Goal: Information Seeking & Learning: Learn about a topic

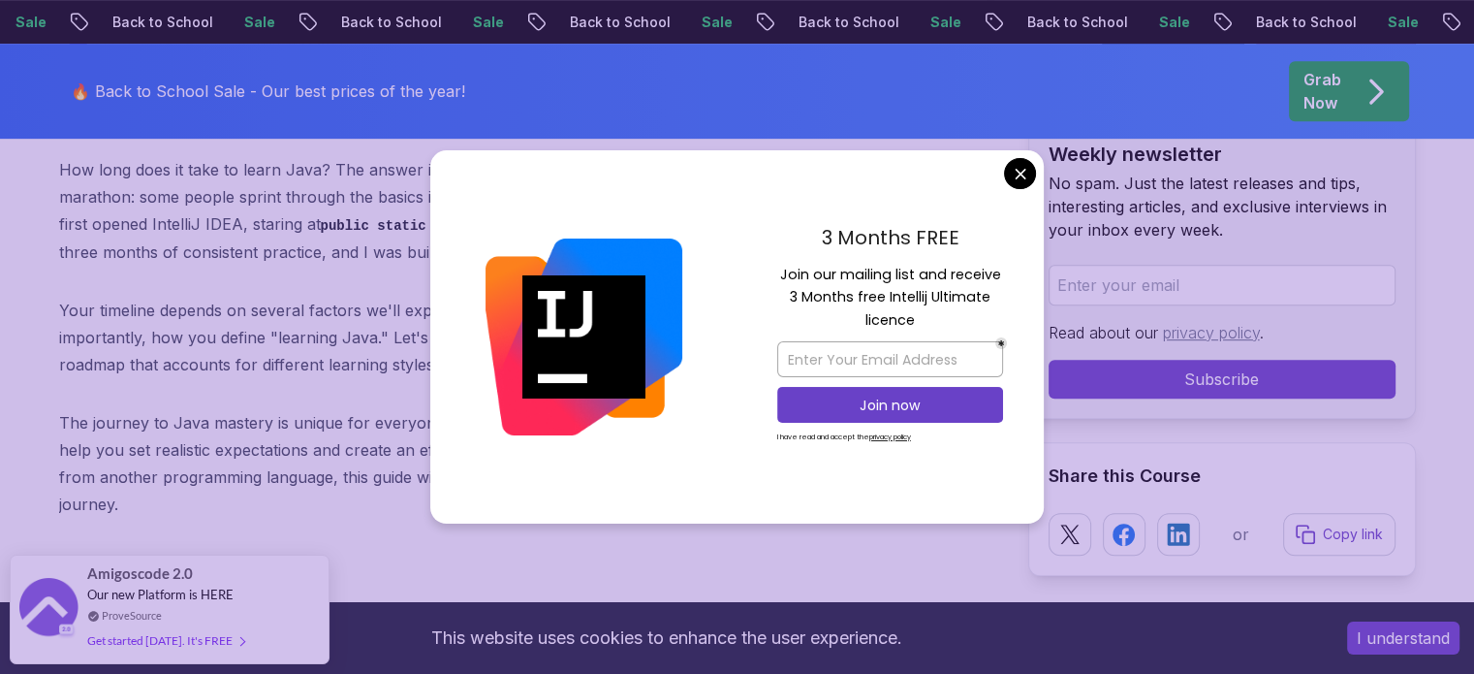
scroll to position [931, 0]
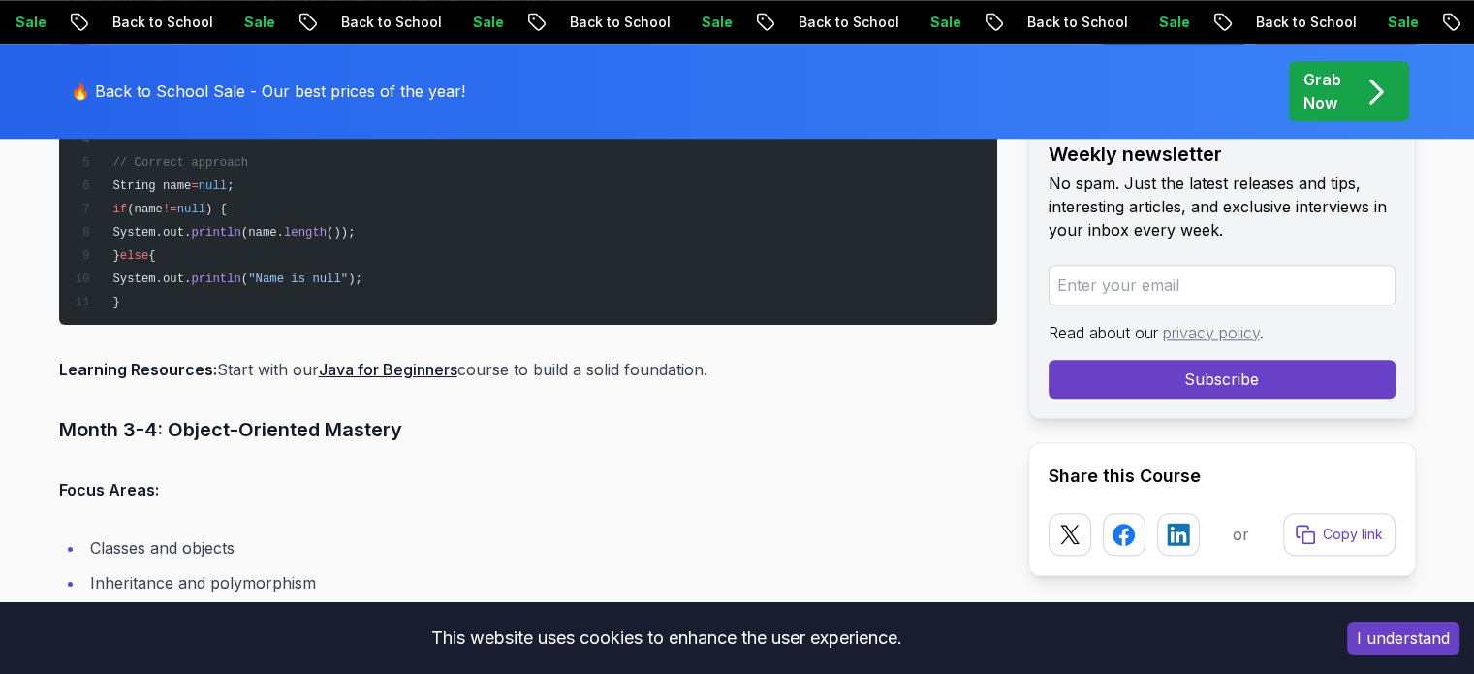
scroll to position [9345, 0]
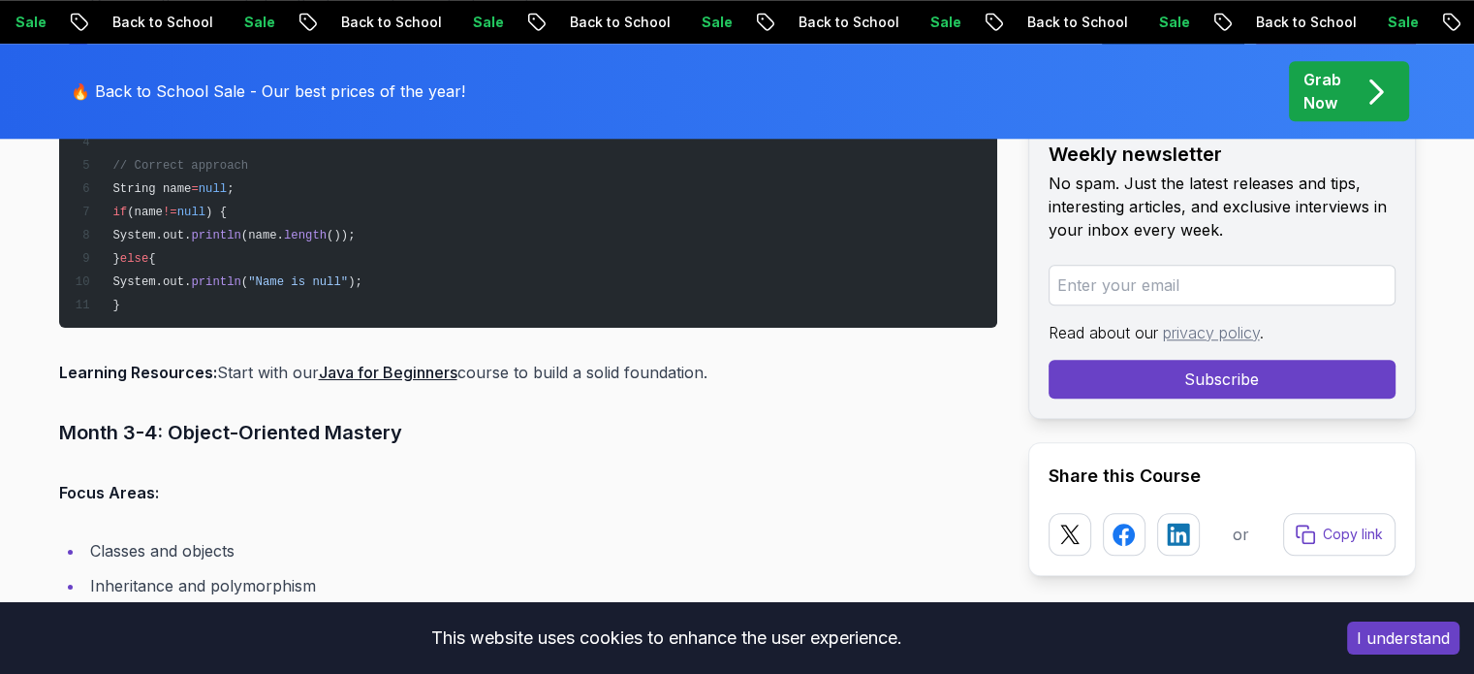
click at [399, 359] on p "Learning Resources: Start with our Java for Beginners course to build a solid f…" at bounding box center [528, 372] width 938 height 27
click at [398, 363] on link "Java for Beginners" at bounding box center [388, 372] width 139 height 19
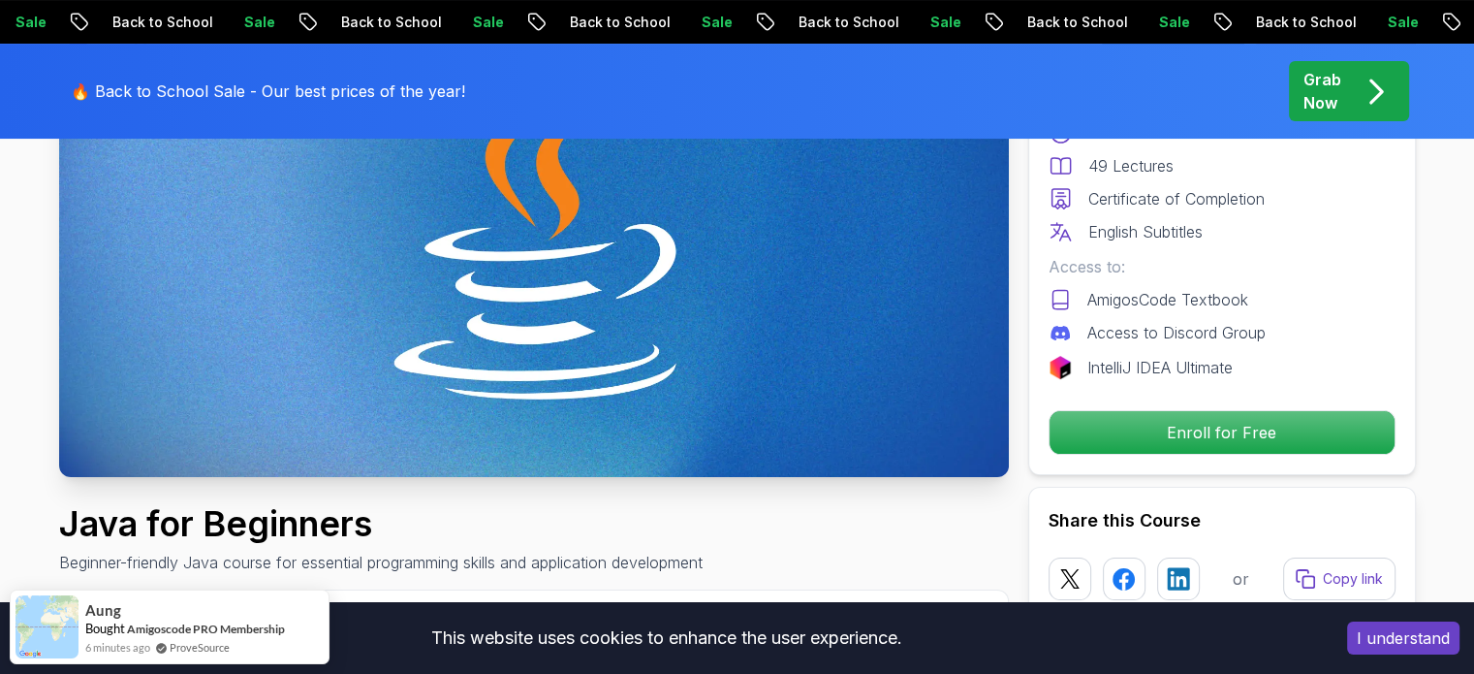
scroll to position [310, 0]
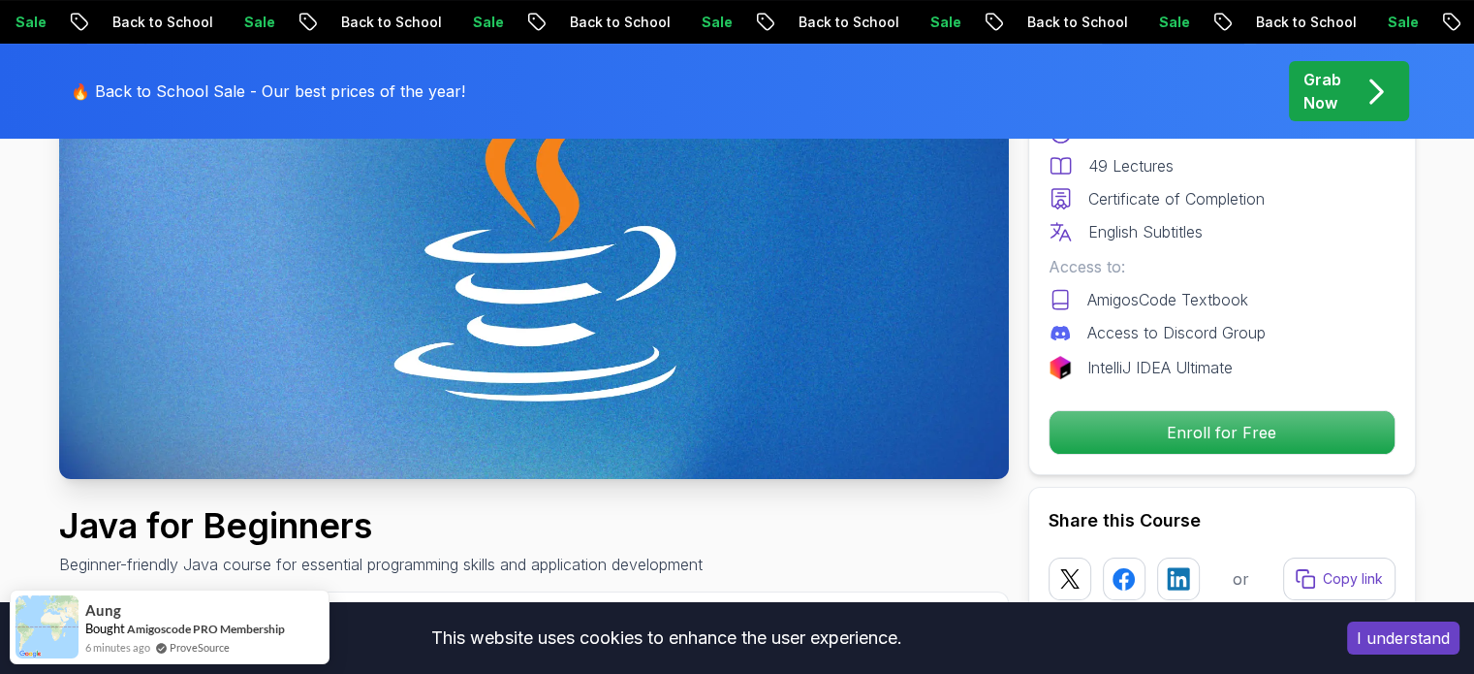
click at [408, 358] on img at bounding box center [534, 212] width 950 height 534
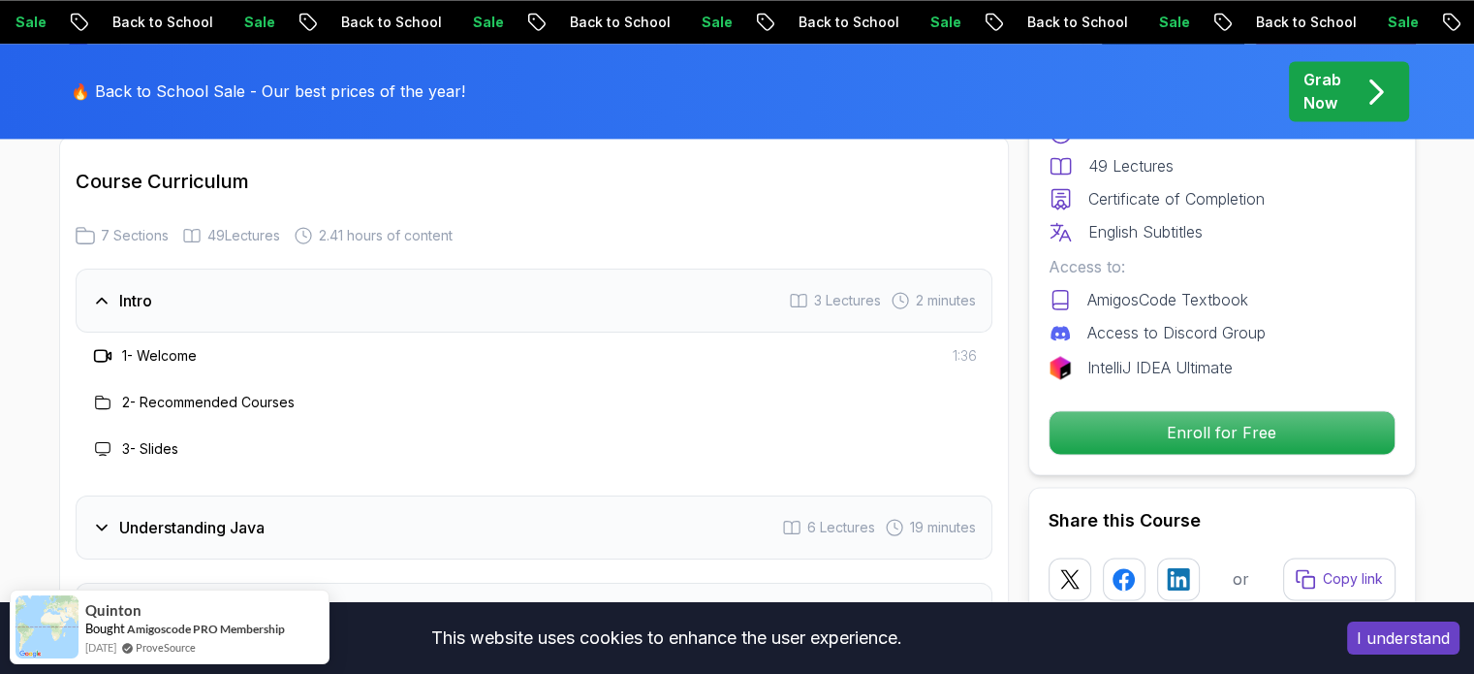
scroll to position [2831, 0]
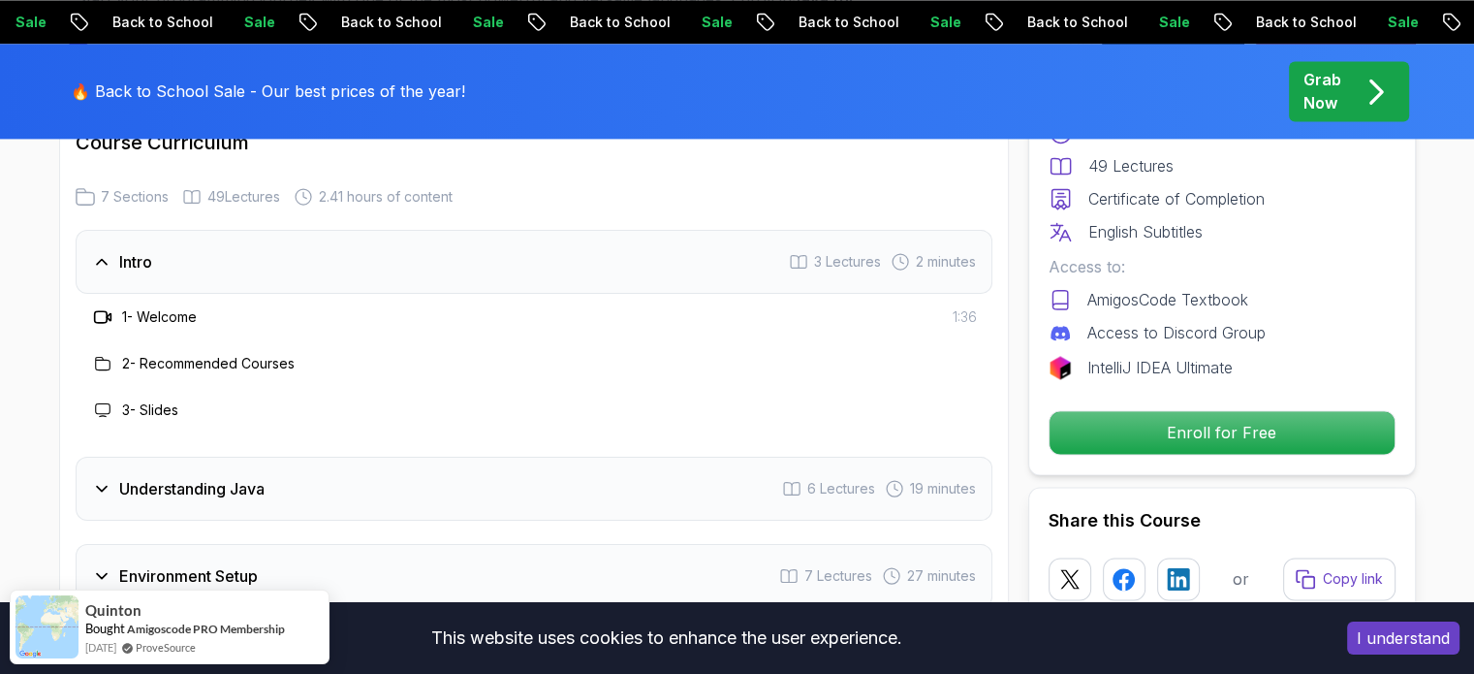
click at [158, 307] on h3 "1 - Welcome" at bounding box center [159, 316] width 75 height 19
click at [107, 307] on icon at bounding box center [102, 316] width 19 height 19
click at [1390, 648] on button "I understand" at bounding box center [1403, 637] width 112 height 33
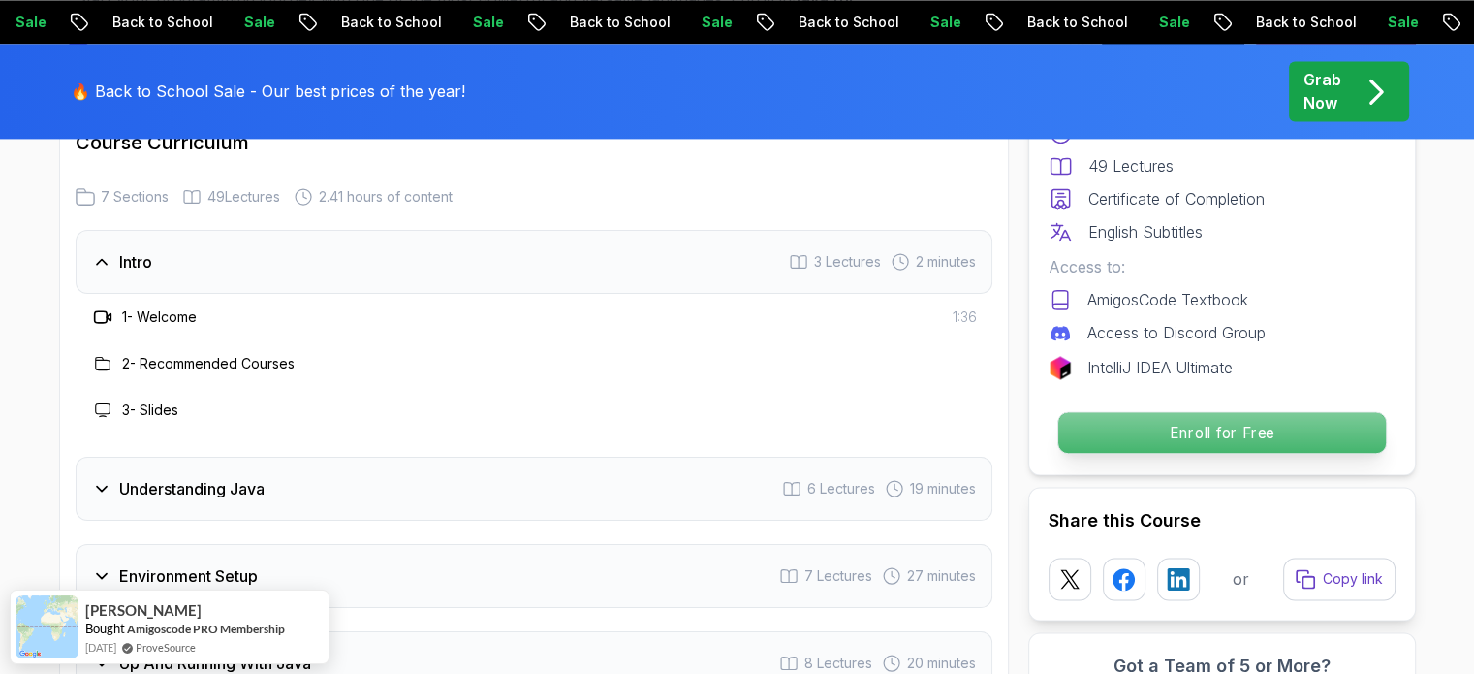
click at [1245, 424] on p "Enroll for Free" at bounding box center [1222, 432] width 328 height 41
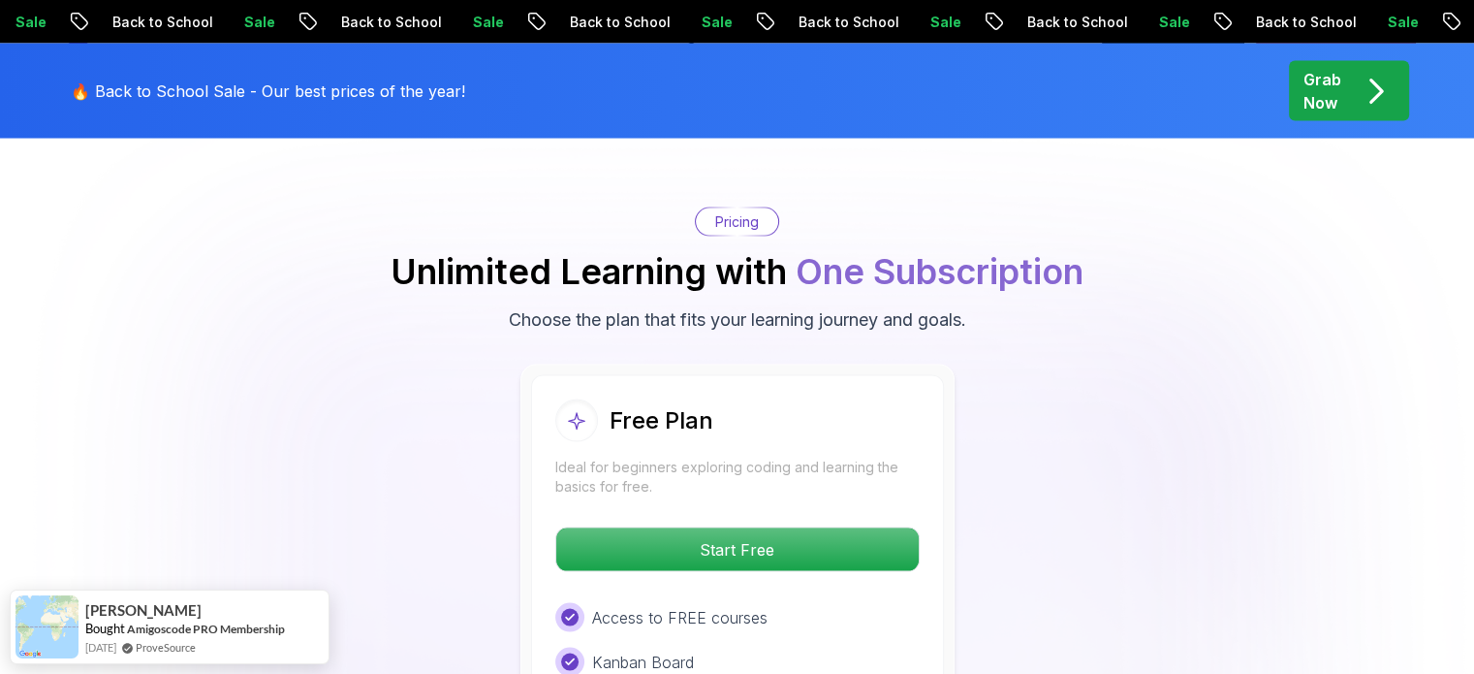
scroll to position [3862, 0]
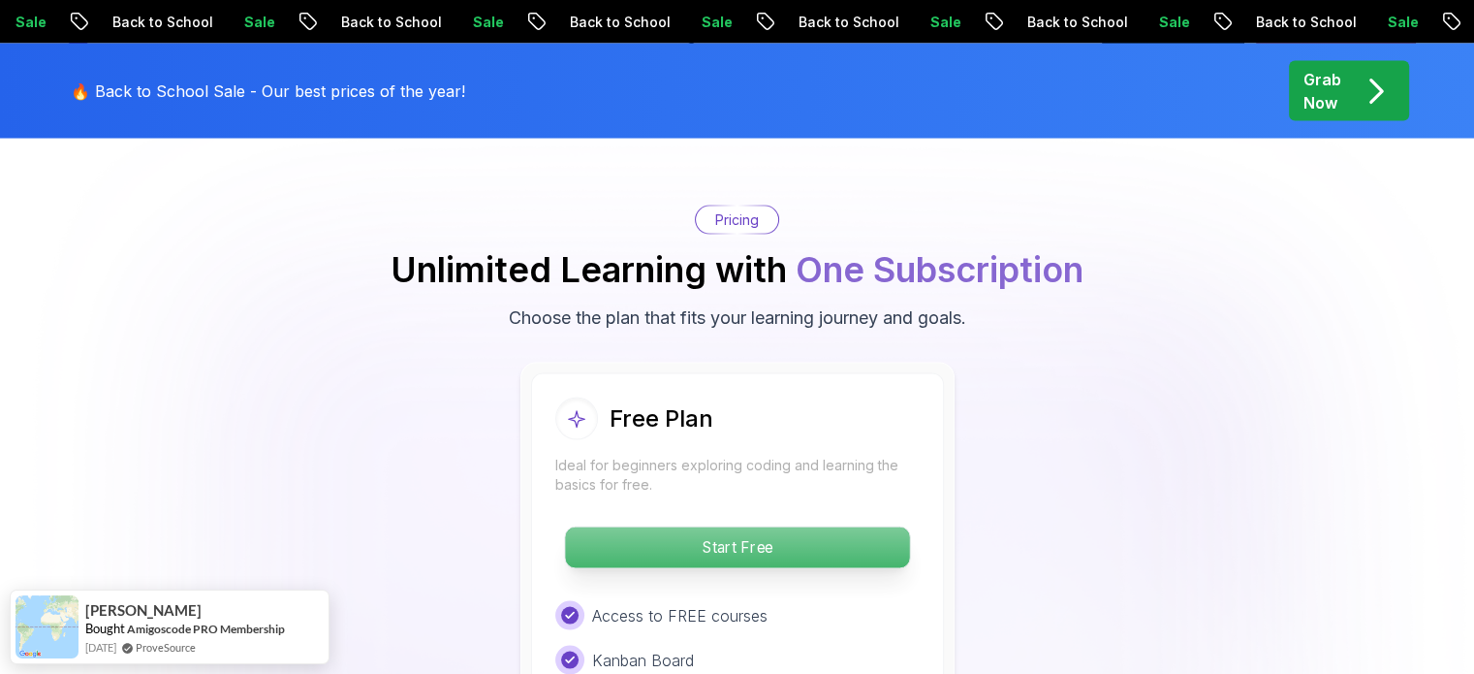
click at [829, 527] on p "Start Free" at bounding box center [737, 547] width 344 height 41
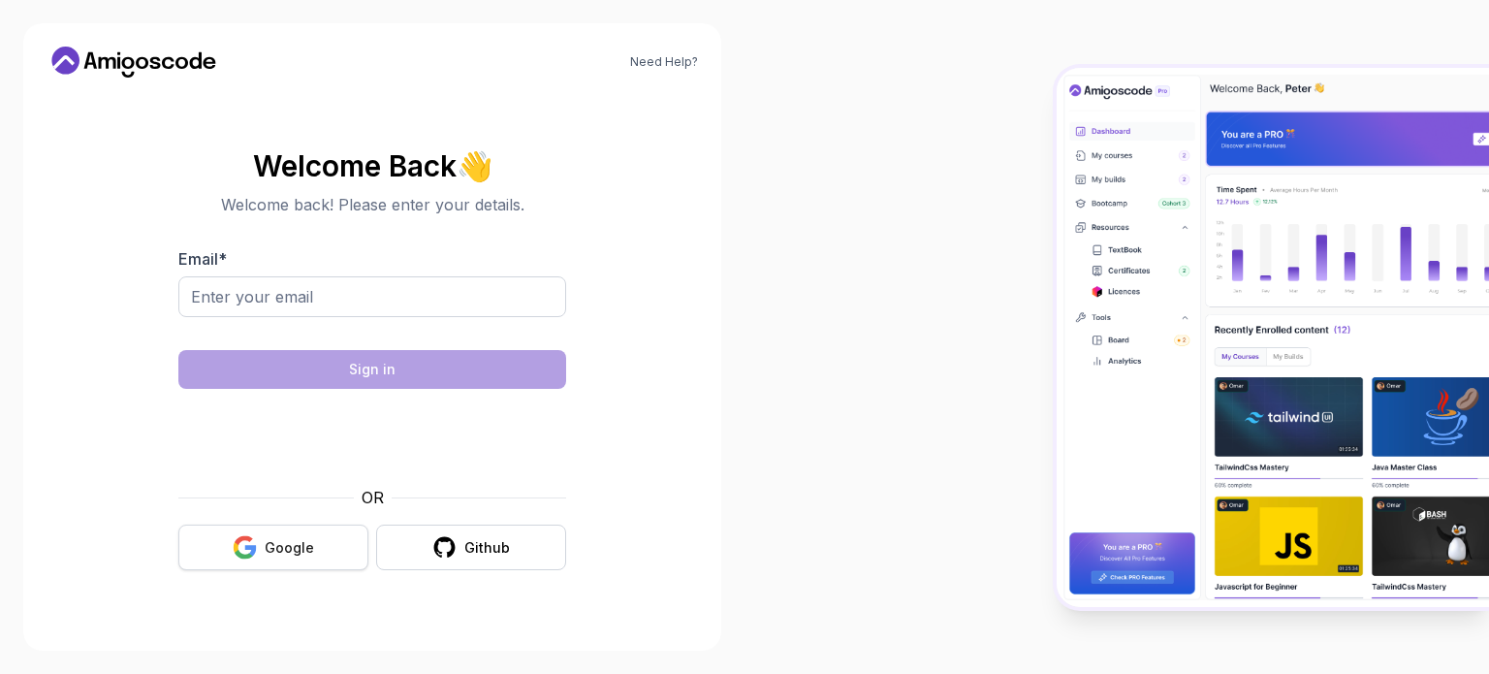
click at [341, 538] on button "Google" at bounding box center [273, 547] width 190 height 46
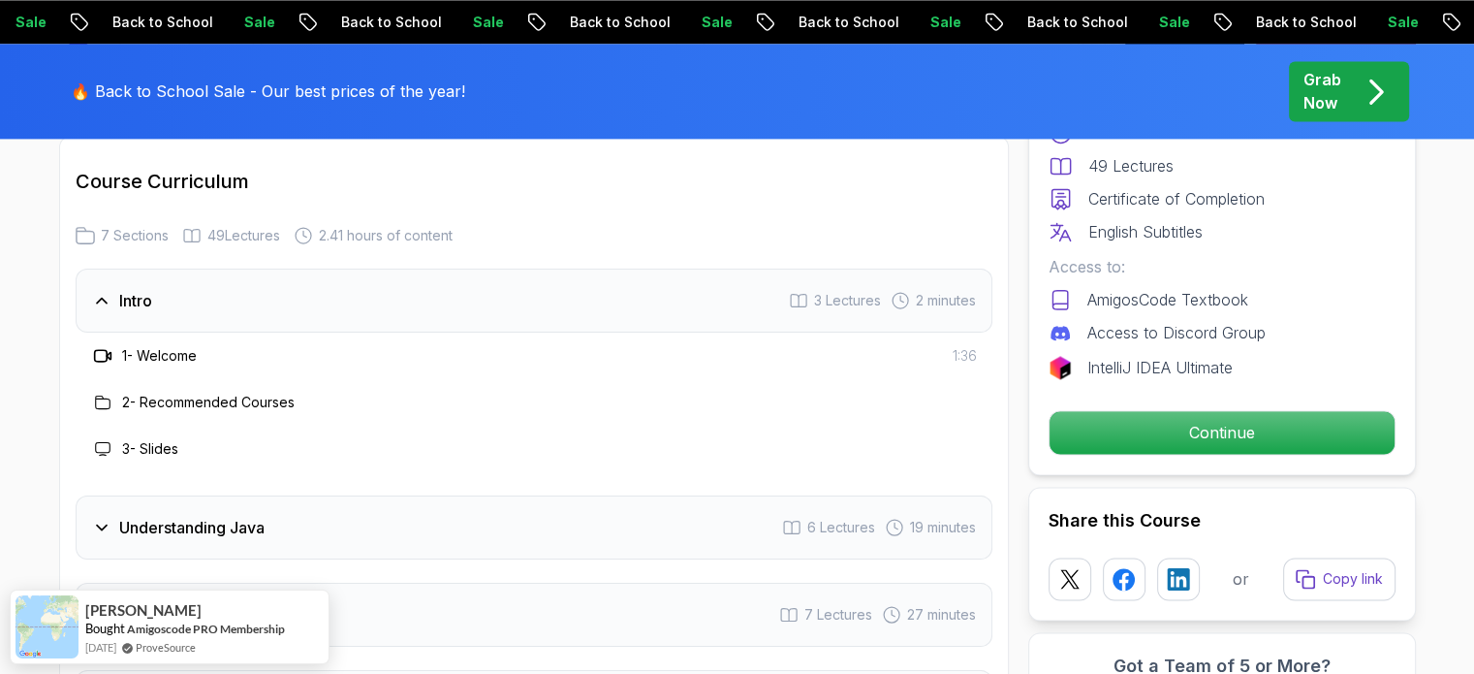
scroll to position [2869, 0]
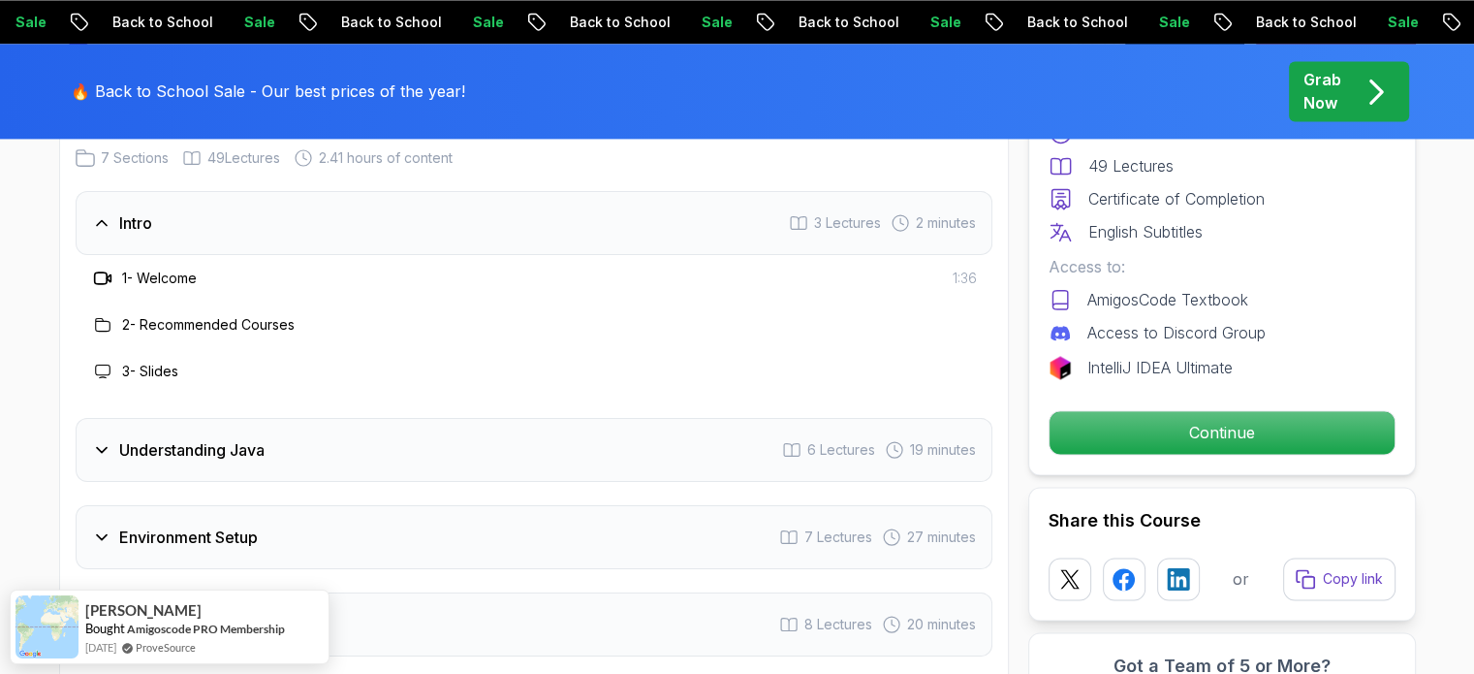
click at [169, 269] on h3 "1 - Welcome" at bounding box center [159, 278] width 75 height 19
click at [93, 269] on icon at bounding box center [102, 278] width 19 height 19
click at [1385, 454] on div "Free Course Includes: 2.41 Hours 49 Lectures Certificate of Completion English …" at bounding box center [1223, 241] width 388 height 467
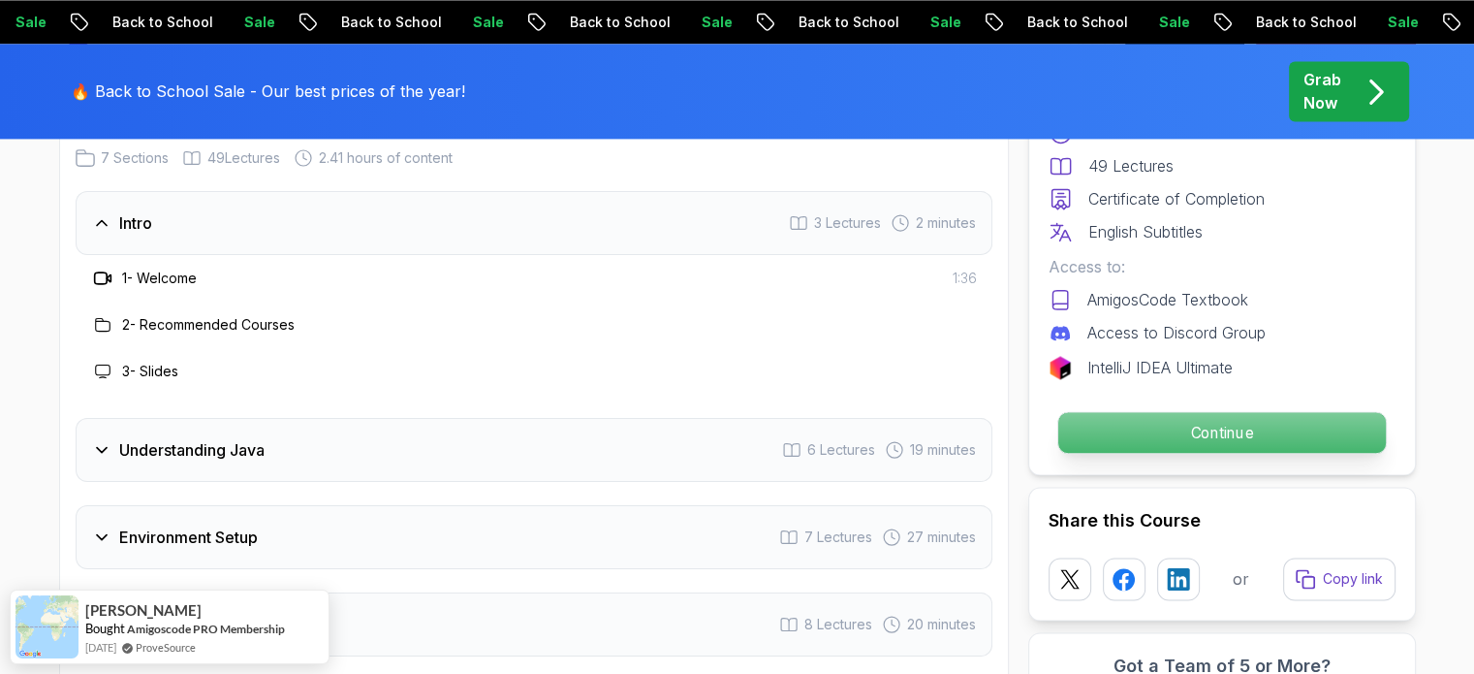
click at [1347, 437] on p "Continue" at bounding box center [1222, 432] width 328 height 41
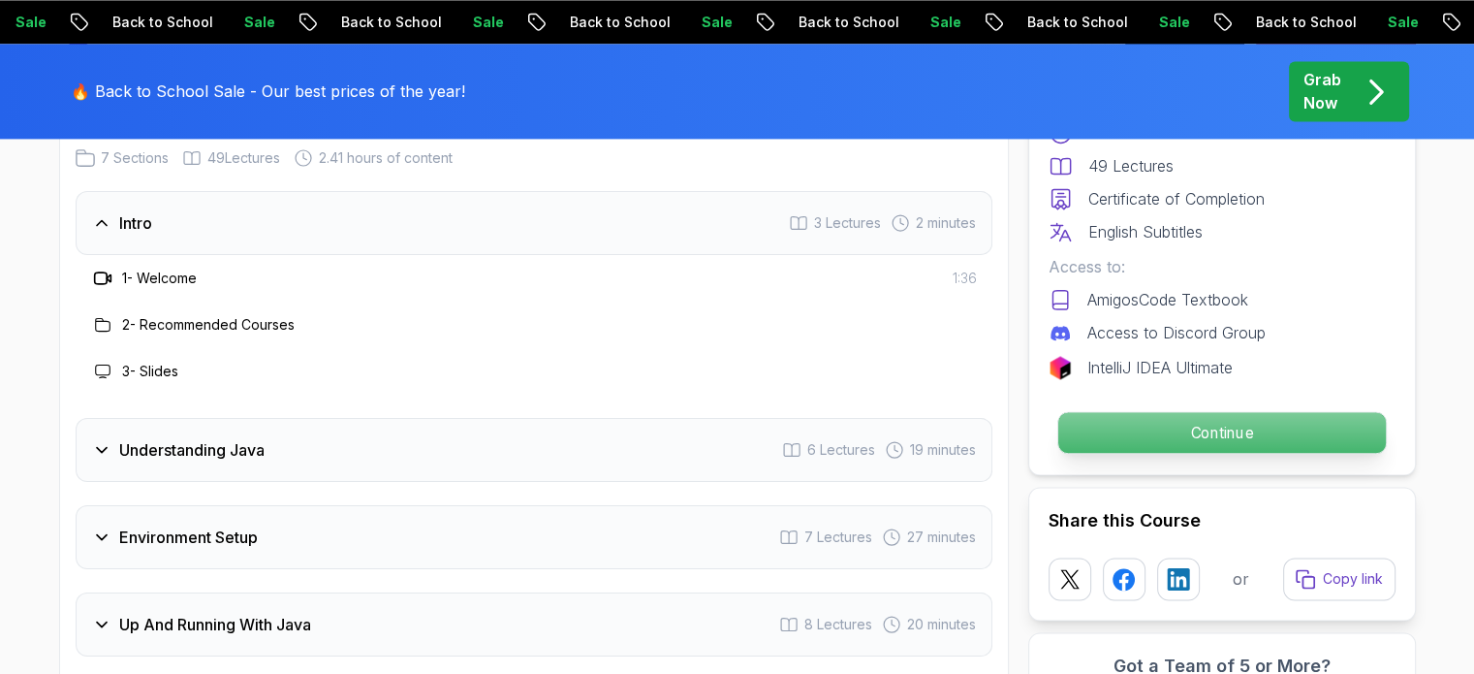
click at [1347, 437] on p "Continue" at bounding box center [1222, 432] width 328 height 41
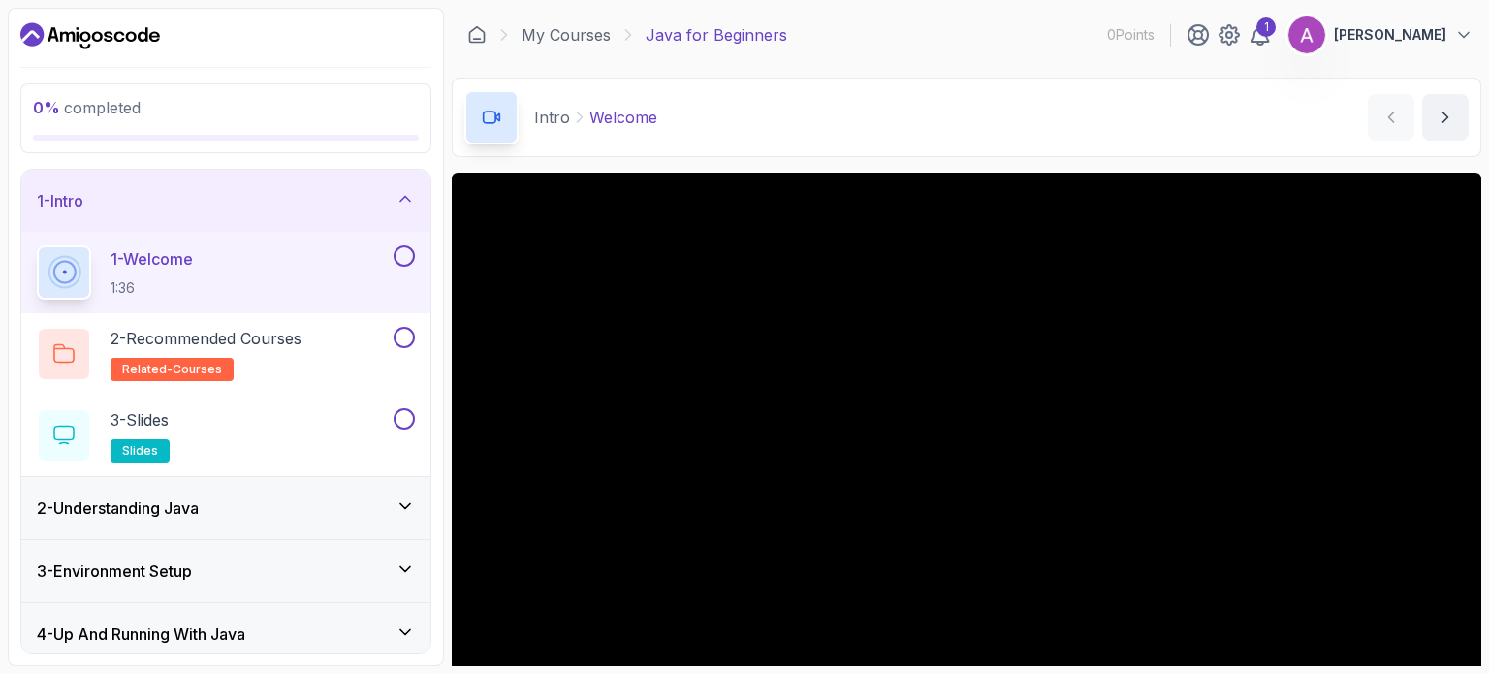
click at [1473, 41] on section "0 % completed 1 - Intro 1 - Welcome 1:36 2 - Recommended Courses related-course…" at bounding box center [744, 337] width 1489 height 674
click at [442, 273] on div "0 % completed 1 - Intro 1 - Welcome 1:36 2 - Recommended Courses related-course…" at bounding box center [226, 337] width 436 height 658
drag, startPoint x: 1485, startPoint y: 129, endPoint x: 1488, endPoint y: 171, distance: 41.8
click at [1473, 171] on section "0 % completed 1 - Intro 1 - Welcome 1:36 2 - Recommended Courses related-course…" at bounding box center [744, 337] width 1489 height 674
drag, startPoint x: 1488, startPoint y: 171, endPoint x: 1488, endPoint y: 255, distance: 84.3
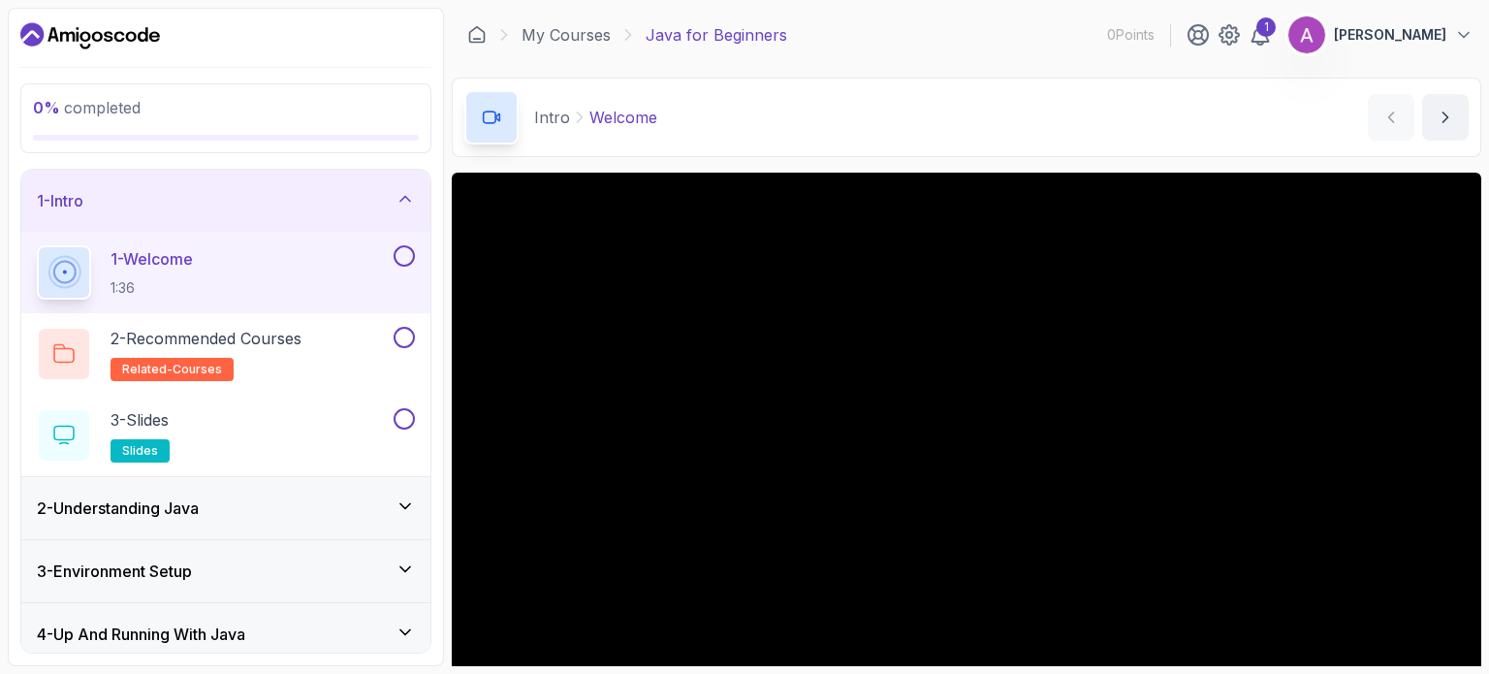
click at [1473, 255] on section "0 % completed 1 - Intro 1 - Welcome 1:36 2 - Recommended Courses related-course…" at bounding box center [744, 337] width 1489 height 674
click at [825, 124] on div "Intro Welcome Welcome by nelson" at bounding box center [967, 117] width 1030 height 79
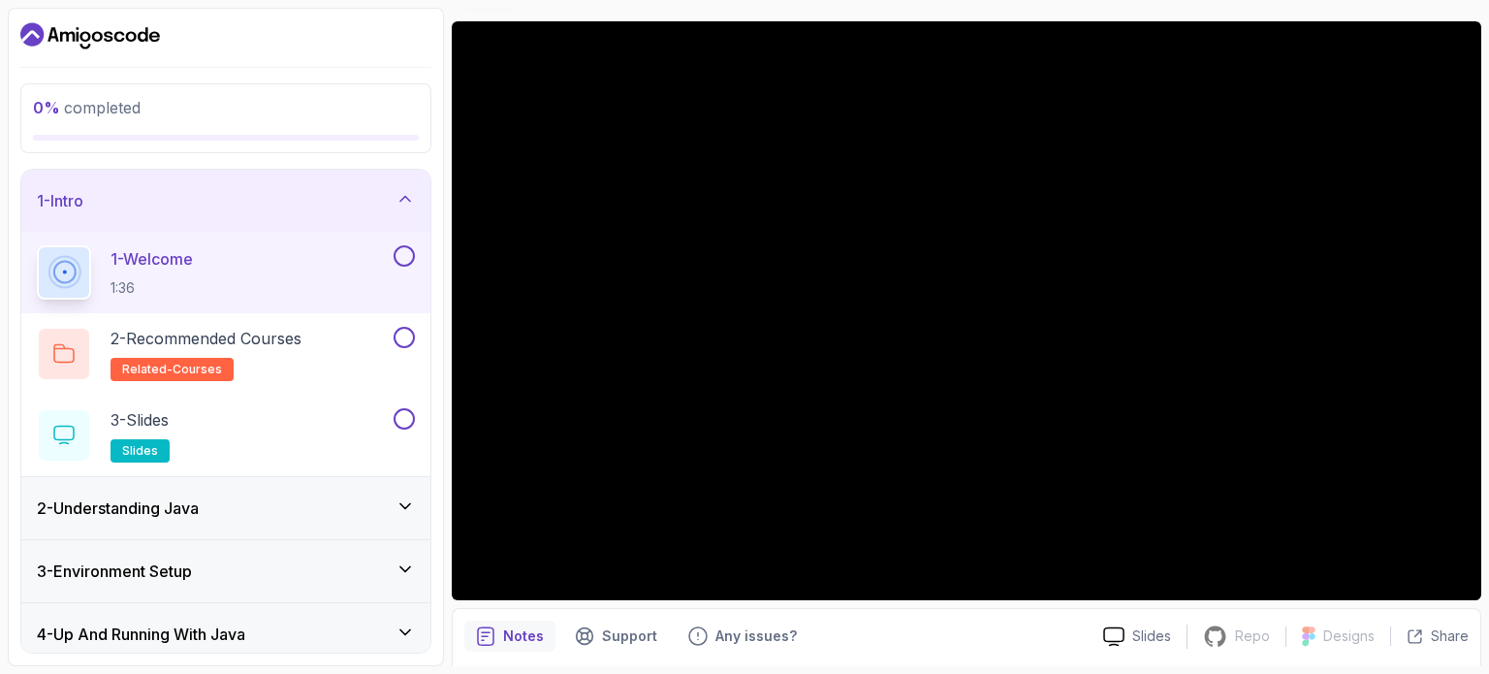
scroll to position [155, 0]
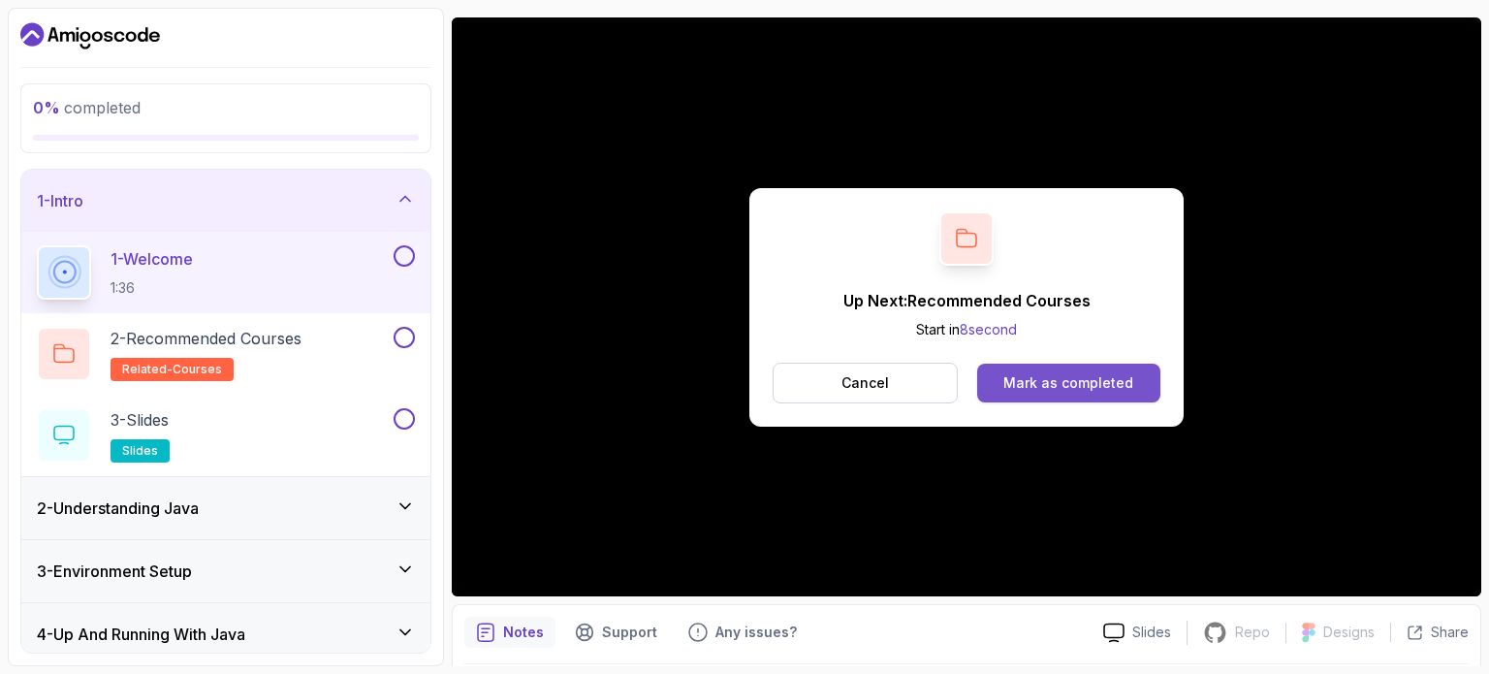
click at [1058, 371] on button "Mark as completed" at bounding box center [1068, 383] width 183 height 39
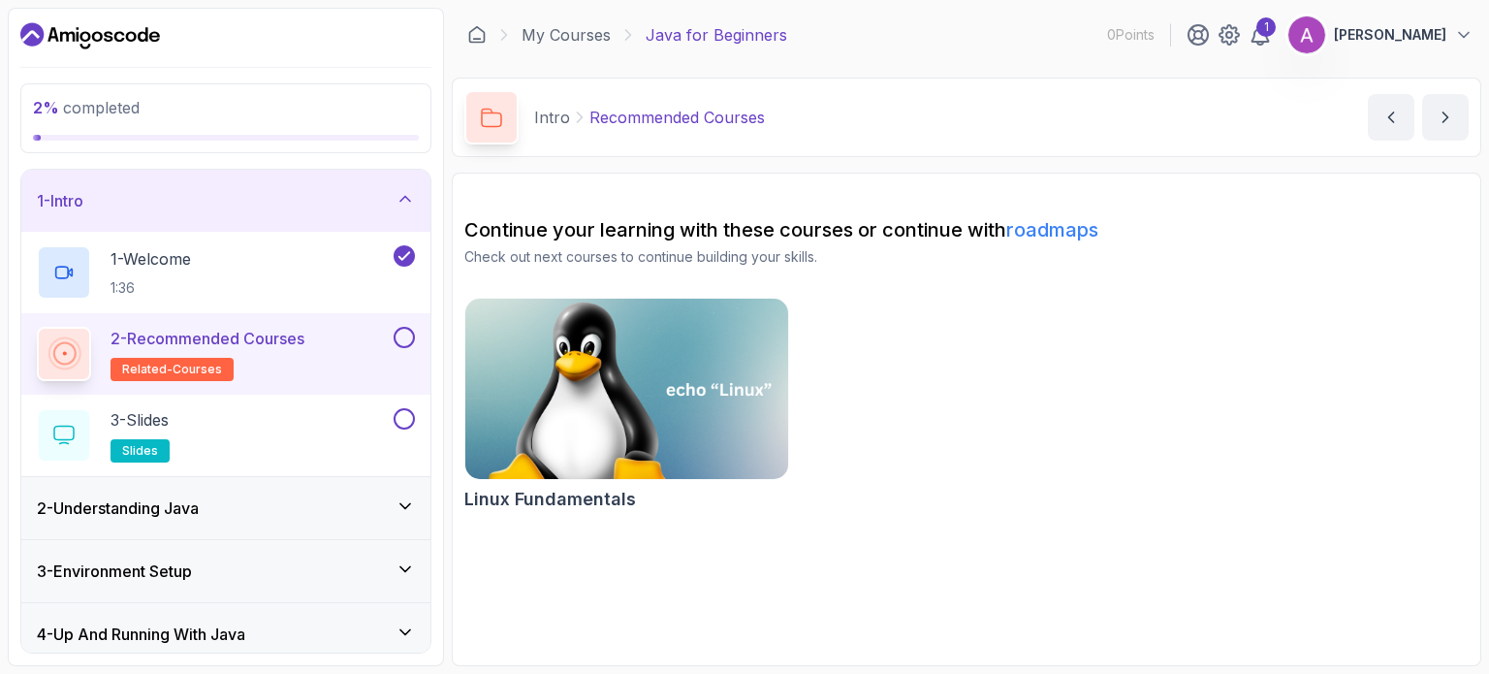
click at [533, 441] on img at bounding box center [627, 389] width 338 height 190
click at [350, 437] on div "3 - Slides slides" at bounding box center [213, 435] width 353 height 54
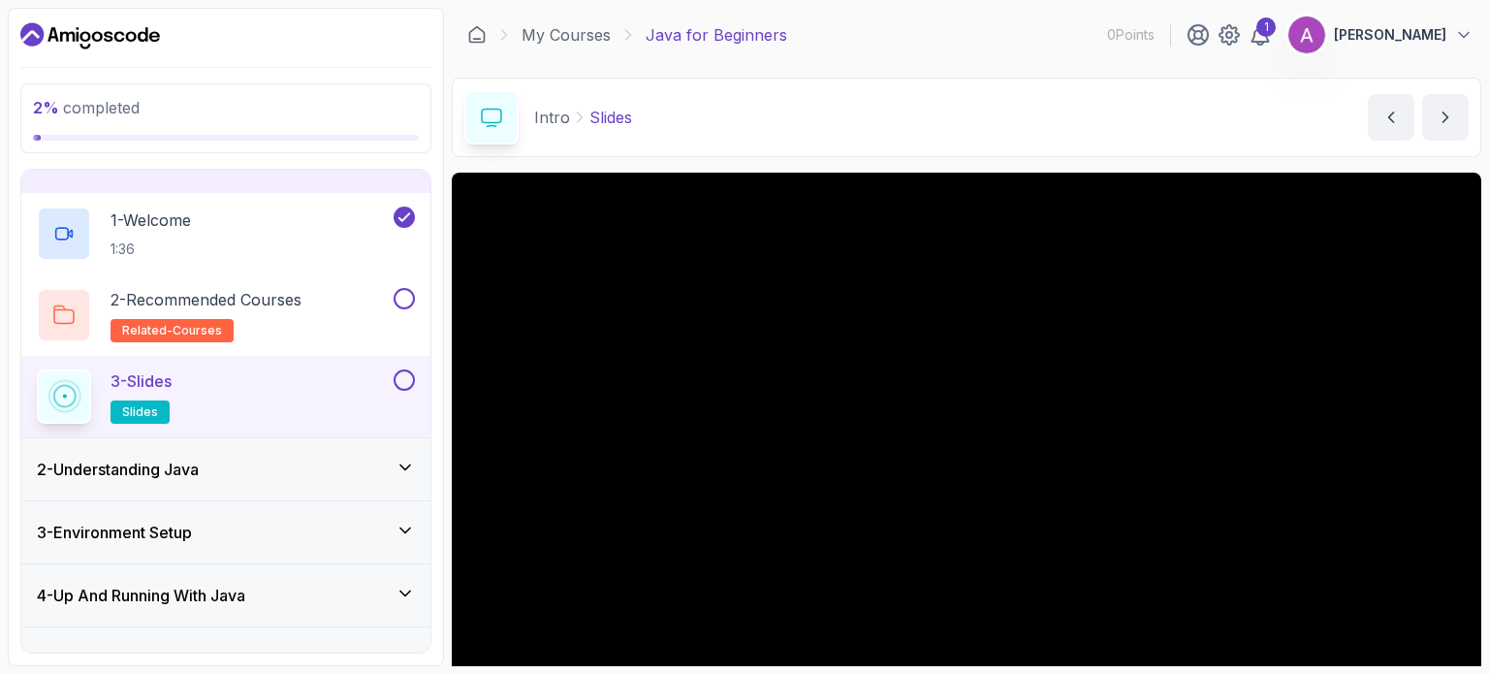
scroll to position [78, 0]
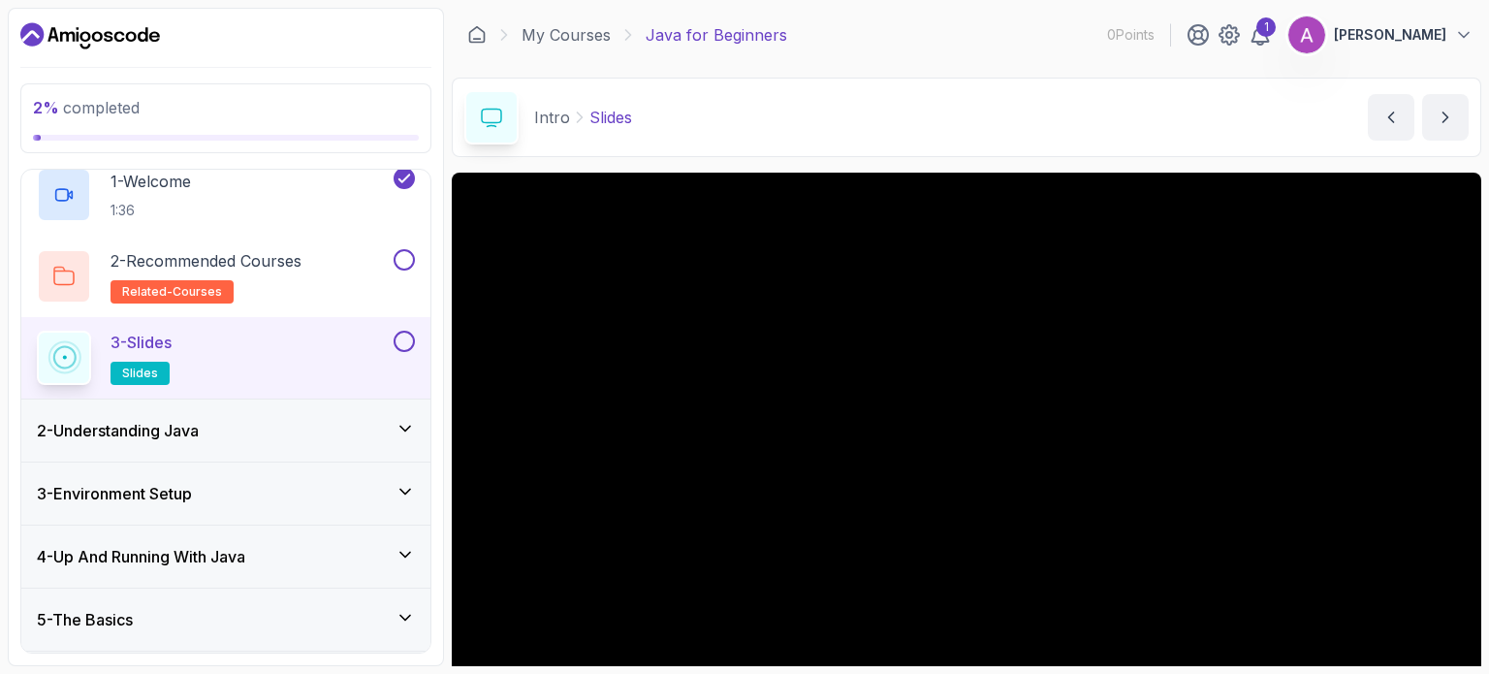
click at [1036, 143] on div "Intro Slides Slides by nelson" at bounding box center [967, 117] width 1030 height 79
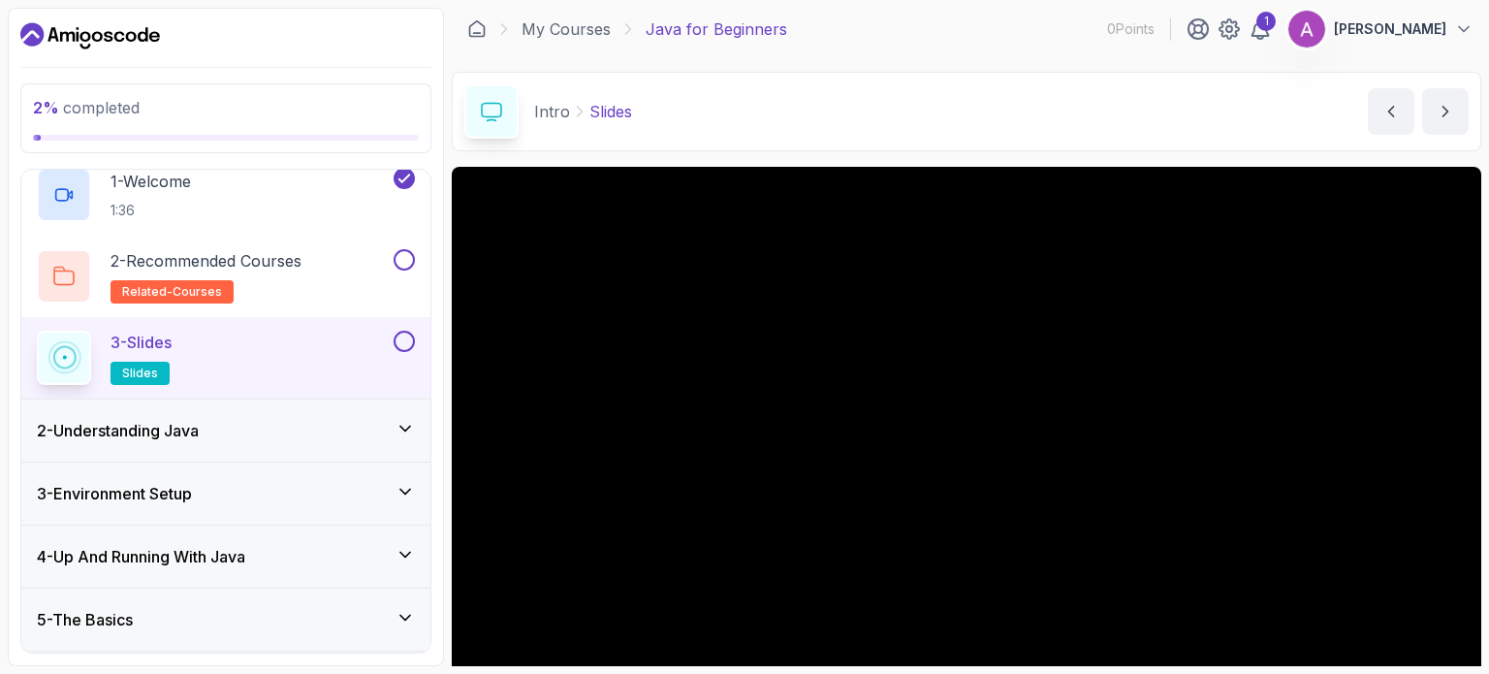
scroll to position [0, 0]
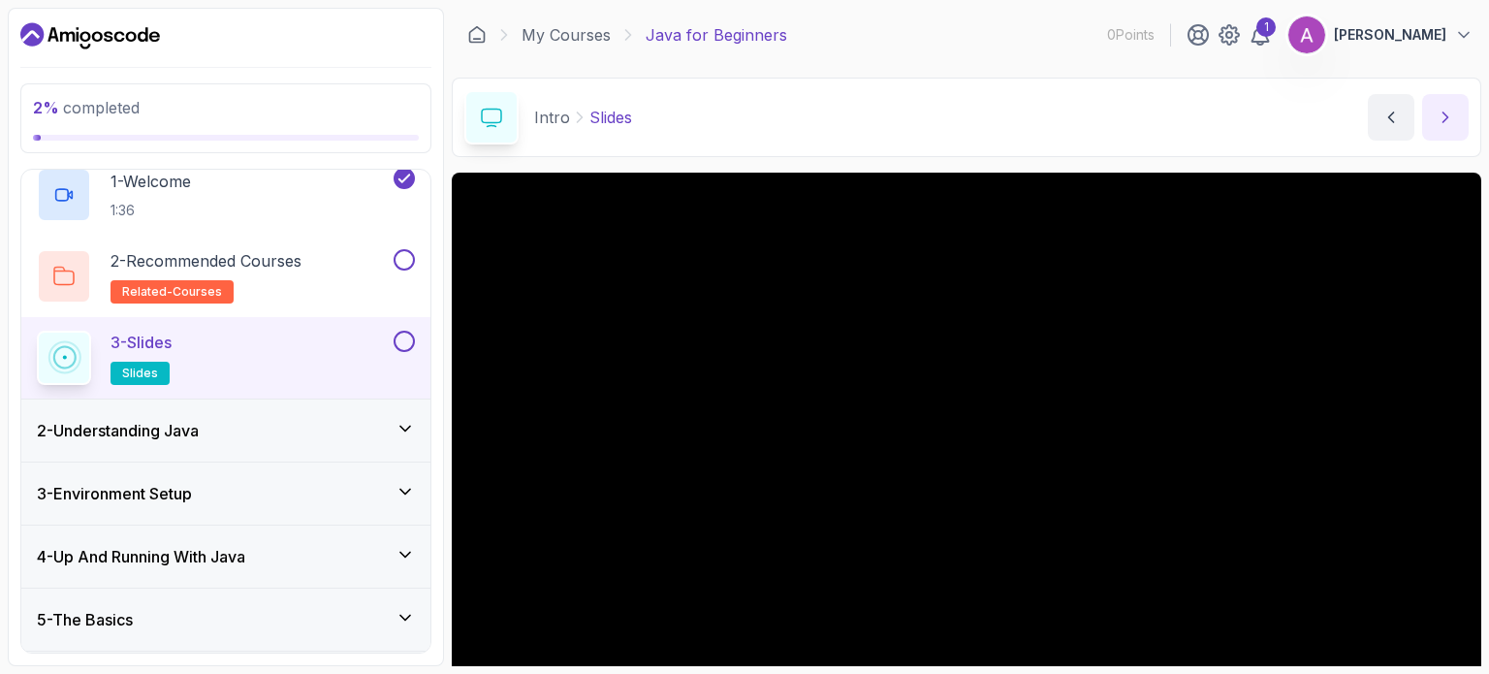
click at [1458, 113] on button "next content" at bounding box center [1445, 117] width 47 height 47
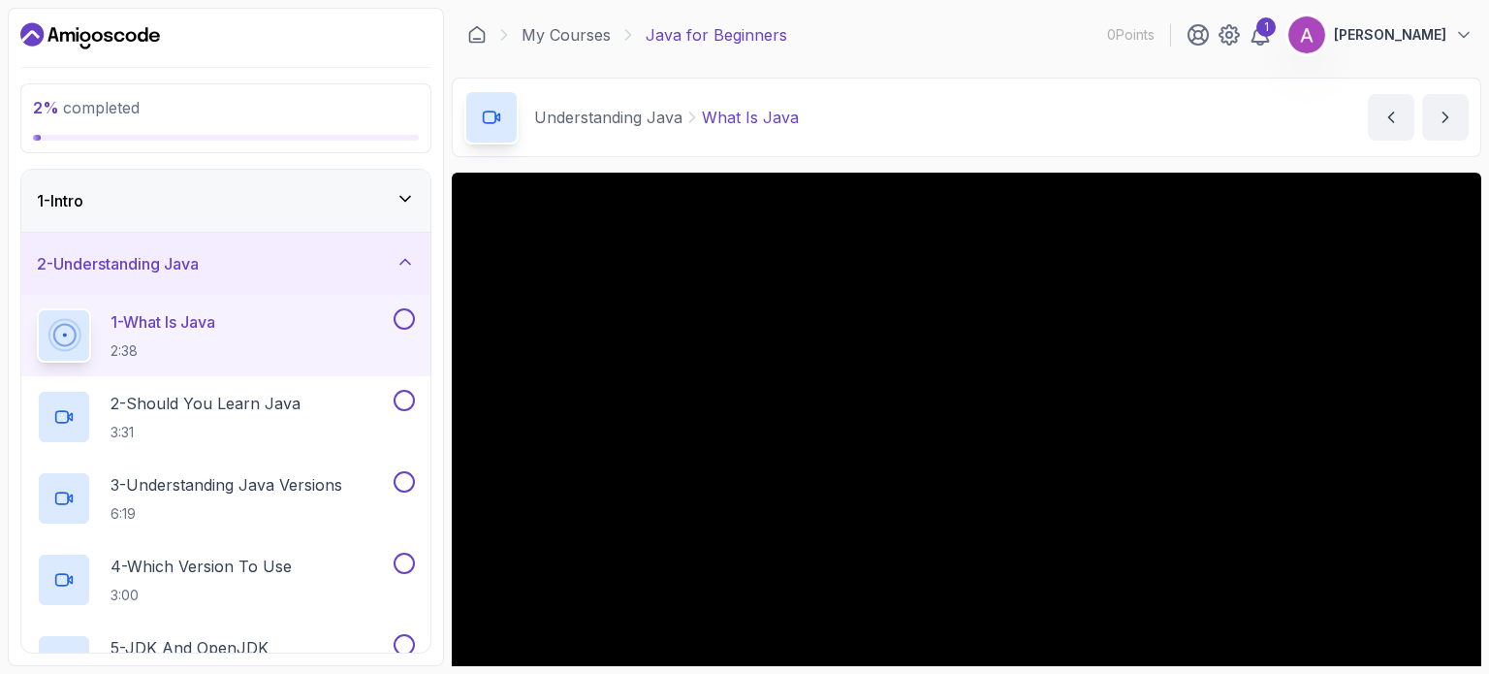
click at [1040, 95] on div "Understanding Java What Is Java What Is Java by nelson" at bounding box center [967, 117] width 1030 height 79
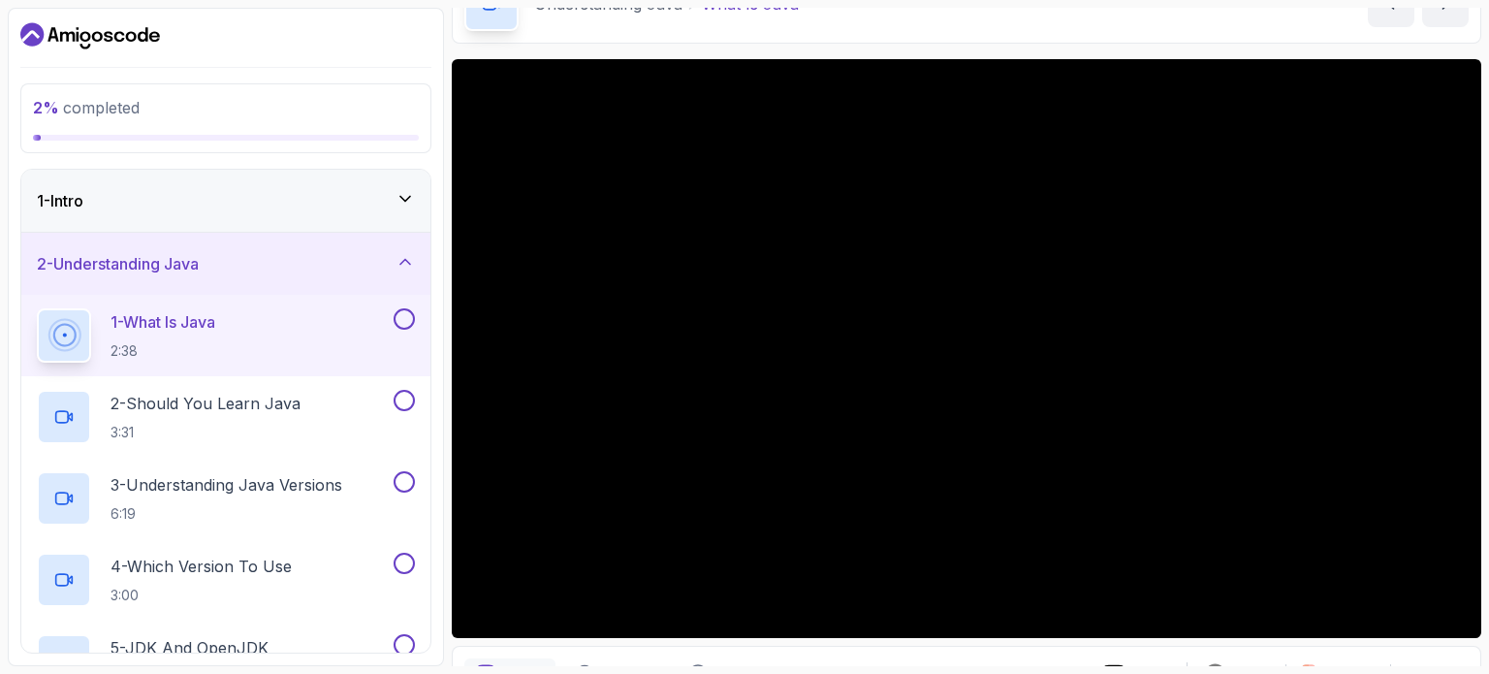
scroll to position [116, 0]
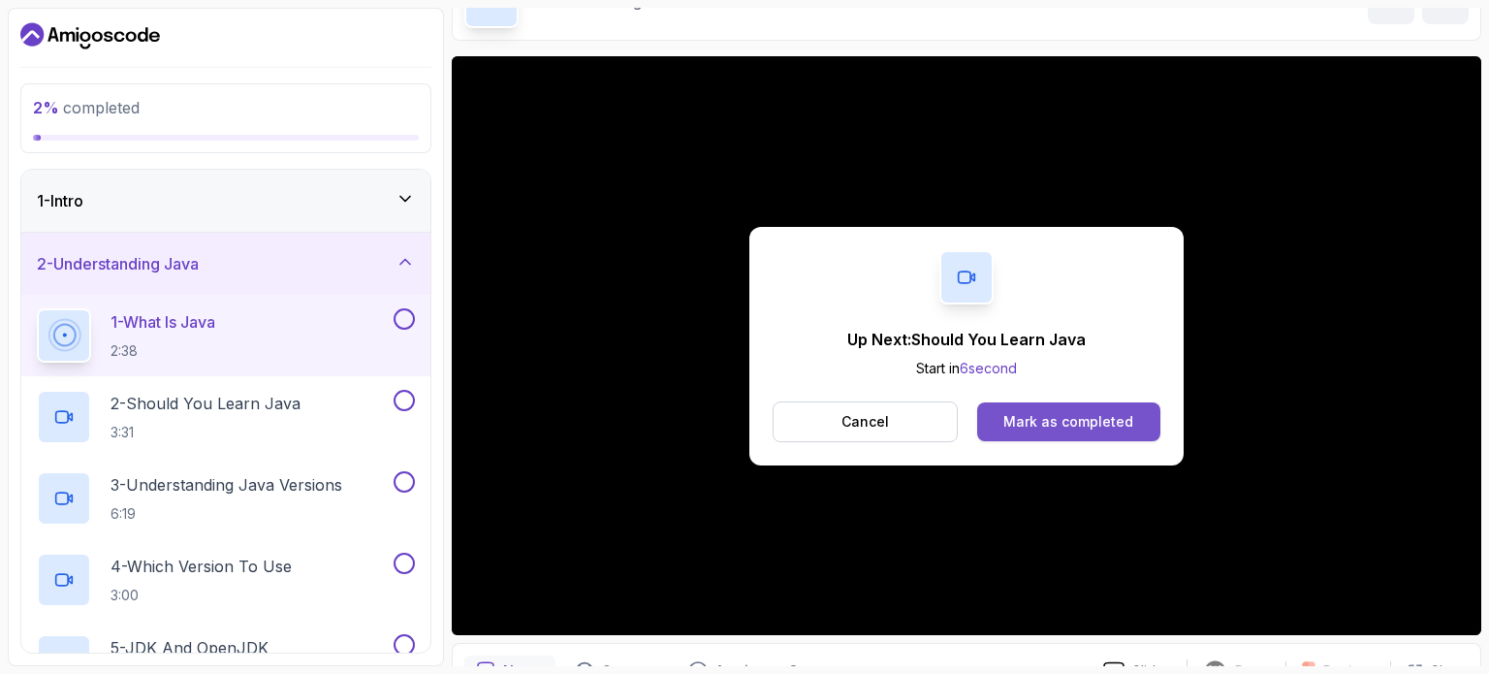
click at [1055, 427] on div "Mark as completed" at bounding box center [1068, 421] width 130 height 19
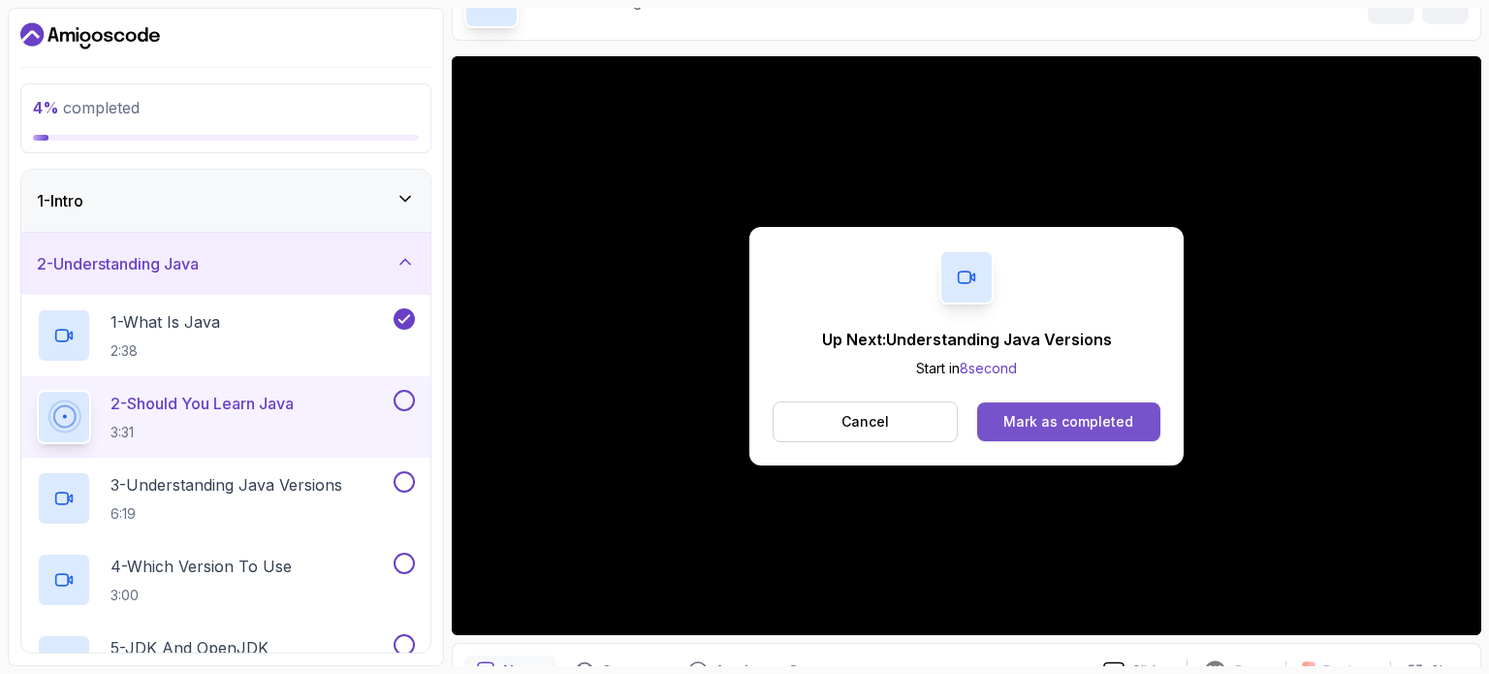
click at [1089, 422] on div "Mark as completed" at bounding box center [1068, 421] width 130 height 19
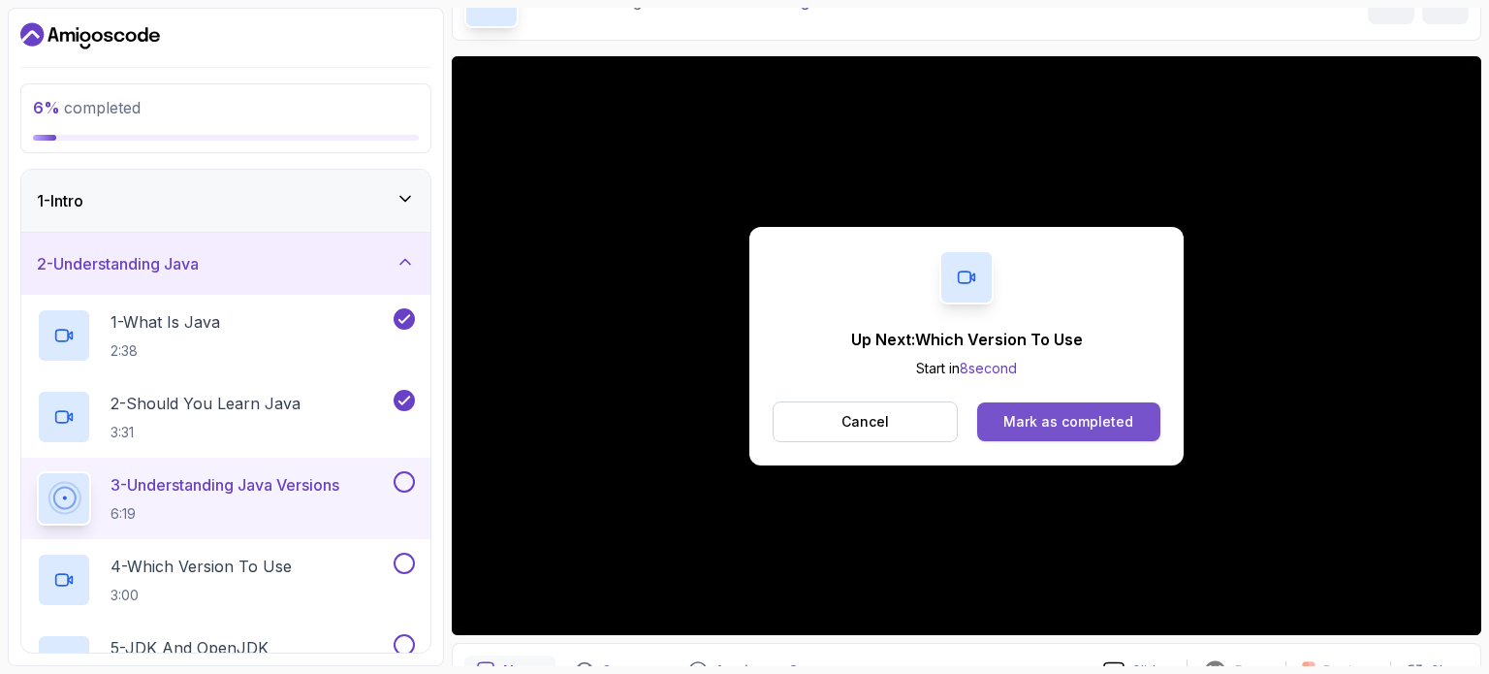
click at [1133, 436] on button "Mark as completed" at bounding box center [1068, 421] width 183 height 39
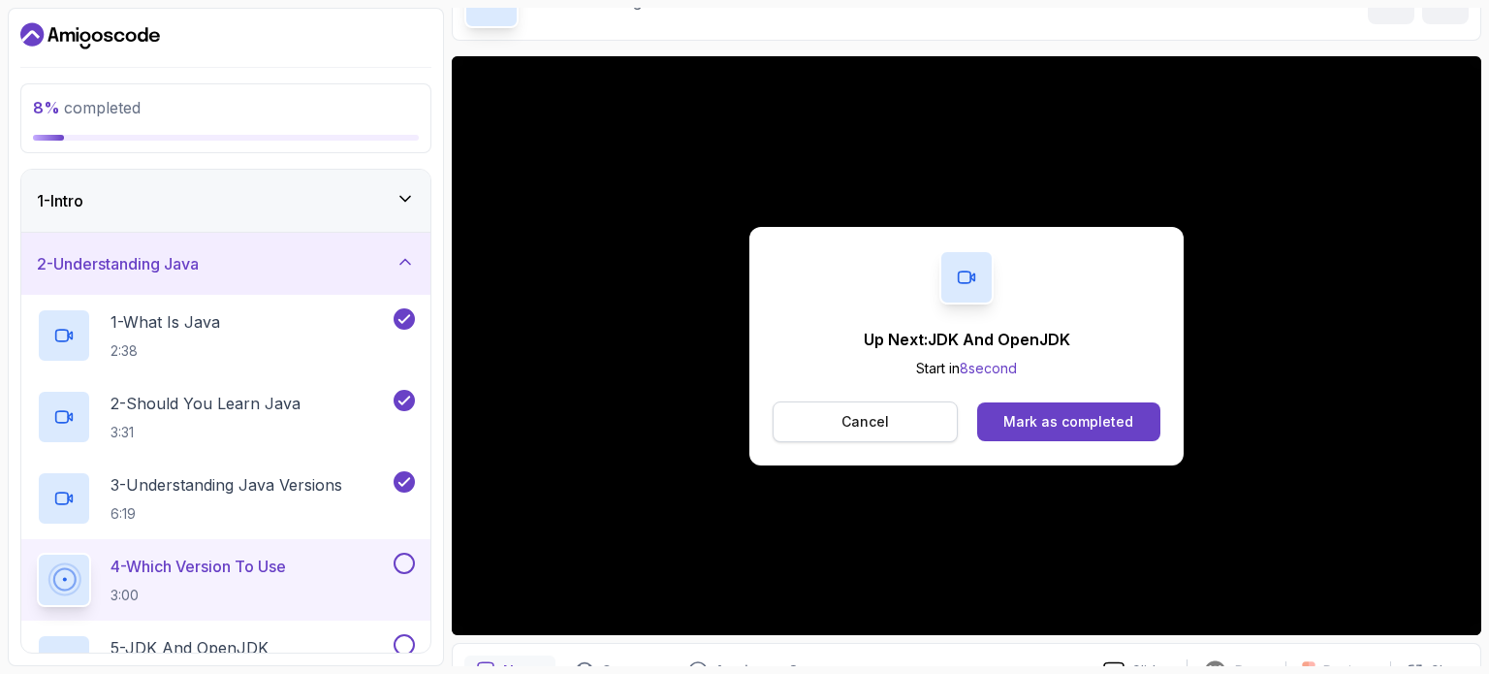
click at [918, 410] on button "Cancel" at bounding box center [865, 421] width 185 height 41
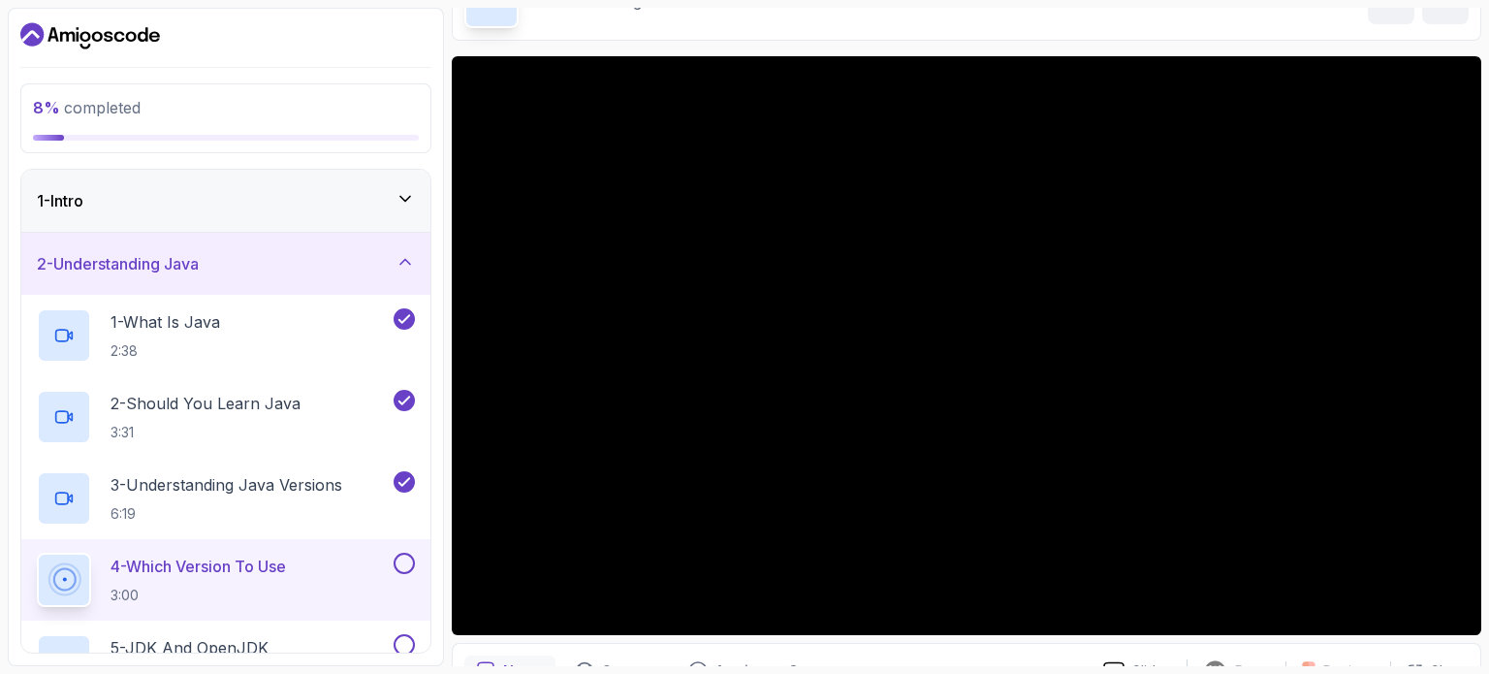
click at [242, 556] on p "4 - Which Version To Use" at bounding box center [198, 565] width 175 height 23
click at [438, 527] on div "8 % completed 1 - Intro 2 - Understanding Java 1 - What Is Java 2:38 2 - Should…" at bounding box center [226, 337] width 436 height 658
click at [375, 638] on div "5 - JDK And OpenJDK 3:34" at bounding box center [213, 661] width 353 height 54
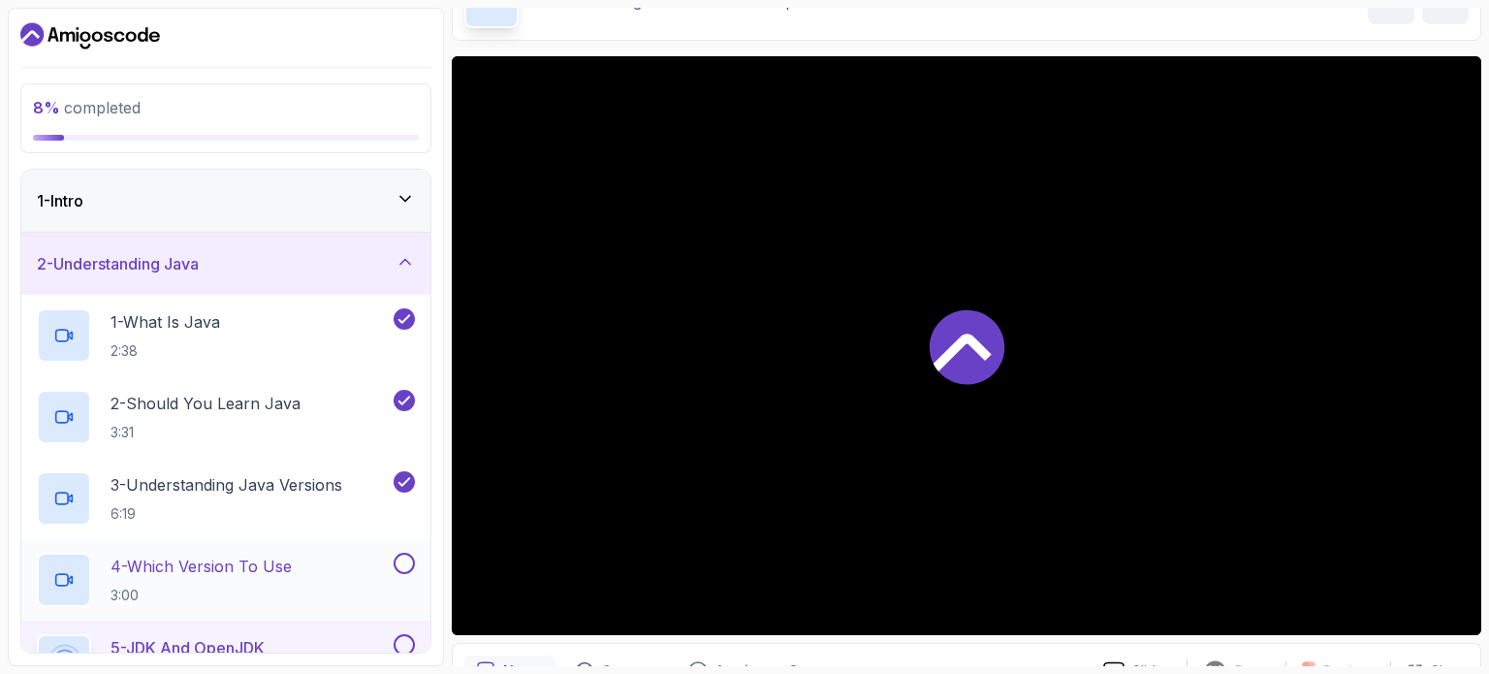
click at [377, 599] on div "4 - Which Version To Use 3:00" at bounding box center [213, 580] width 353 height 54
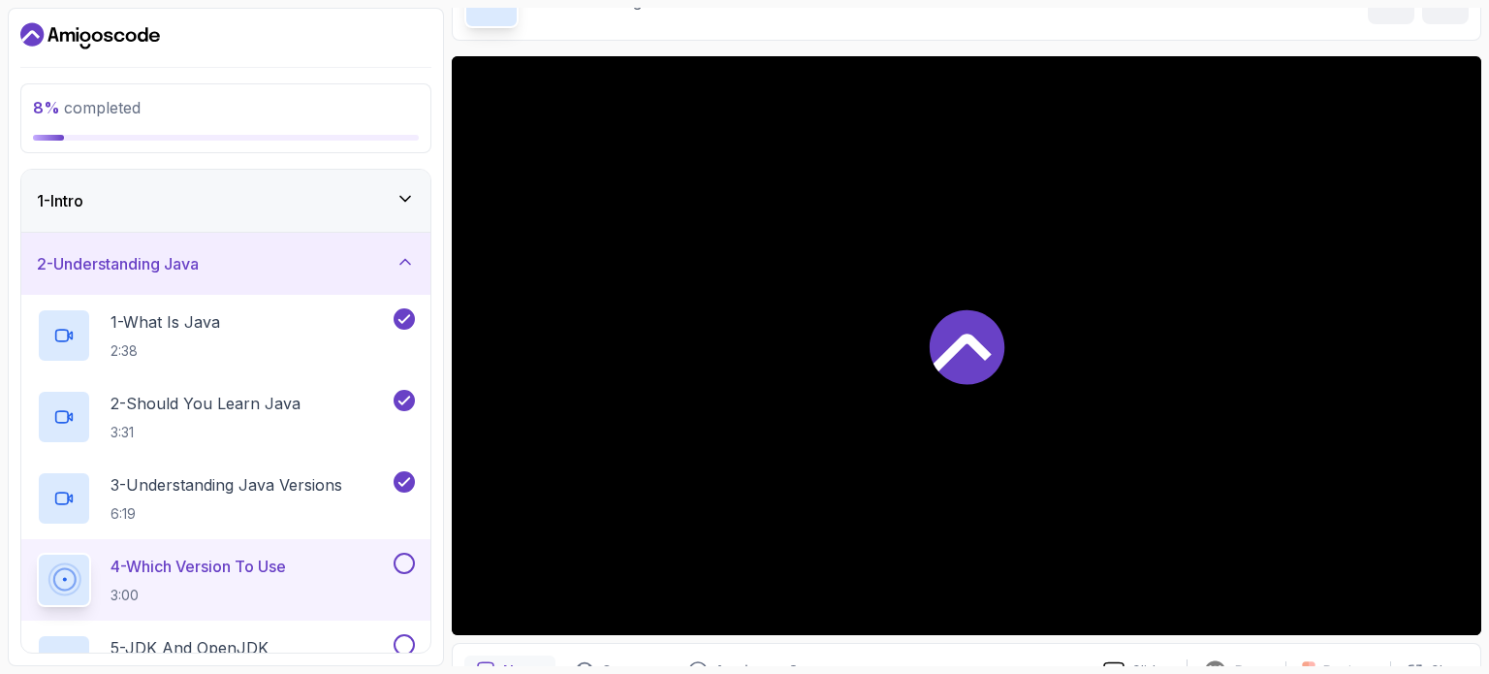
click at [377, 584] on div "4 - Which Version To Use 3:00" at bounding box center [213, 580] width 353 height 54
click at [405, 569] on button at bounding box center [404, 563] width 21 height 21
click at [291, 638] on div "5 - JDK And OpenJDK 3:34" at bounding box center [213, 661] width 353 height 54
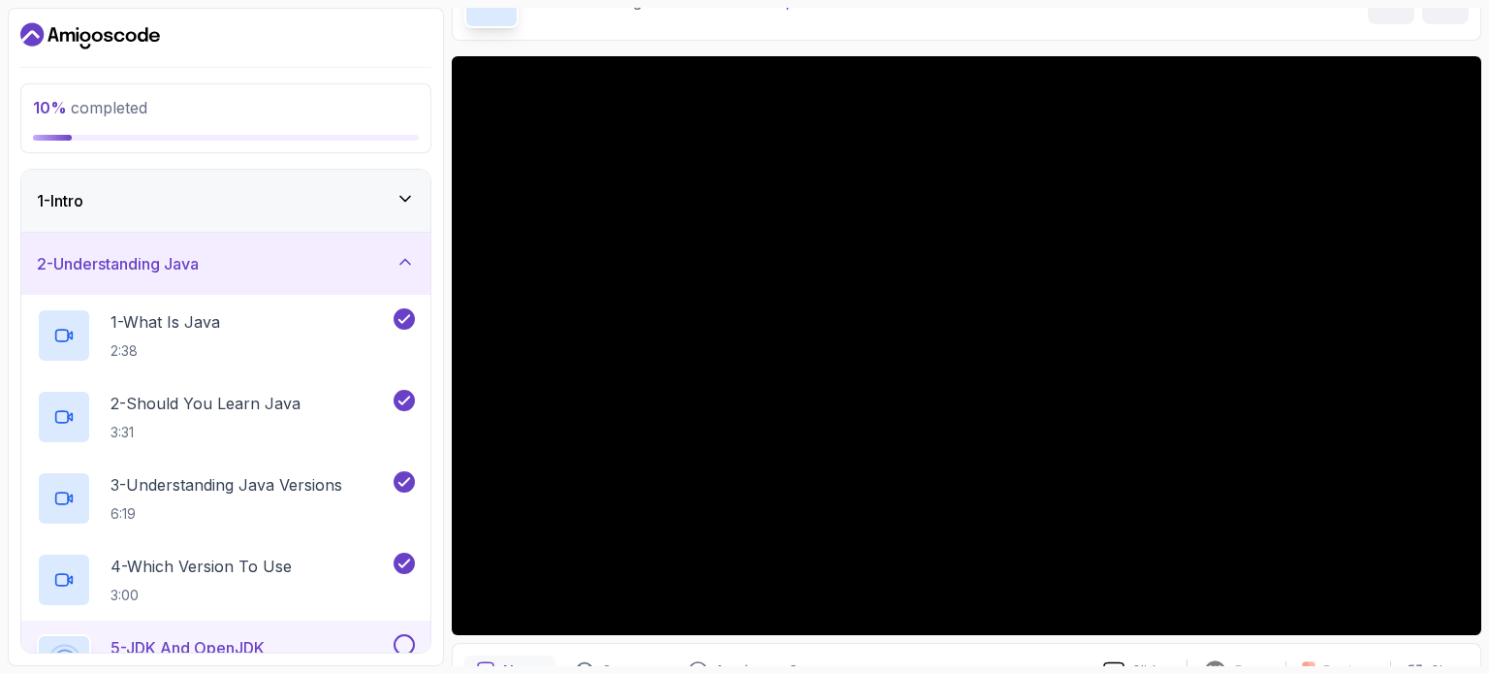
click at [438, 527] on div "10 % completed 1 - Intro 2 - Understanding Java 1 - What Is Java 2:38 2 - Shoul…" at bounding box center [226, 337] width 436 height 658
drag, startPoint x: 438, startPoint y: 527, endPoint x: 428, endPoint y: 585, distance: 58.2
click at [428, 585] on div "10 % completed 1 - Intro 2 - Understanding Java 1 - What Is Java 2:38 2 - Shoul…" at bounding box center [226, 337] width 436 height 658
click at [439, 136] on div "10 % completed 1 - Intro 2 - Understanding Java 1 - What Is Java 2:38 2 - Shoul…" at bounding box center [226, 337] width 436 height 658
click at [517, 47] on main "My Courses Java for Beginners 0 Points 1 Asvi Sri 2 - Understanding Java 10 % c…" at bounding box center [967, 337] width 1030 height 658
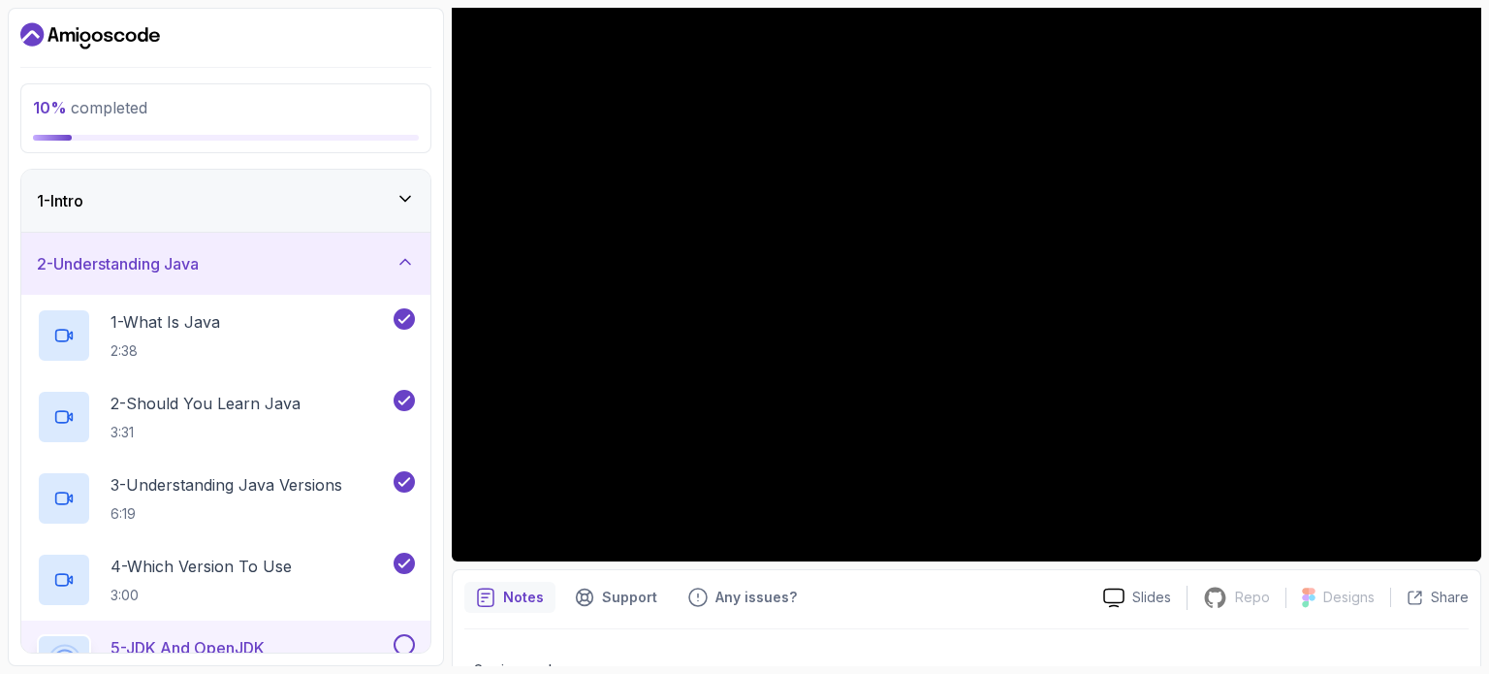
scroll to position [194, 0]
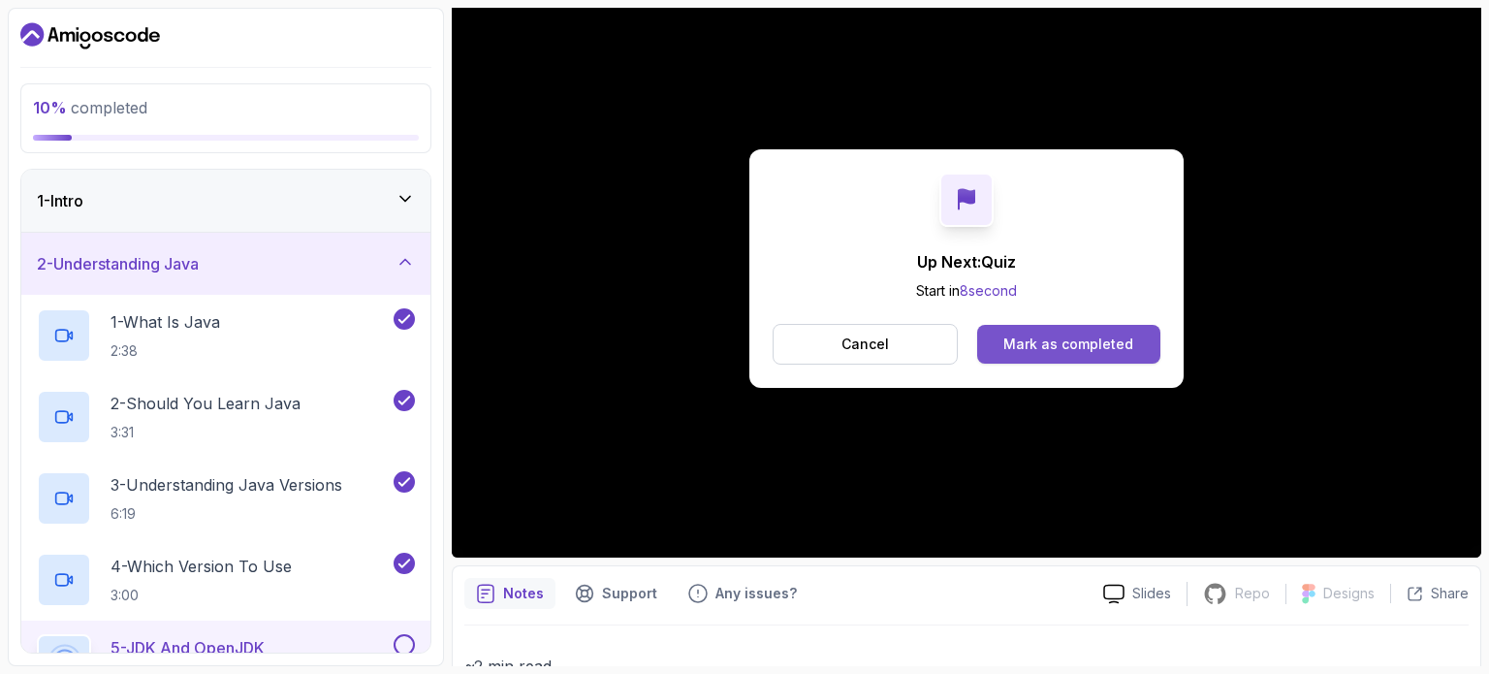
click at [1076, 346] on div "Mark as completed" at bounding box center [1068, 343] width 130 height 19
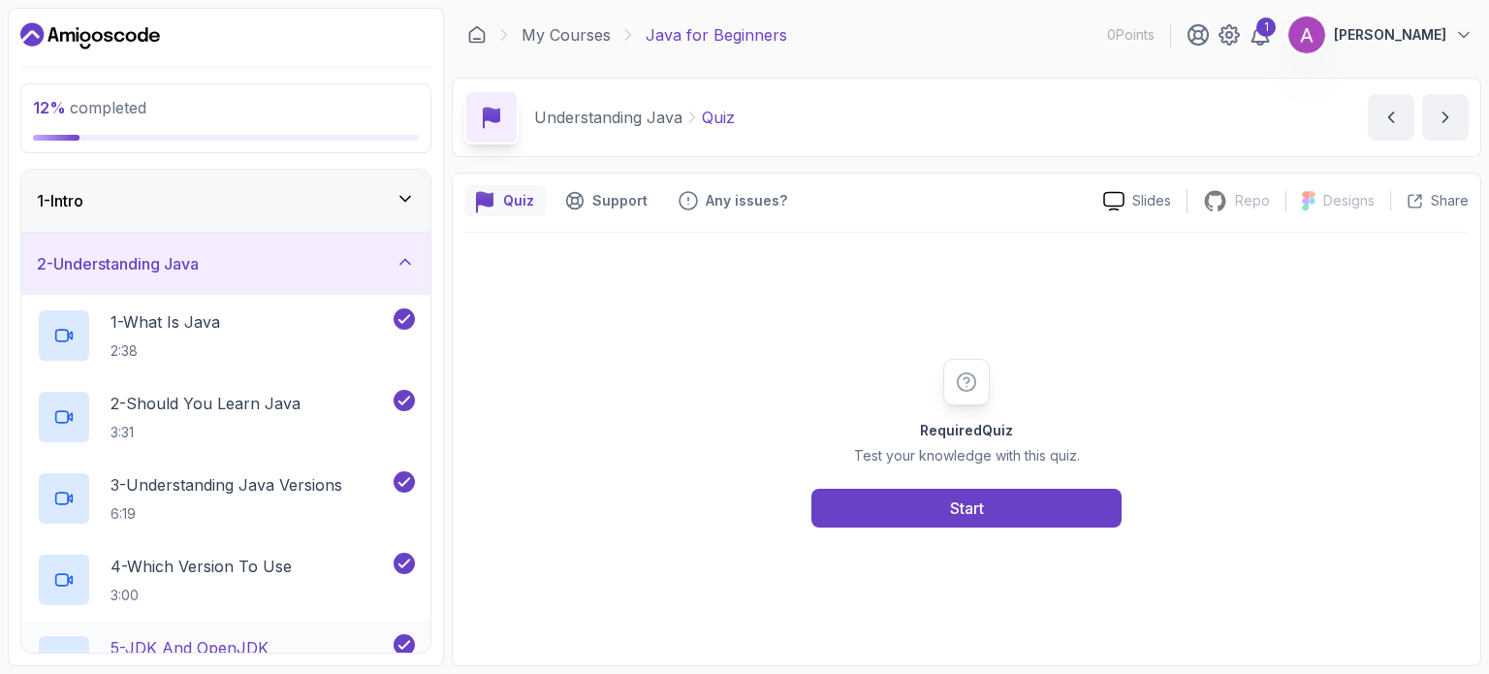
click at [352, 621] on div "5 - JDK And OpenJDK 3:34" at bounding box center [225, 660] width 409 height 81
click at [360, 634] on div "5 - JDK And OpenJDK 3:34" at bounding box center [213, 661] width 353 height 54
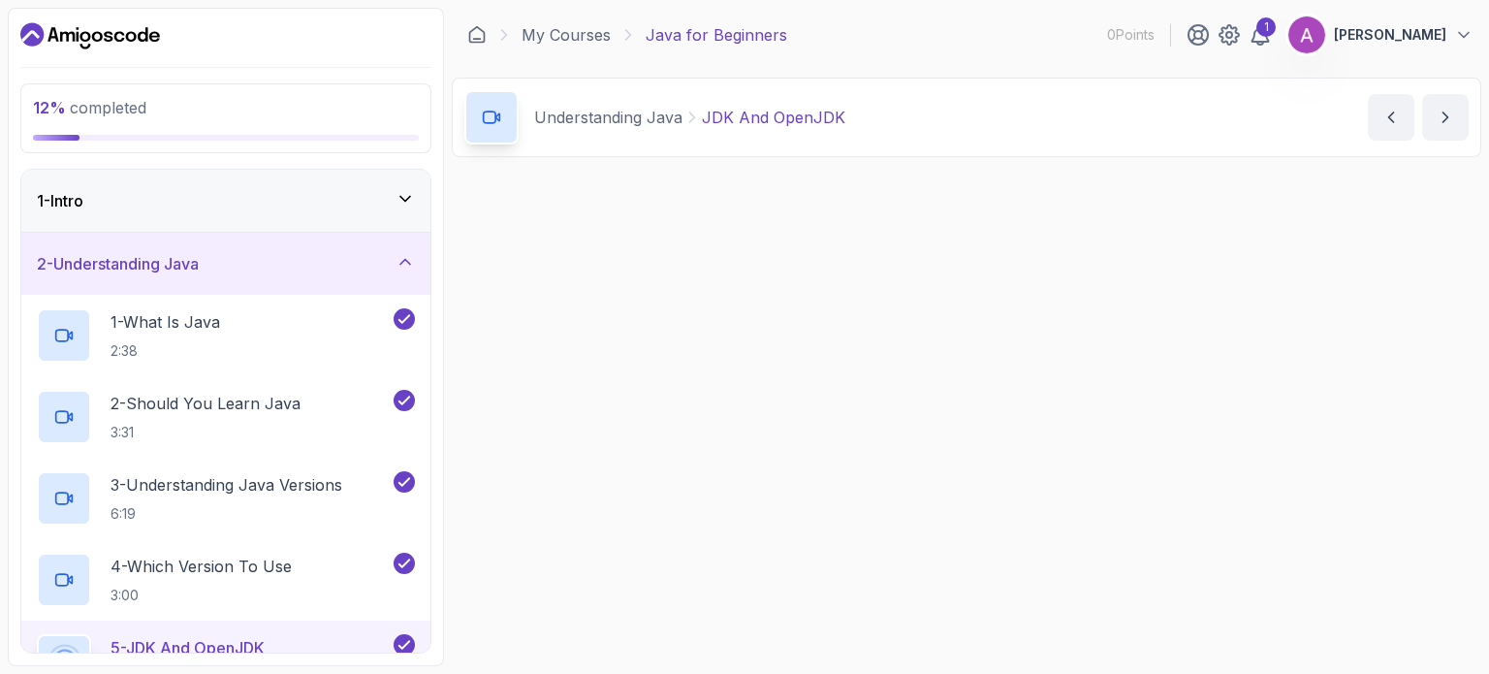
click at [360, 634] on div "5 - JDK And OpenJDK 3:34" at bounding box center [213, 661] width 353 height 54
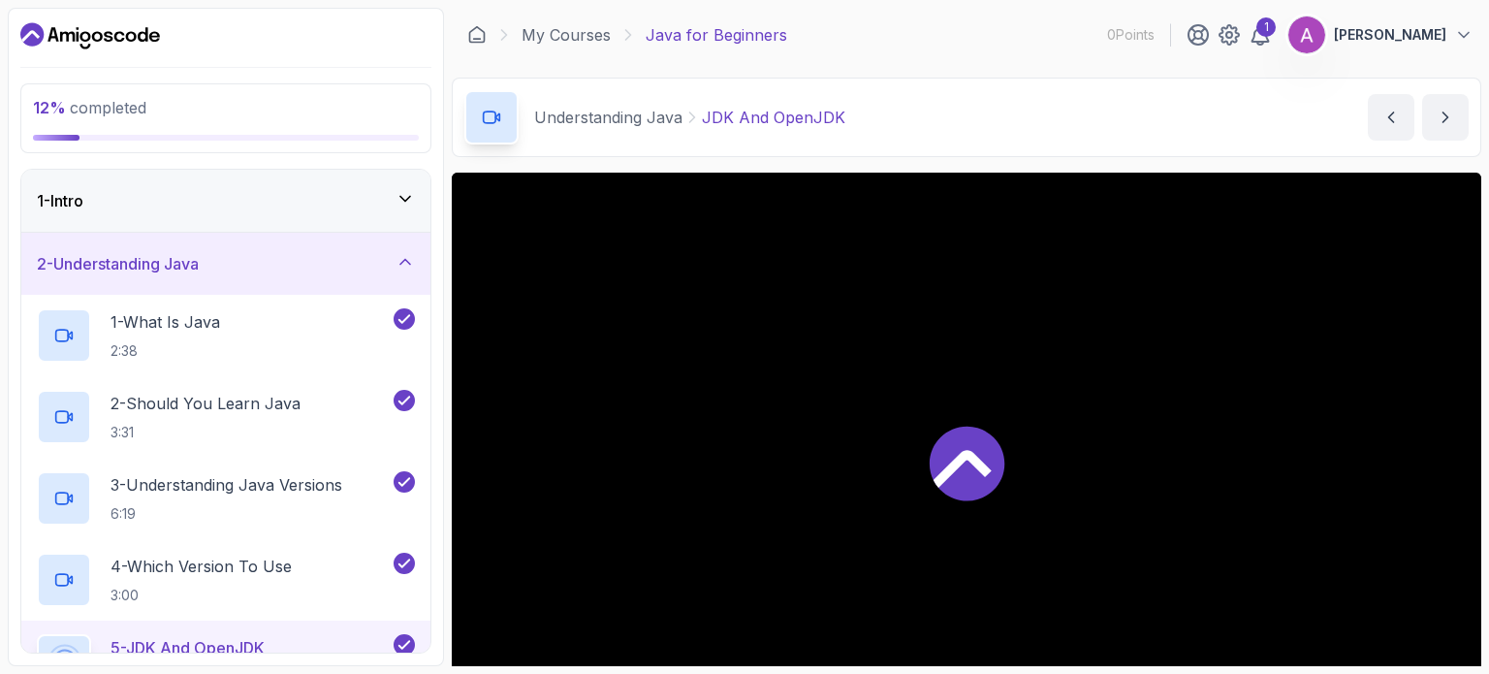
click at [360, 634] on div "5 - JDK And OpenJDK 3:34" at bounding box center [213, 661] width 353 height 54
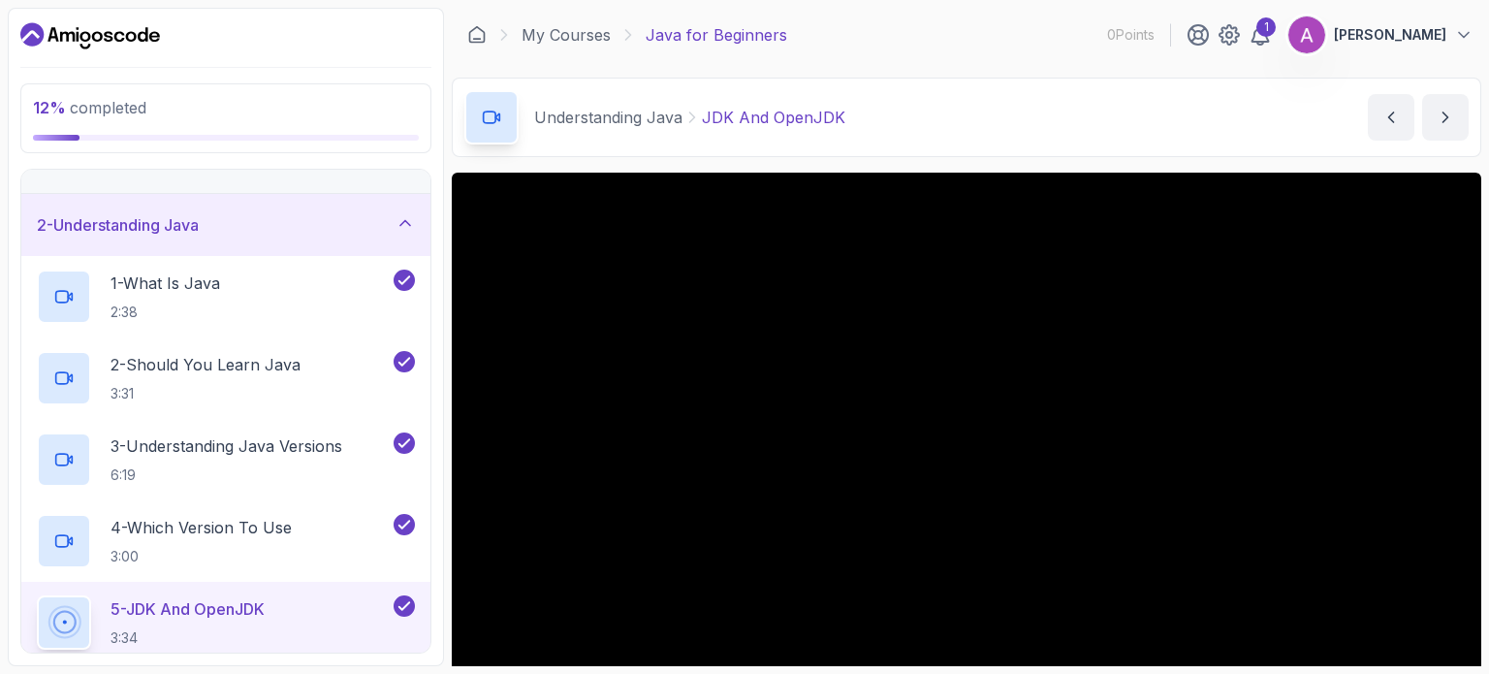
click at [1035, 84] on div "Understanding Java JDK And OpenJDK JDK And OpenJDK by nelson" at bounding box center [967, 117] width 1030 height 79
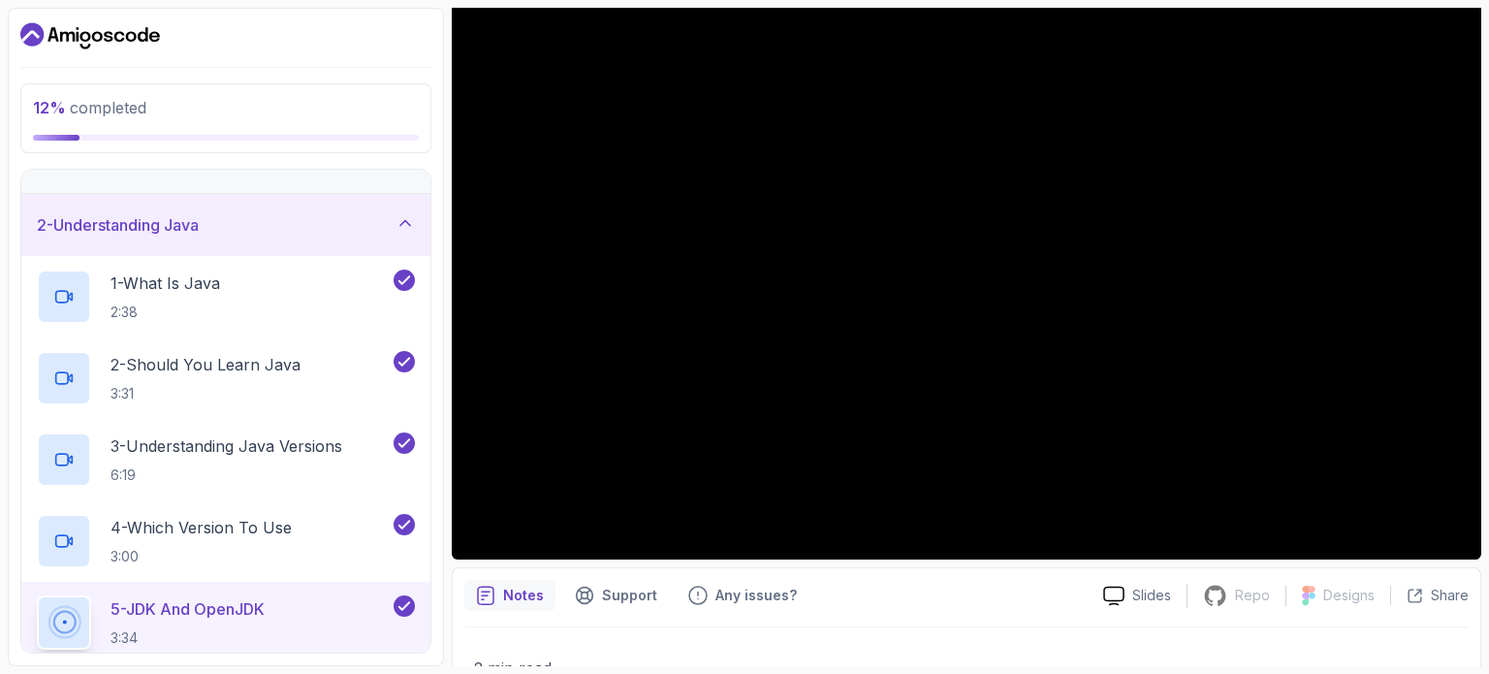
scroll to position [194, 0]
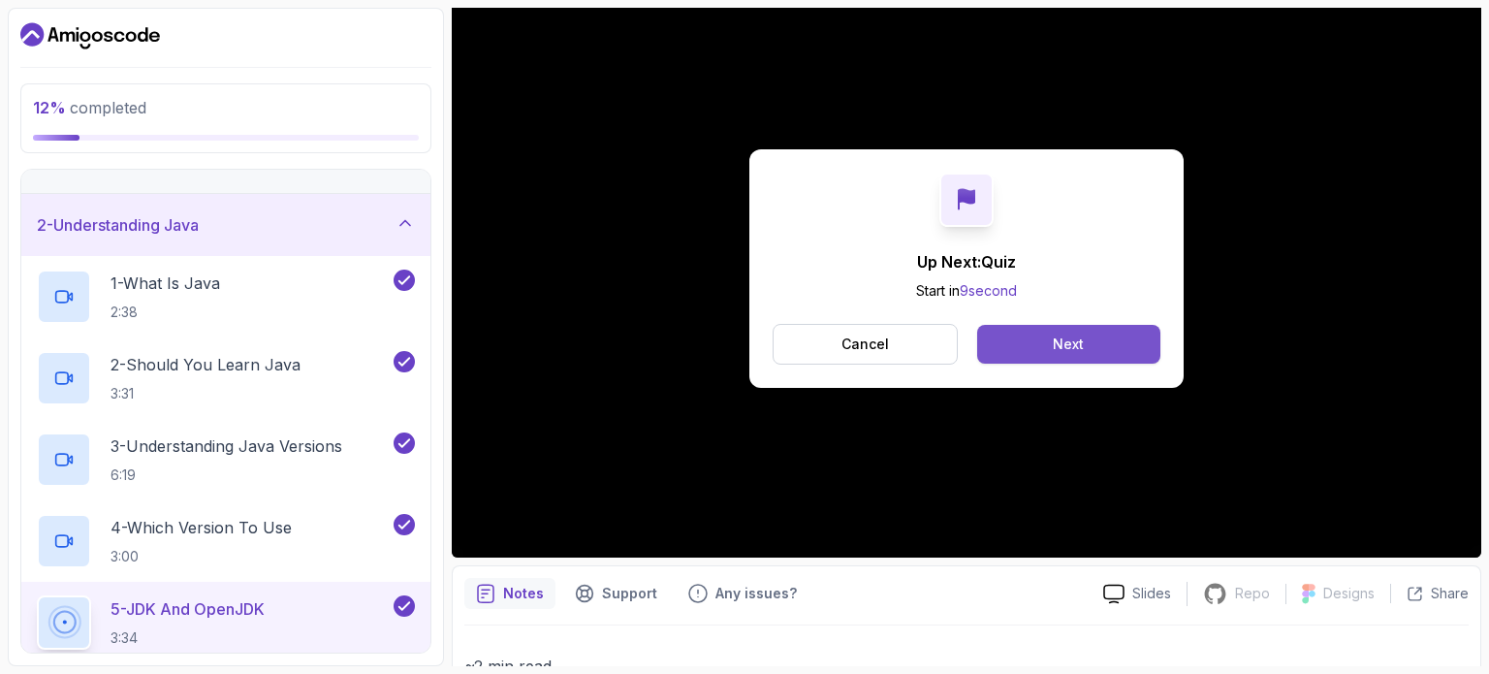
click at [1015, 340] on button "Next" at bounding box center [1068, 344] width 183 height 39
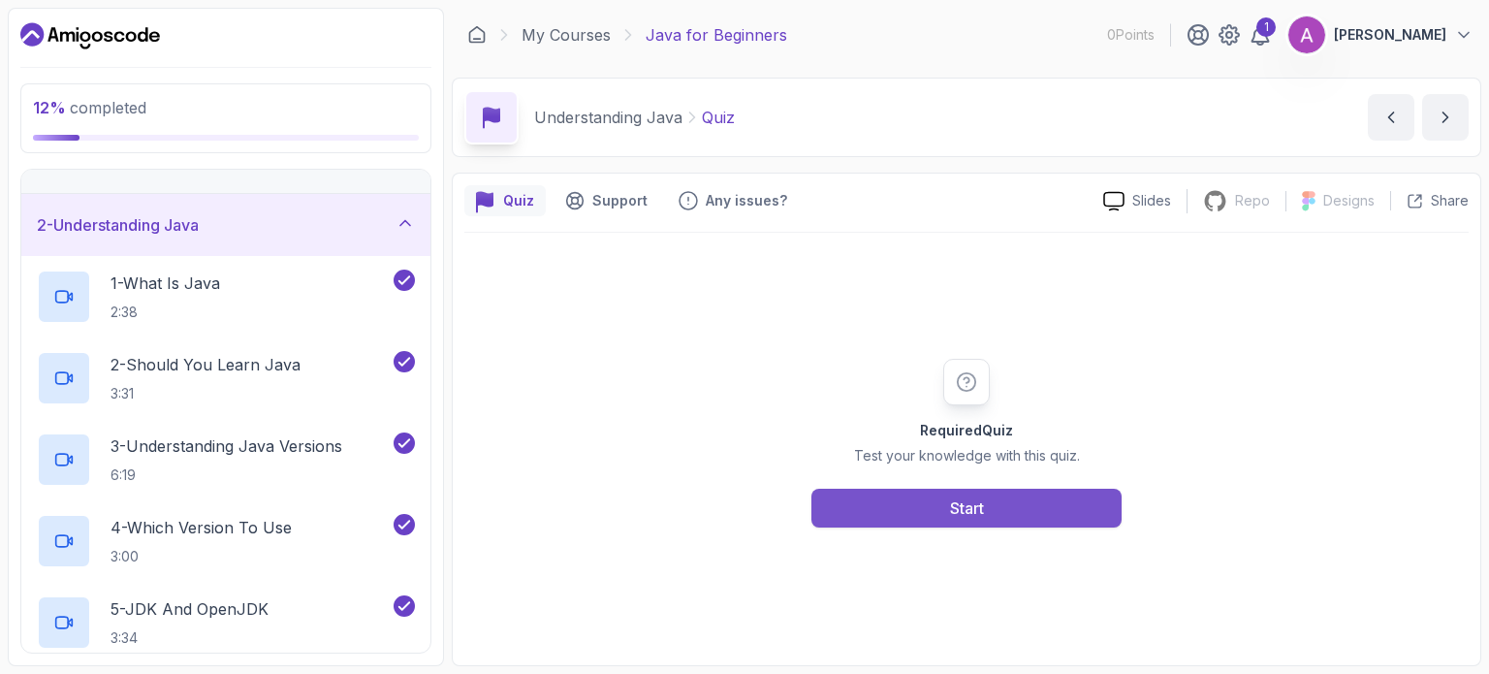
click at [1015, 505] on button "Start" at bounding box center [966, 508] width 310 height 39
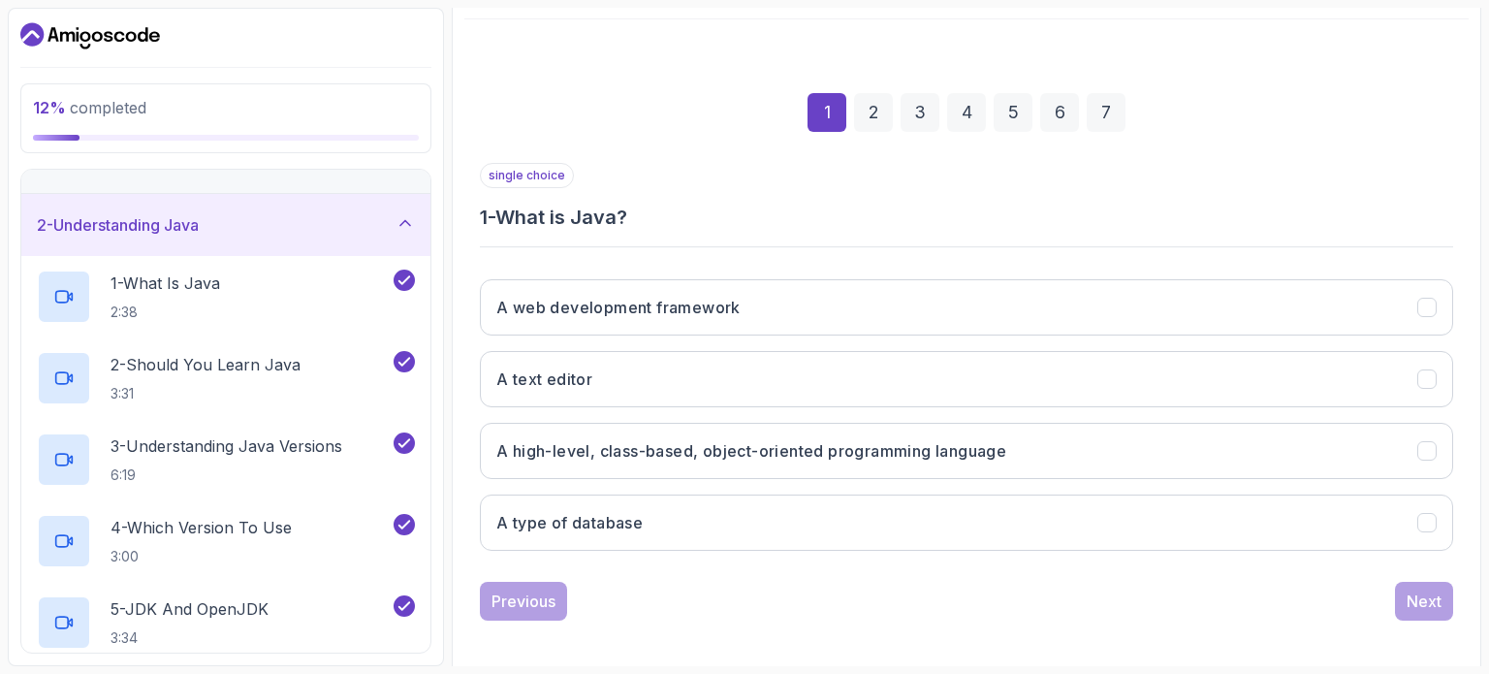
scroll to position [220, 0]
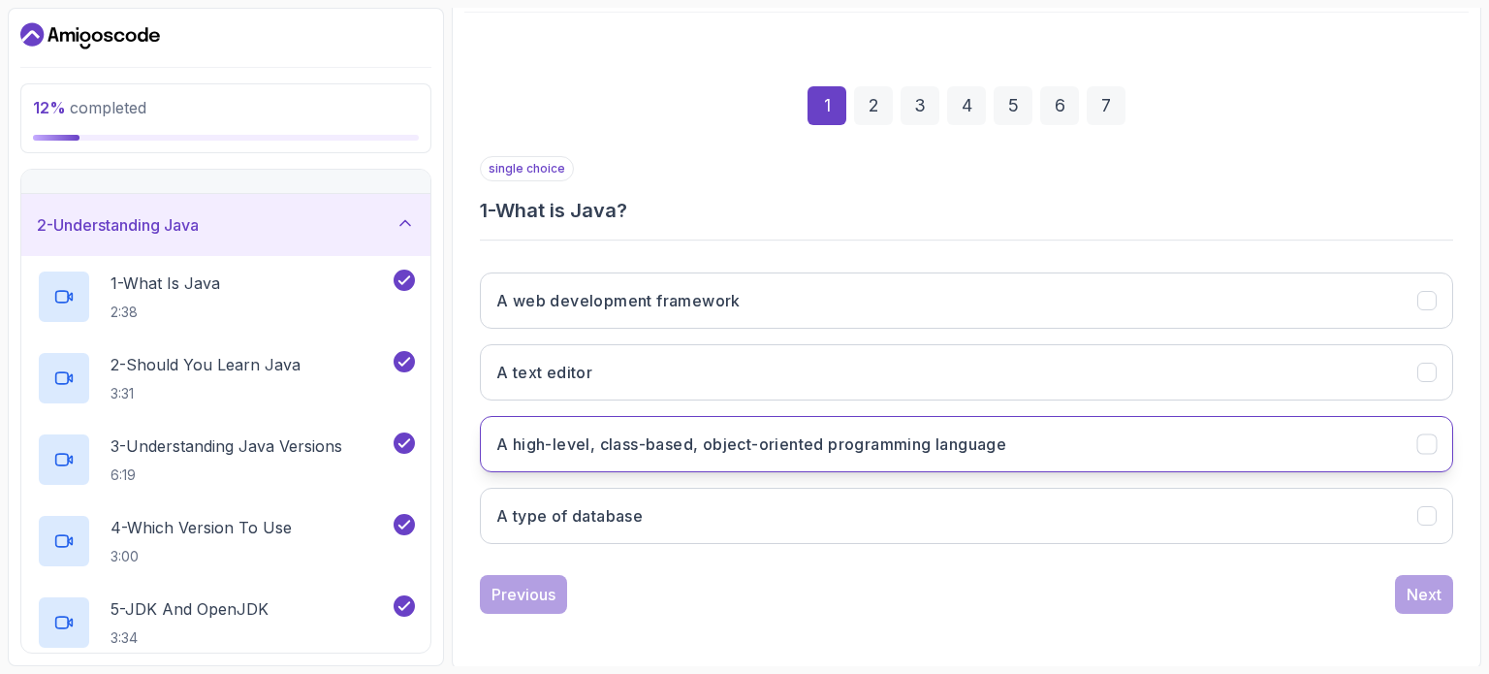
click at [973, 438] on h3 "A high-level, class-based, object-oriented programming language" at bounding box center [751, 443] width 510 height 23
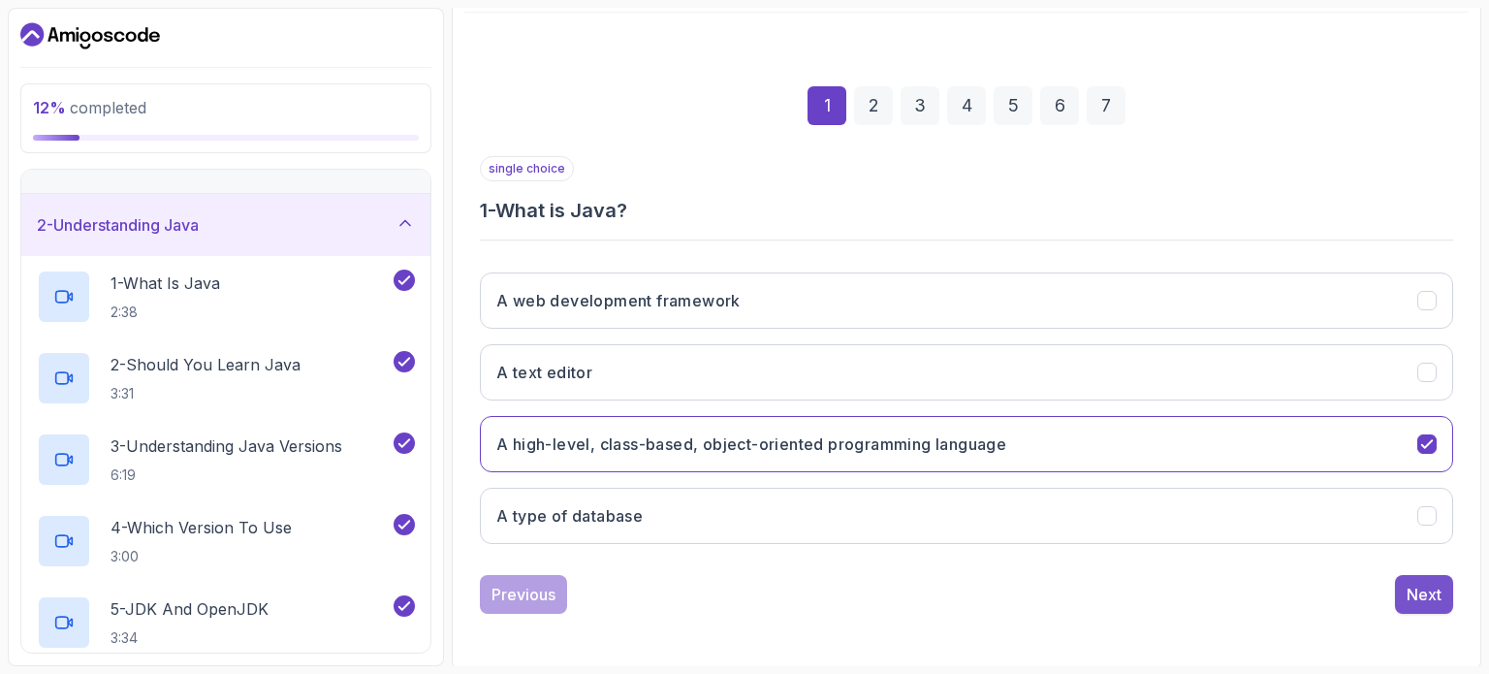
click at [1425, 604] on button "Next" at bounding box center [1424, 594] width 58 height 39
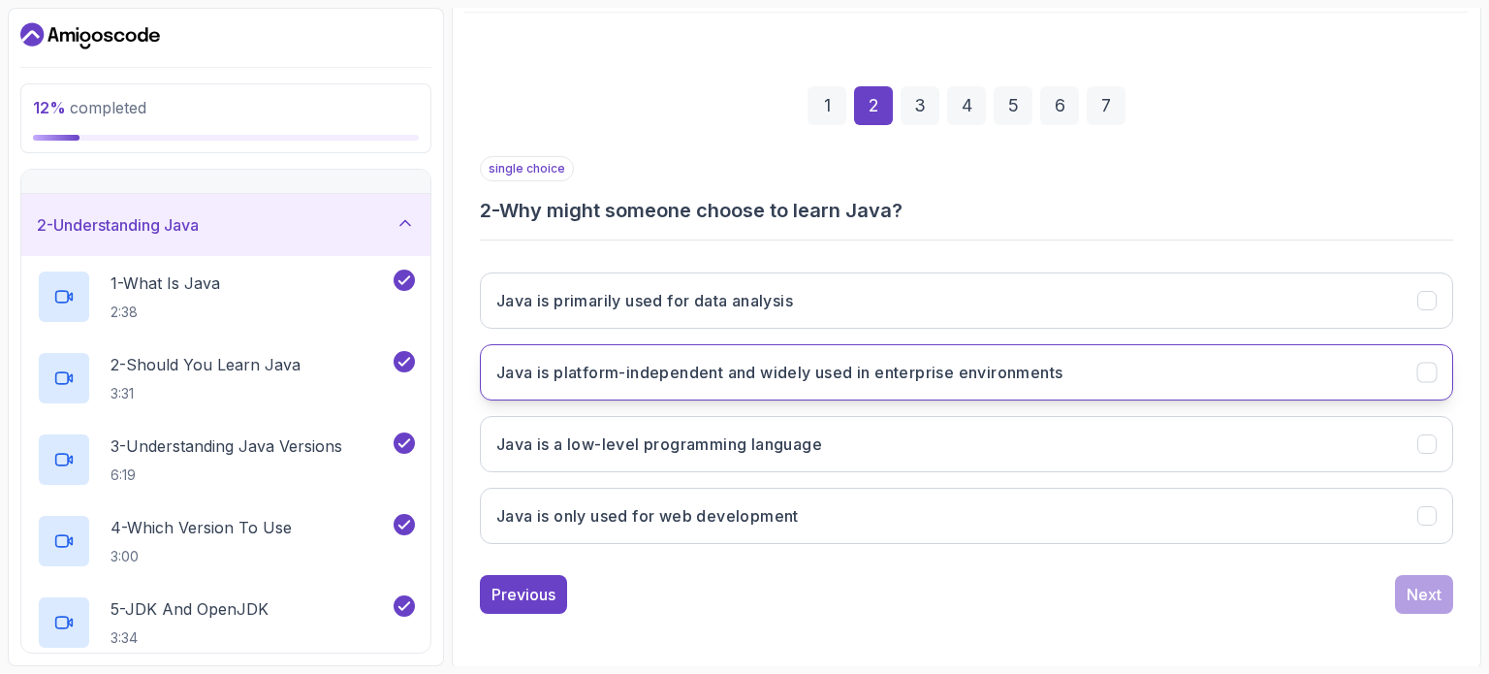
click at [1172, 369] on button "Java is platform-independent and widely used in enterprise environments" at bounding box center [966, 372] width 973 height 56
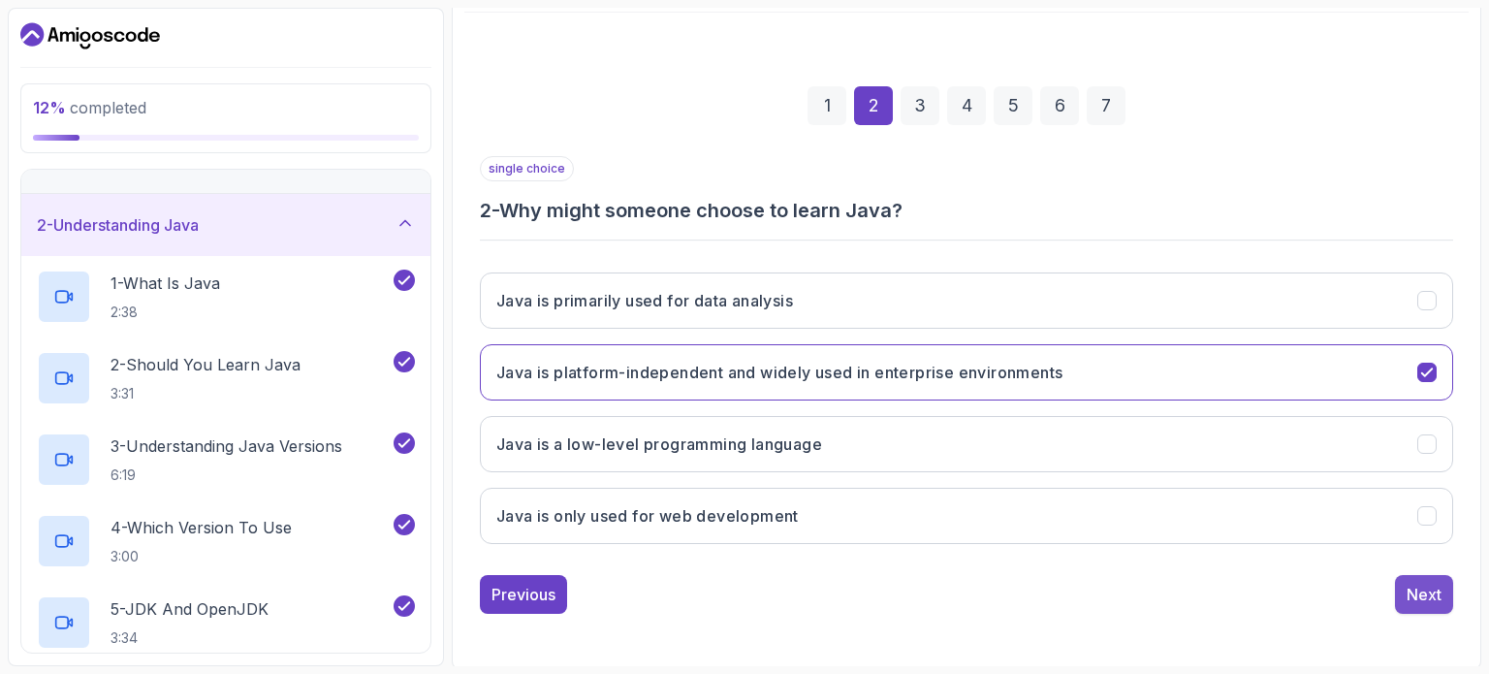
click at [1428, 589] on div "Next" at bounding box center [1424, 594] width 35 height 23
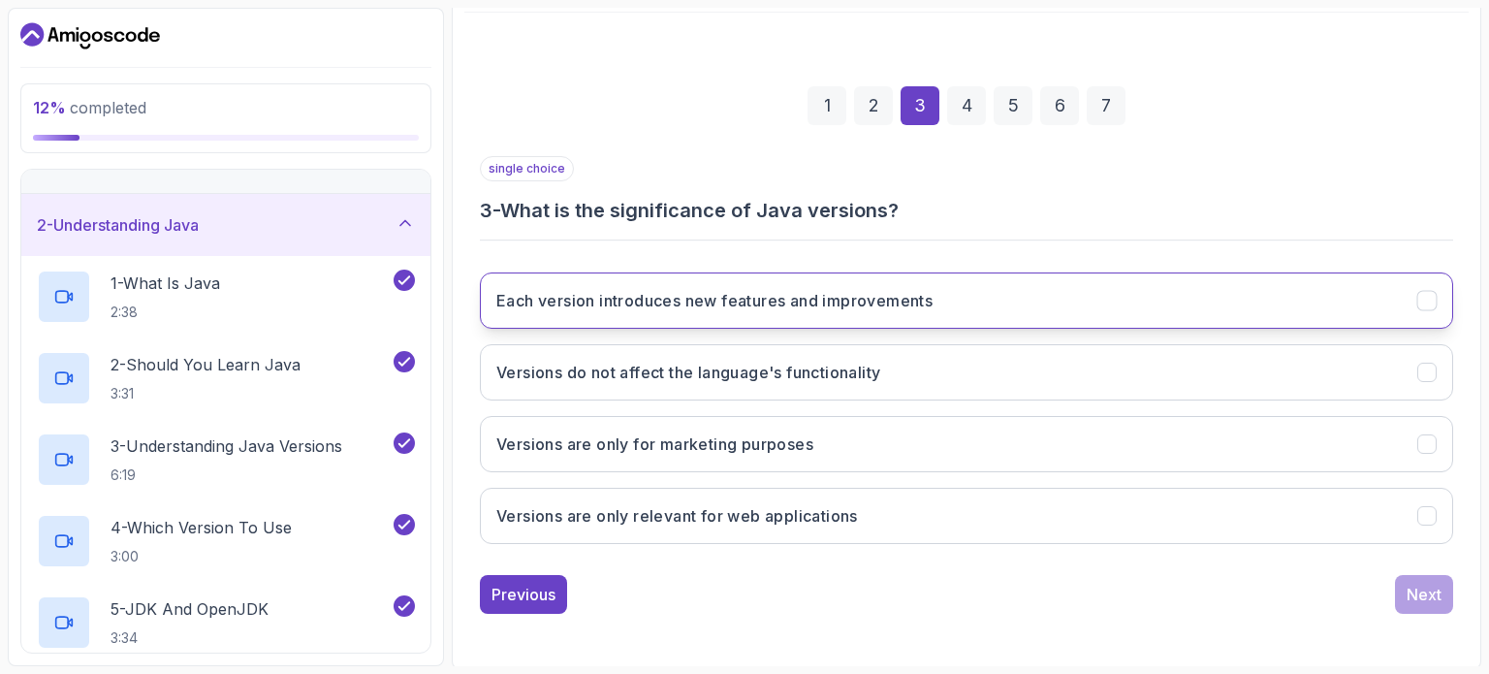
click at [1129, 293] on button "Each version introduces new features and improvements" at bounding box center [966, 300] width 973 height 56
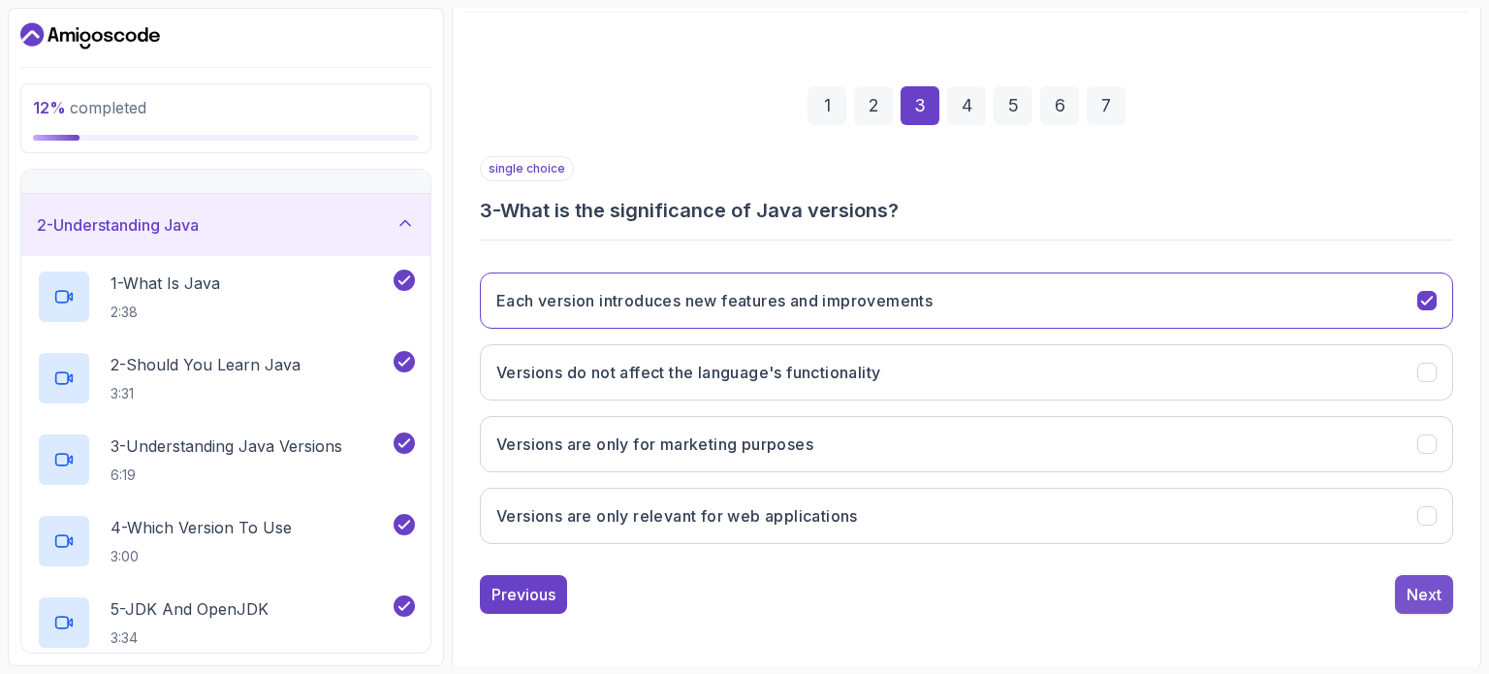
click at [1423, 593] on div "Next" at bounding box center [1424, 594] width 35 height 23
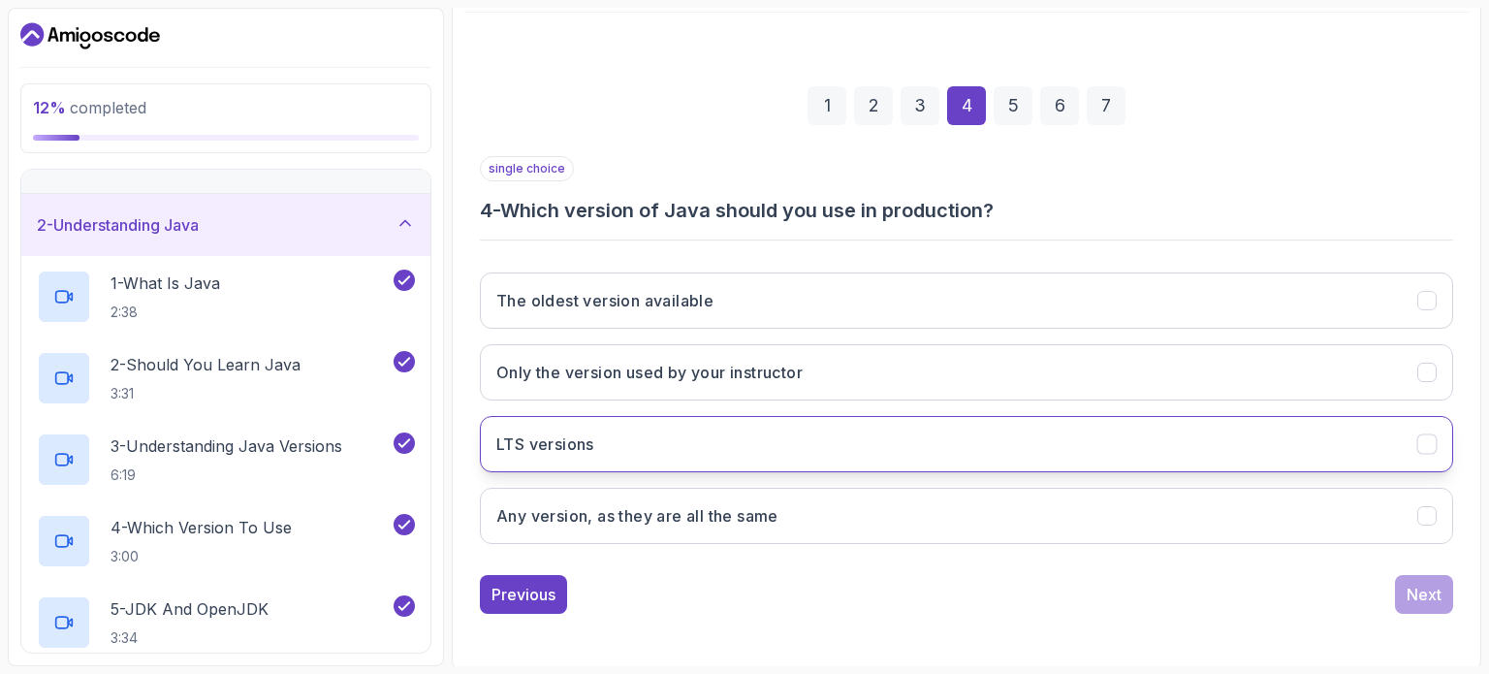
click at [784, 440] on button "LTS versions" at bounding box center [966, 444] width 973 height 56
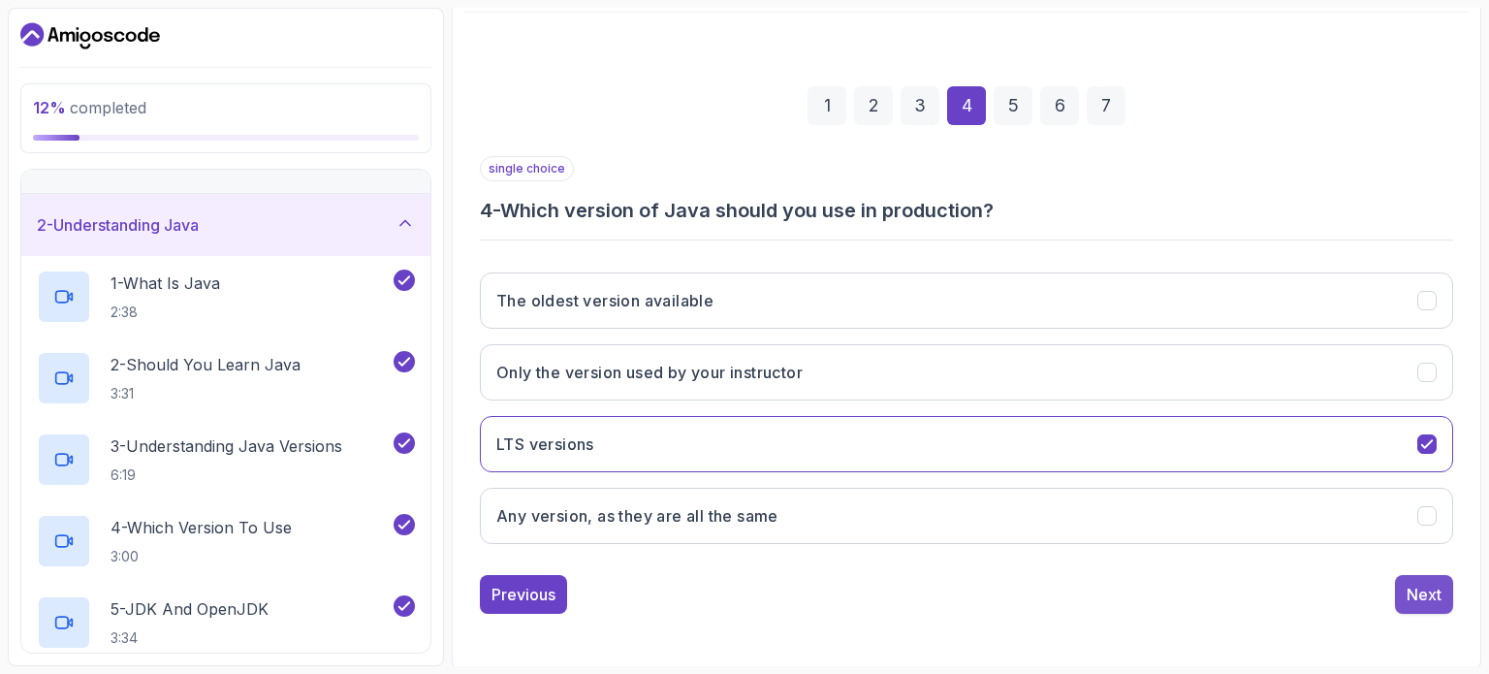
click at [1418, 598] on div "Next" at bounding box center [1424, 594] width 35 height 23
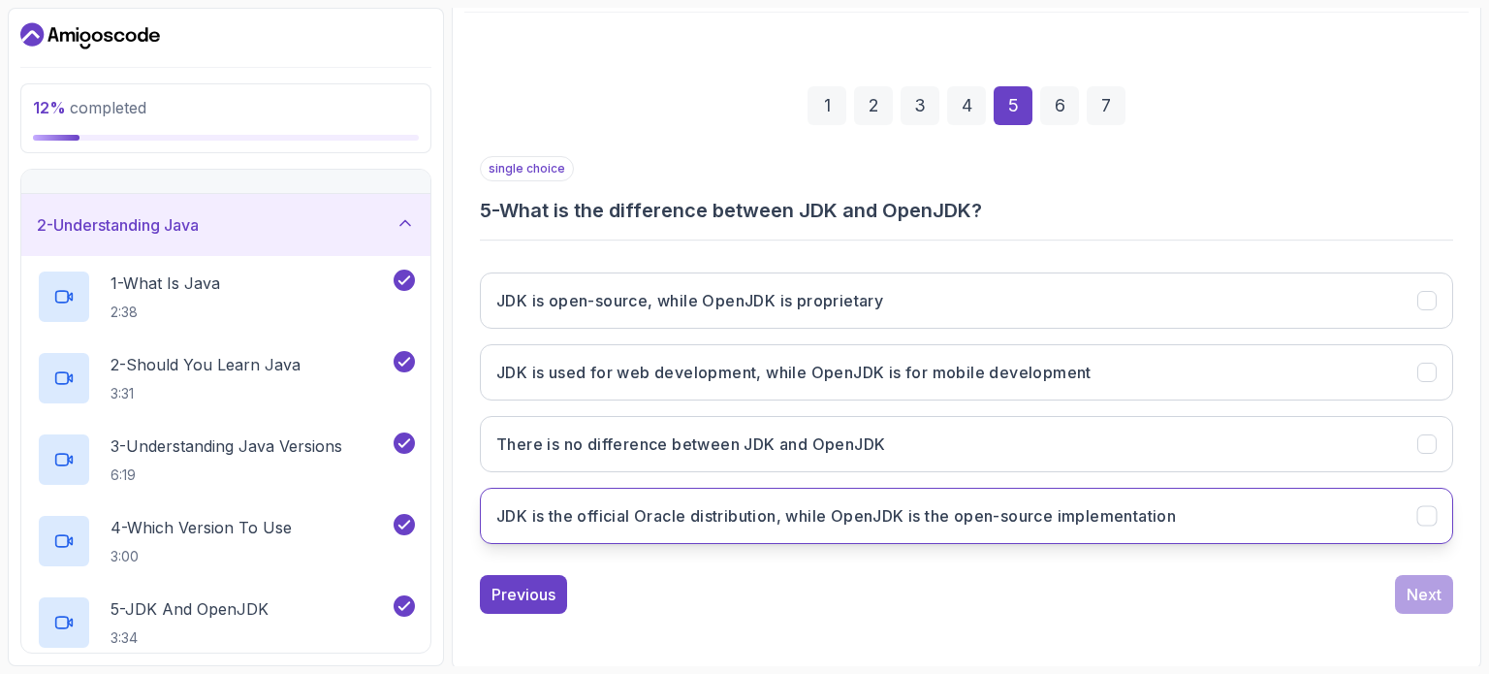
click at [1099, 495] on button "JDK is the official Oracle distribution, while OpenJDK is the open-source imple…" at bounding box center [966, 516] width 973 height 56
click at [1430, 579] on button "Next" at bounding box center [1424, 594] width 58 height 39
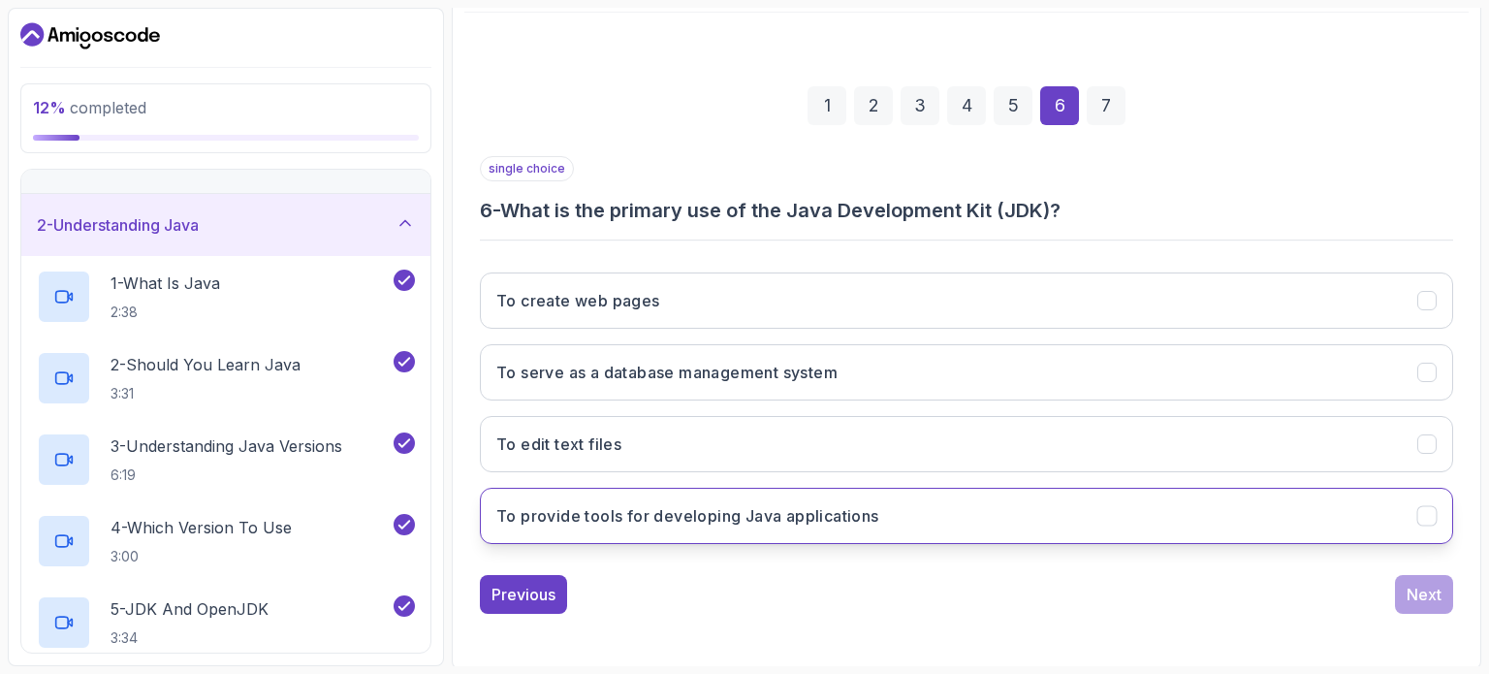
click at [1147, 505] on button "To provide tools for developing Java applications" at bounding box center [966, 516] width 973 height 56
click at [1441, 591] on button "Next" at bounding box center [1424, 594] width 58 height 39
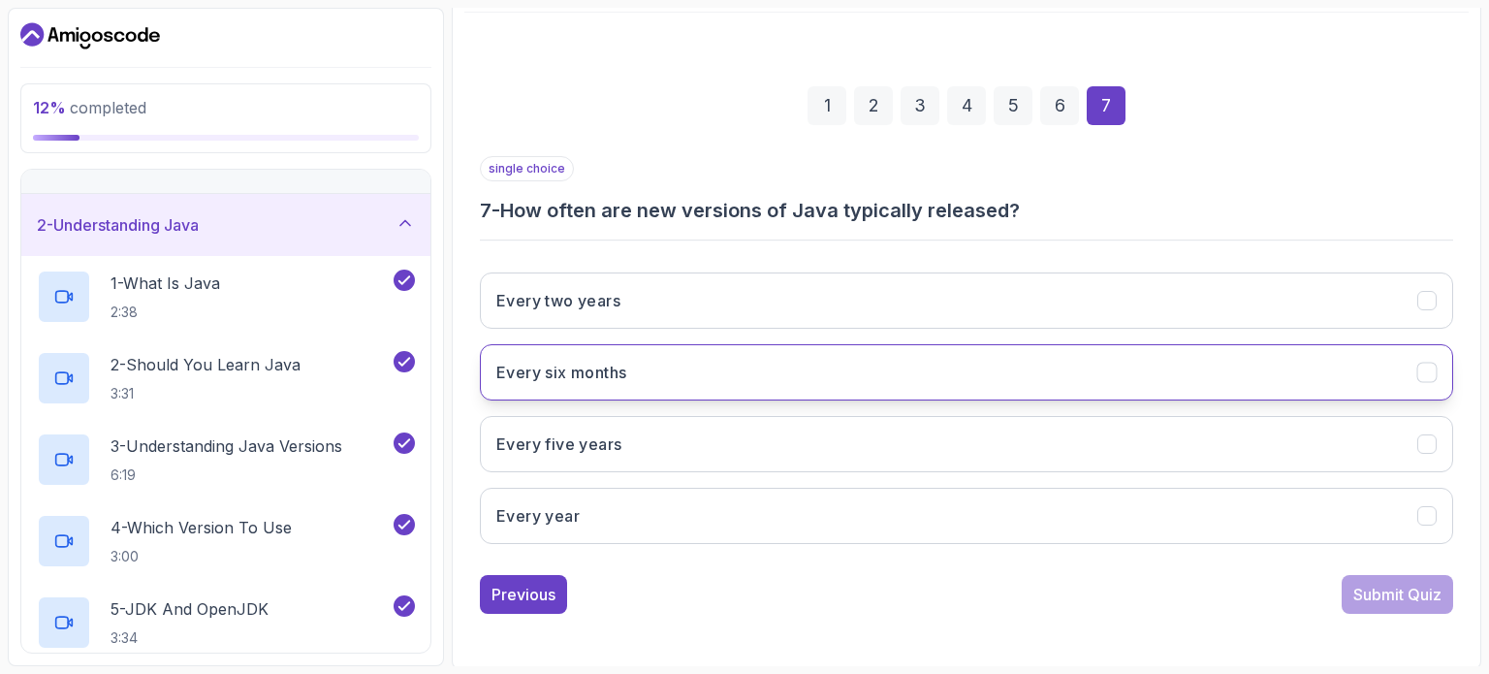
click at [930, 350] on button "Every six months" at bounding box center [966, 372] width 973 height 56
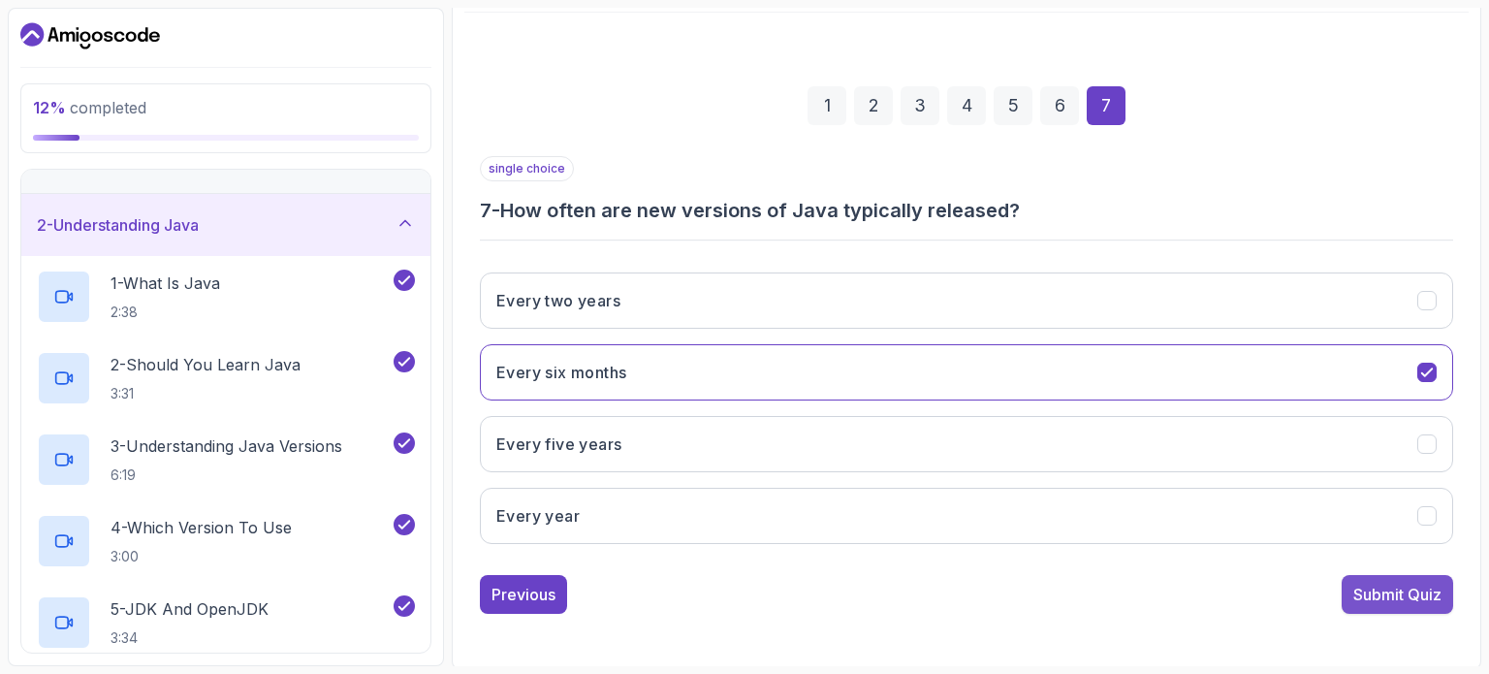
click at [1418, 593] on div "Submit Quiz" at bounding box center [1397, 594] width 88 height 23
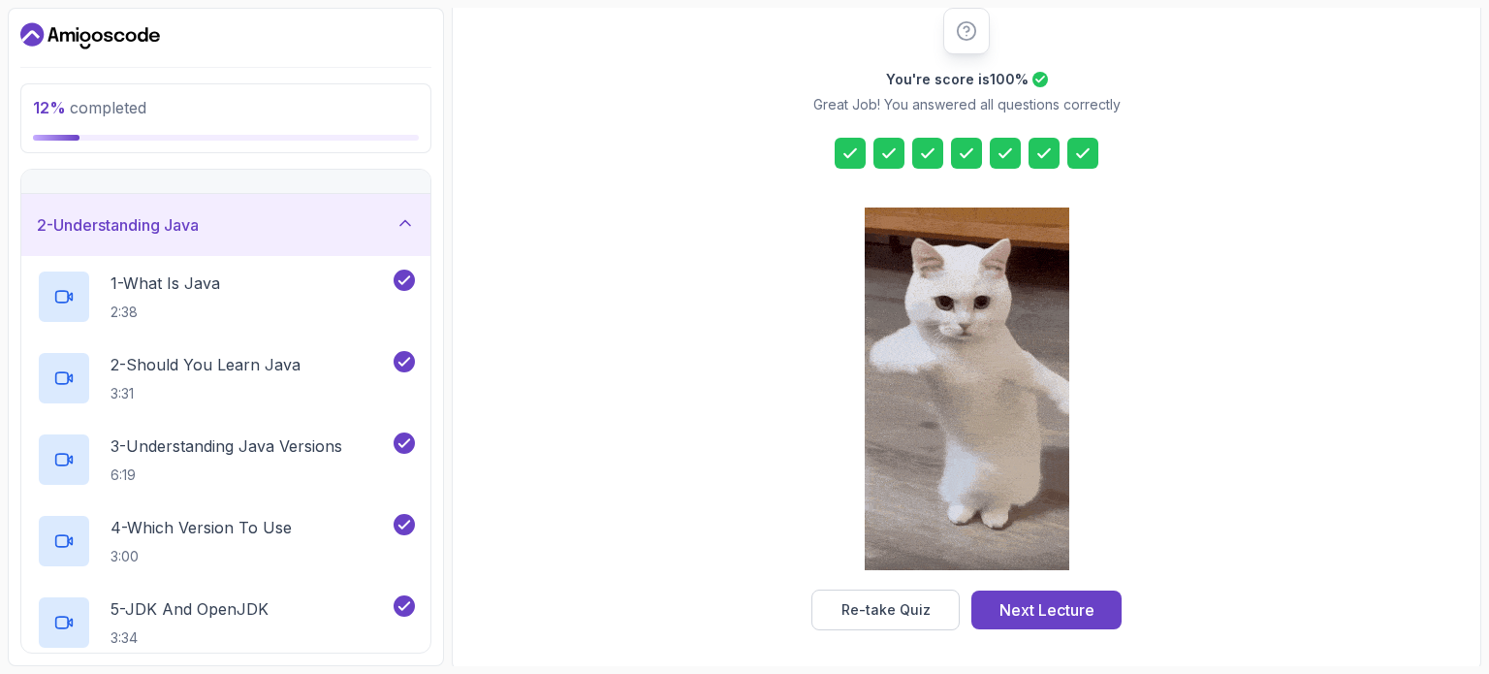
scroll to position [254, 0]
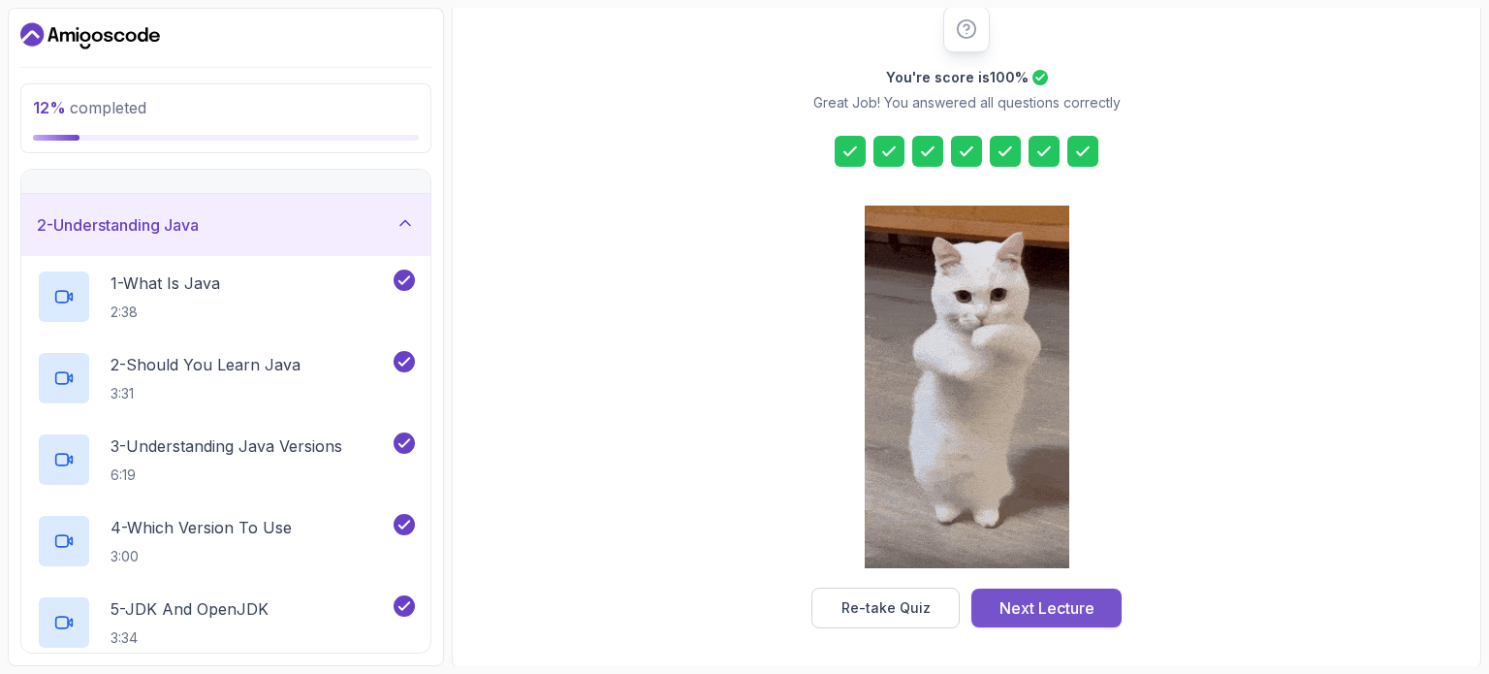
click at [1103, 597] on button "Next Lecture" at bounding box center [1046, 607] width 150 height 39
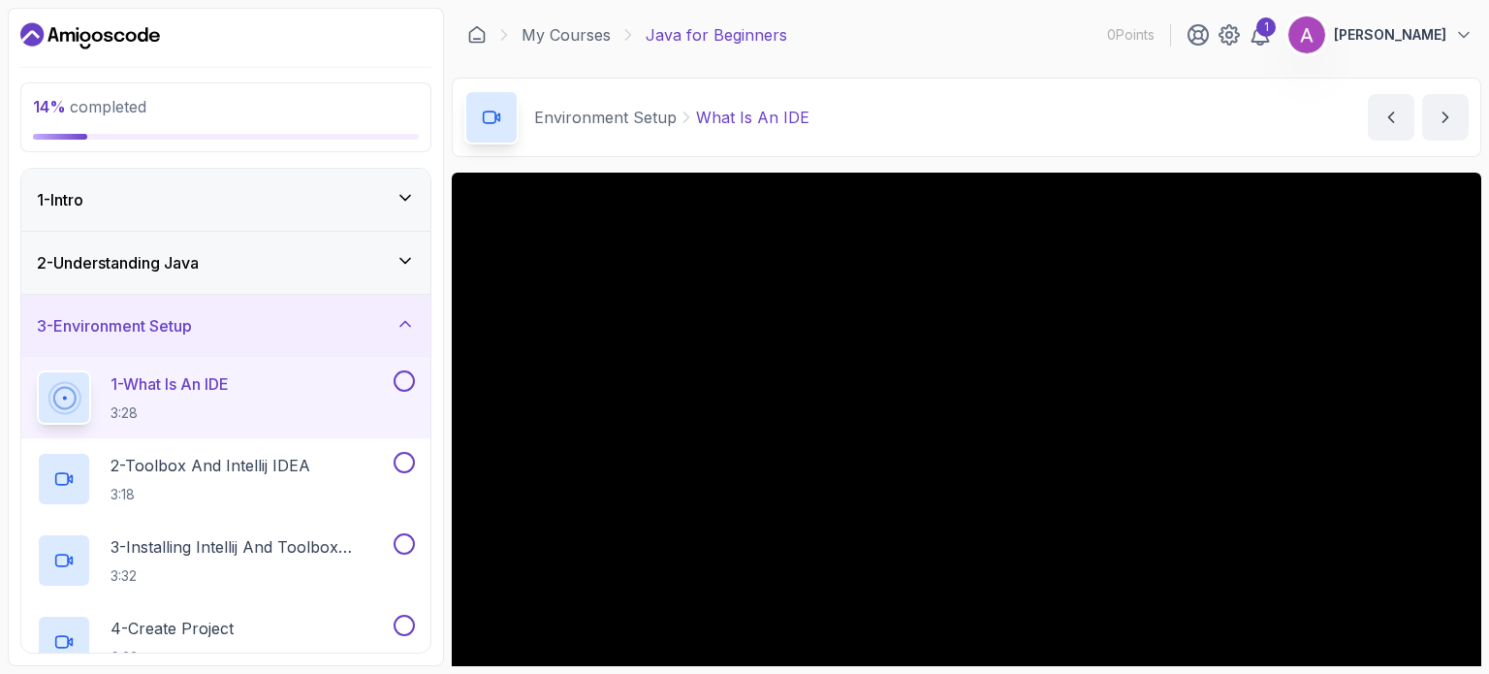
click at [1125, 140] on div "Environment Setup What Is An IDE What Is An IDE by nelson" at bounding box center [967, 117] width 1030 height 79
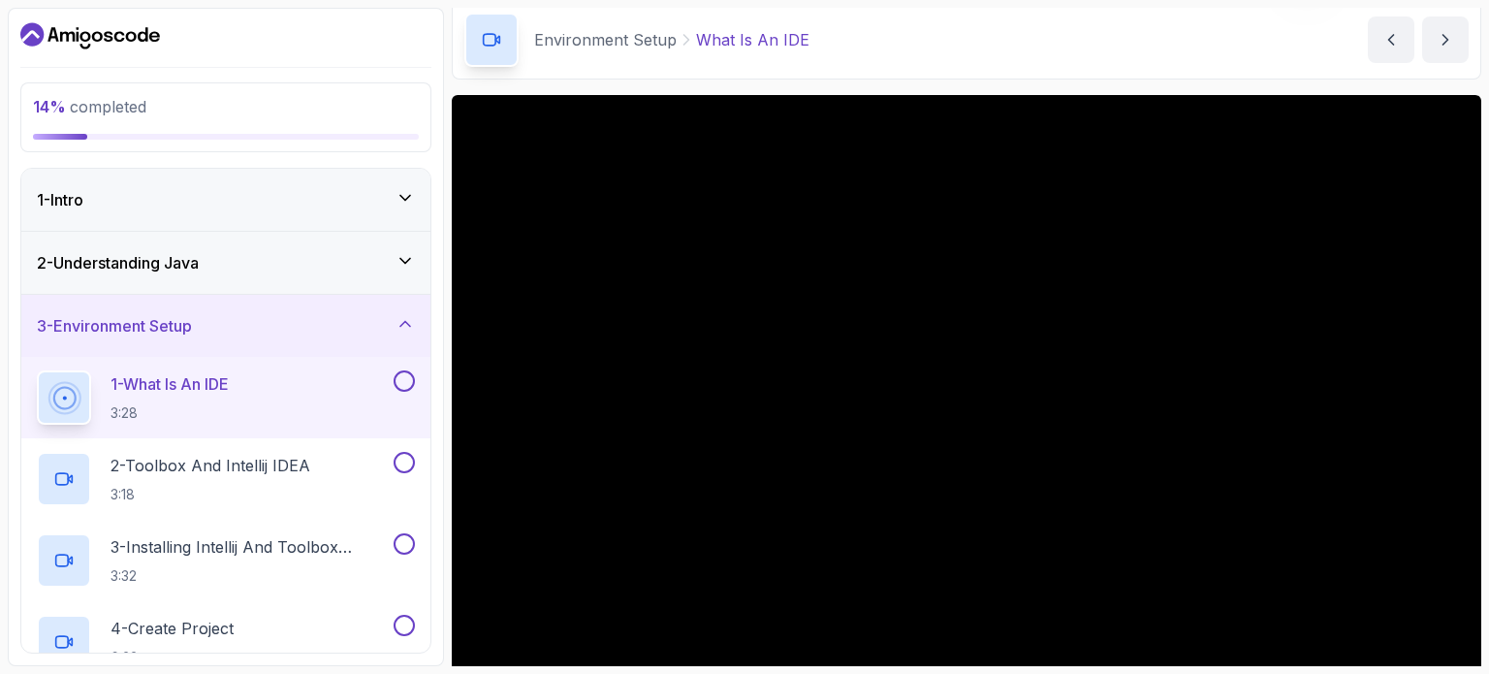
scroll to position [116, 0]
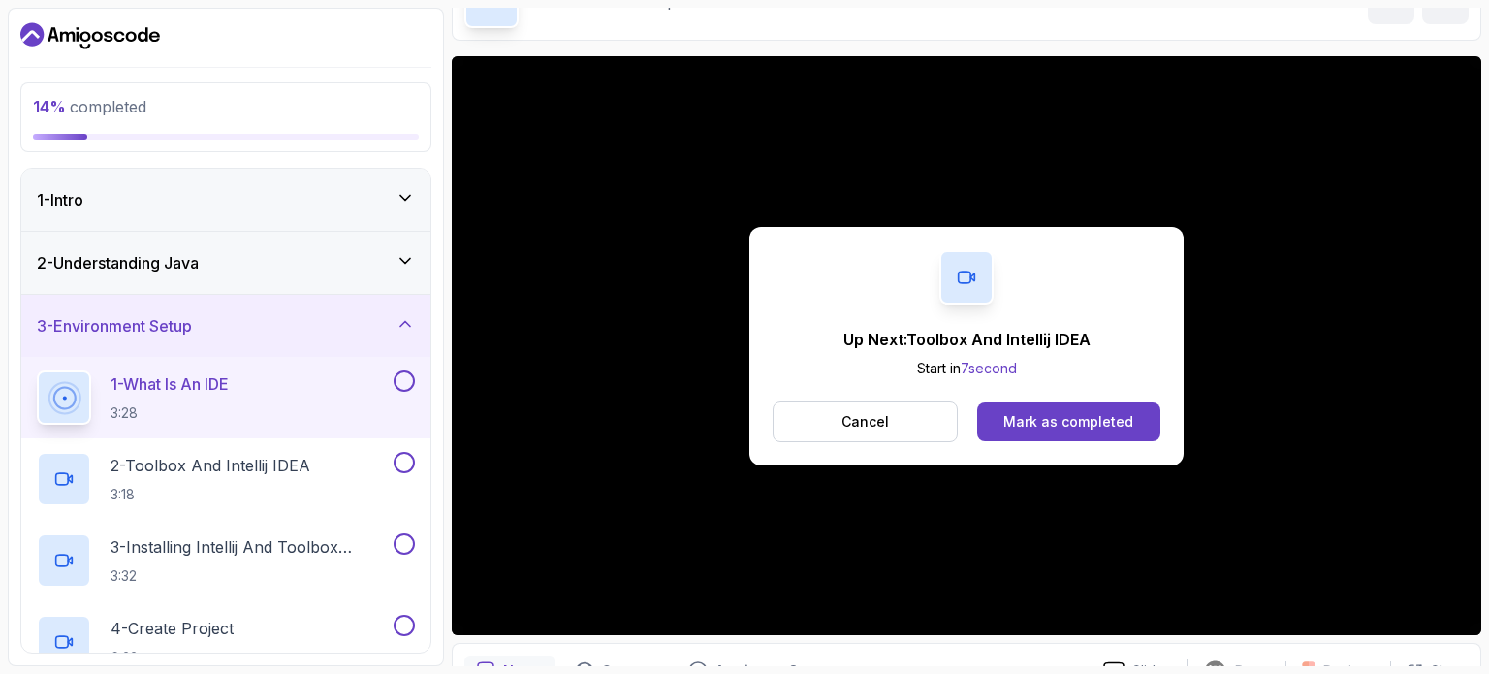
click at [1105, 401] on div "Cancel Mark as completed" at bounding box center [967, 421] width 388 height 41
click at [1102, 416] on div "Mark as completed" at bounding box center [1068, 421] width 130 height 19
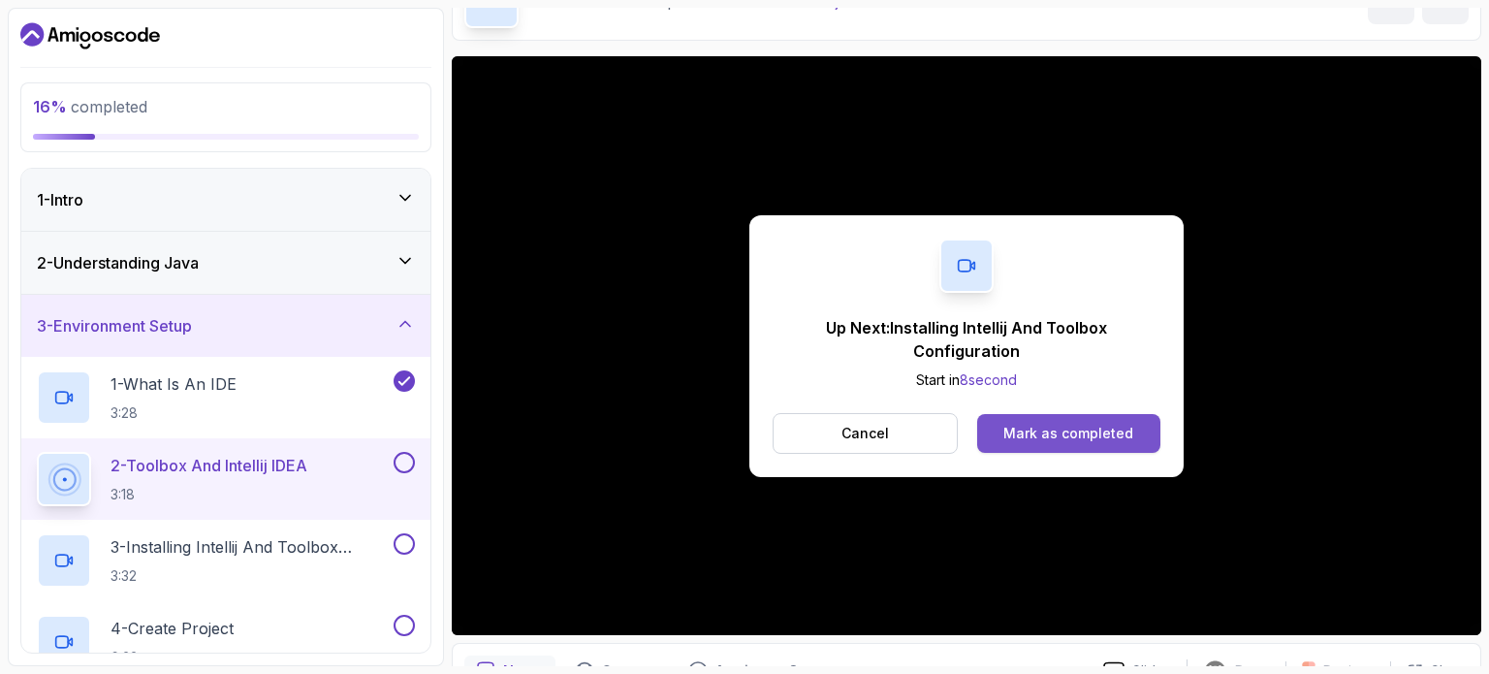
click at [1065, 449] on button "Mark as completed" at bounding box center [1068, 433] width 183 height 39
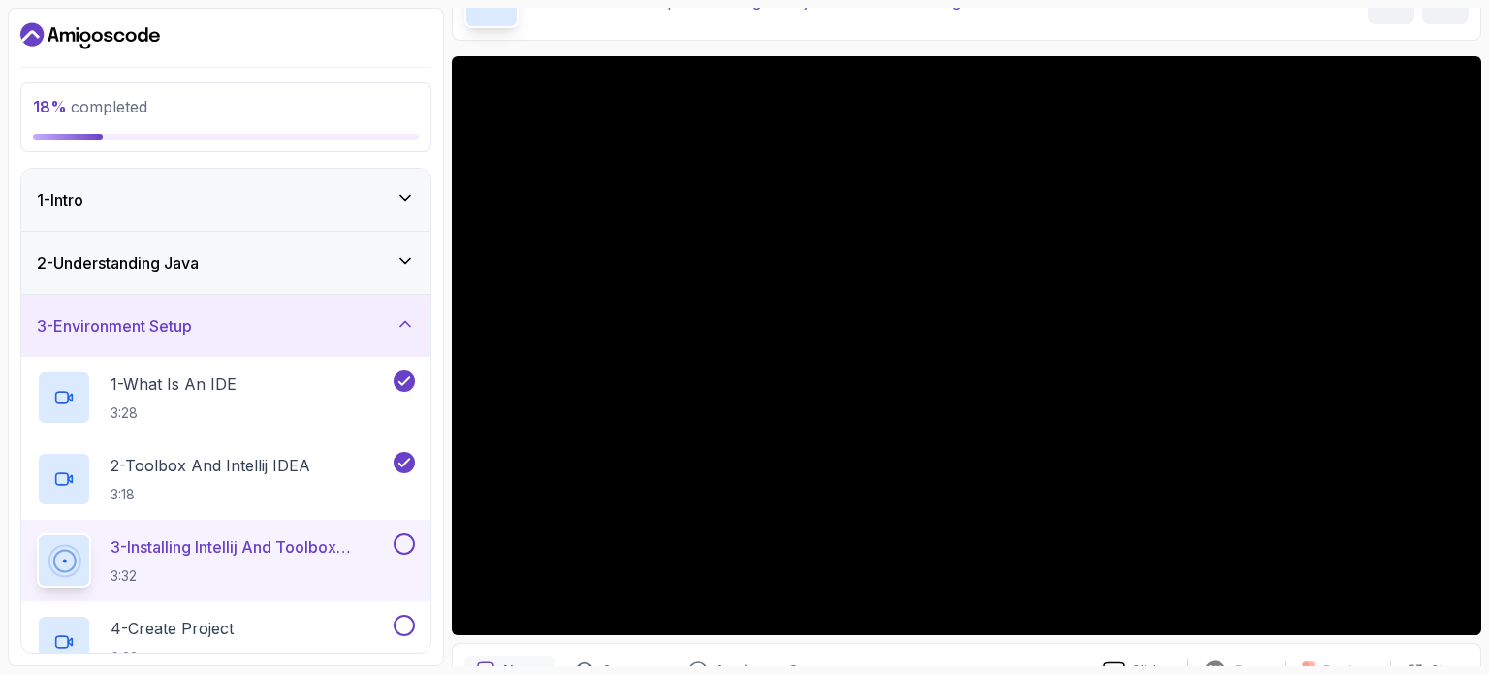
click at [671, 38] on div "Environment Setup Installing Intellij And Toolbox Configuration Installing Inte…" at bounding box center [967, 0] width 1030 height 79
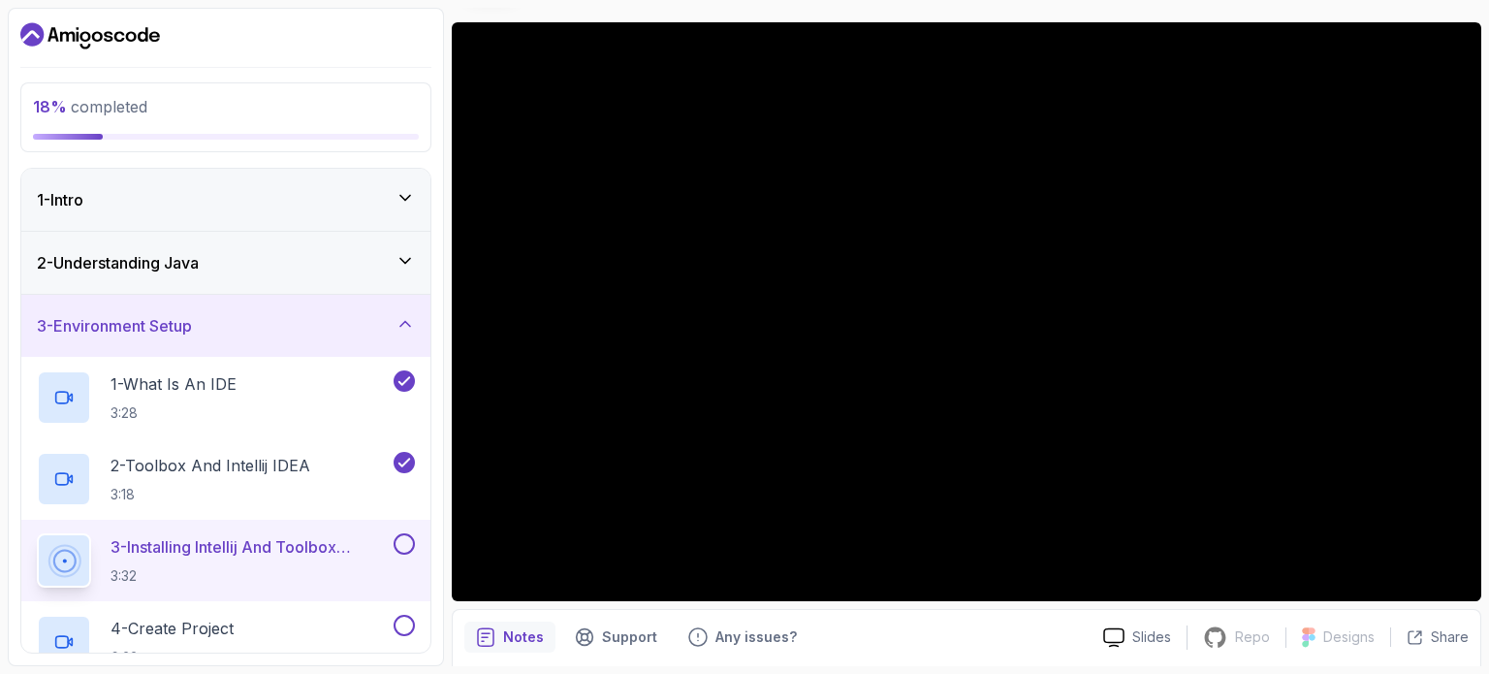
scroll to position [155, 0]
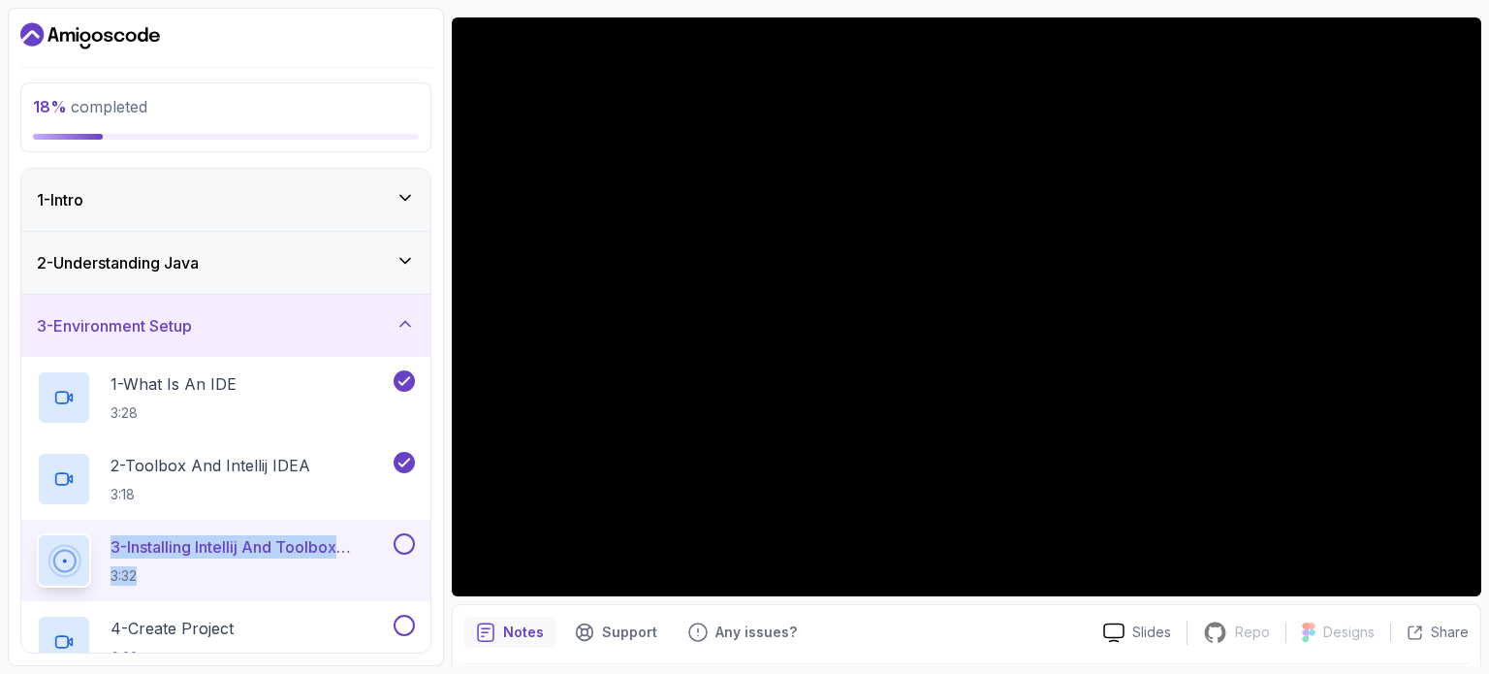
drag, startPoint x: 438, startPoint y: 476, endPoint x: 427, endPoint y: 586, distance: 111.1
click at [427, 586] on div "18 % completed 1 - Intro 2 - Understanding Java 3 - Environment Setup 1 - What …" at bounding box center [226, 337] width 436 height 658
click at [1, 86] on section "18 % completed 1 - Intro 2 - Understanding Java 3 - Environment Setup 1 - What …" at bounding box center [744, 337] width 1489 height 674
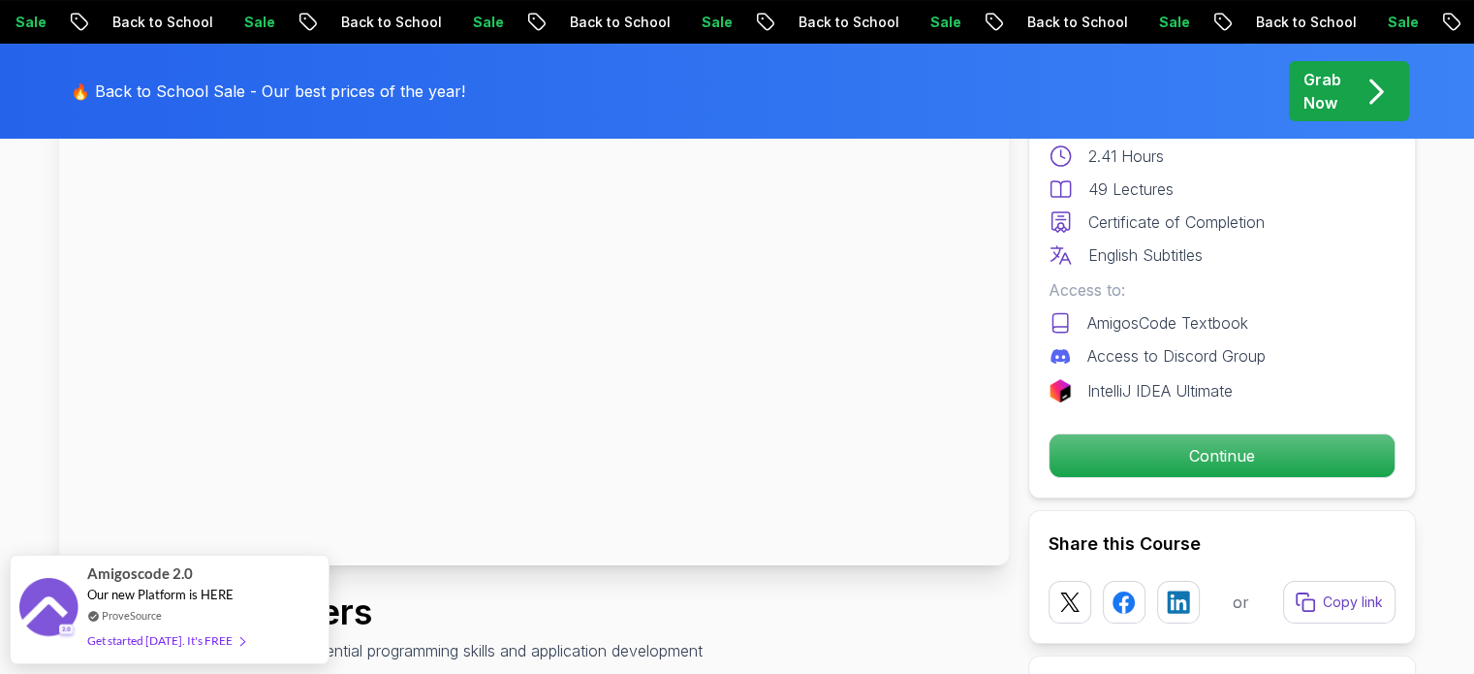
scroll to position [222, 0]
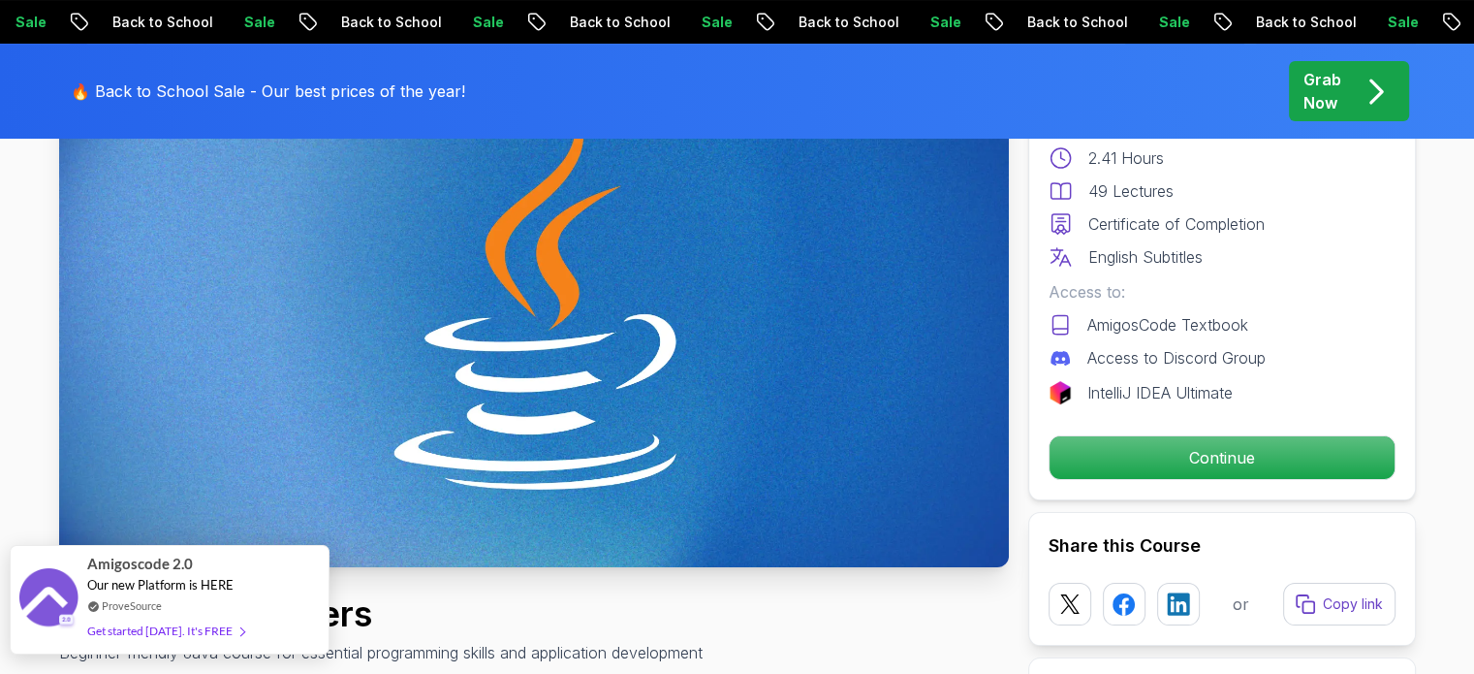
click at [160, 630] on div "Get started [DATE]. It's FREE" at bounding box center [165, 630] width 157 height 22
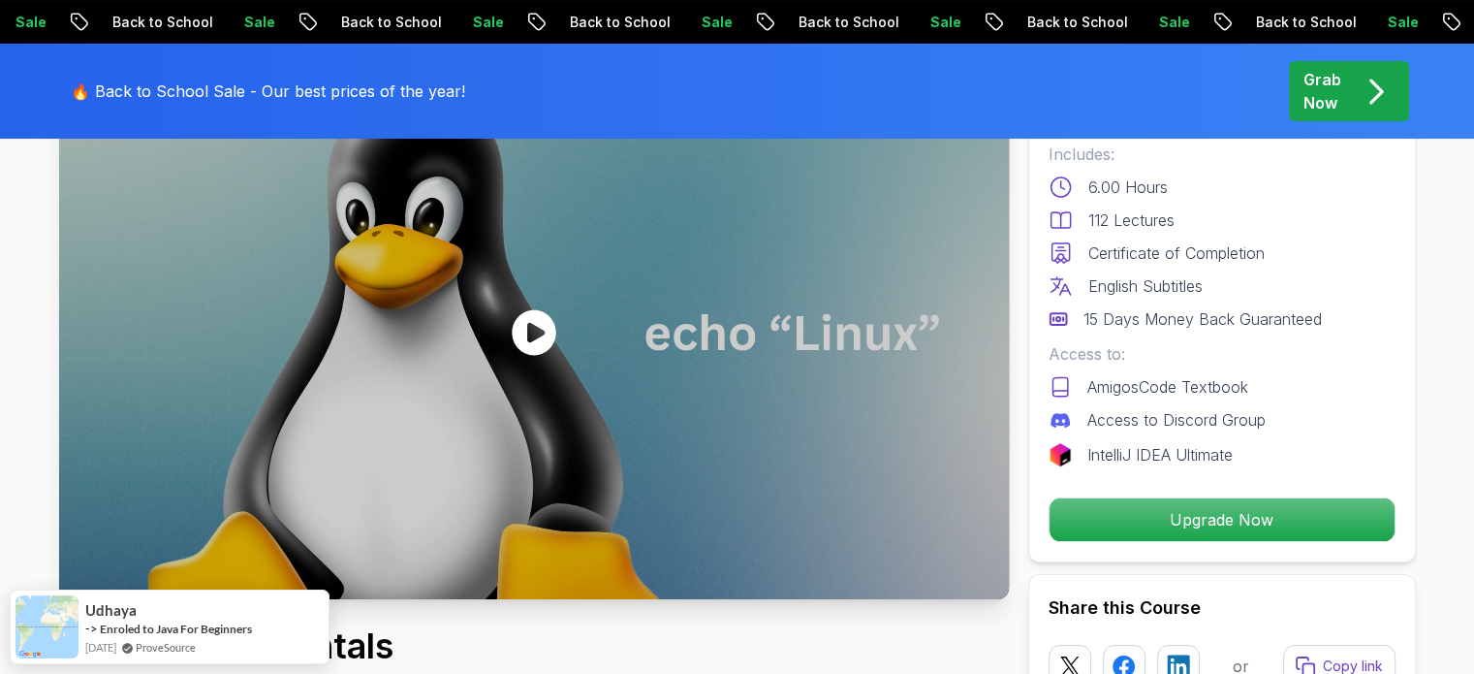
scroll to position [194, 0]
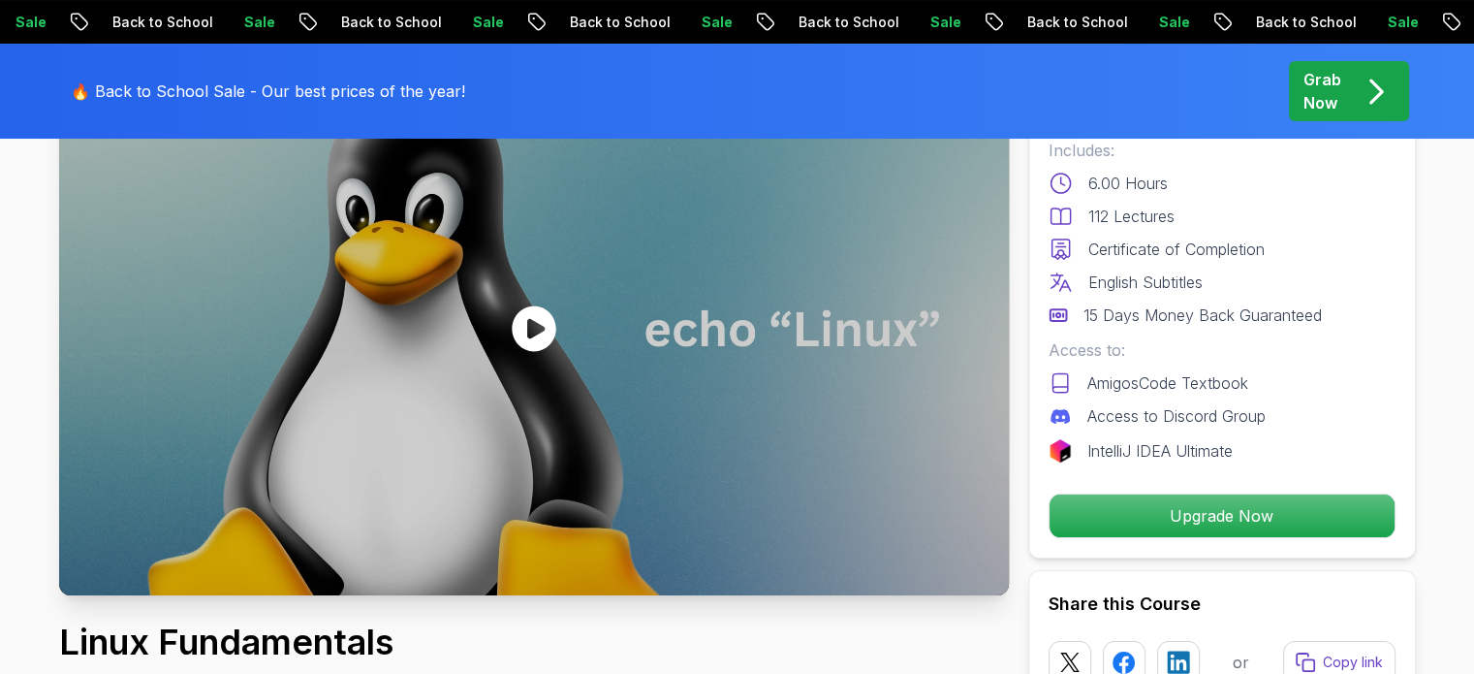
click at [533, 441] on div at bounding box center [534, 328] width 950 height 534
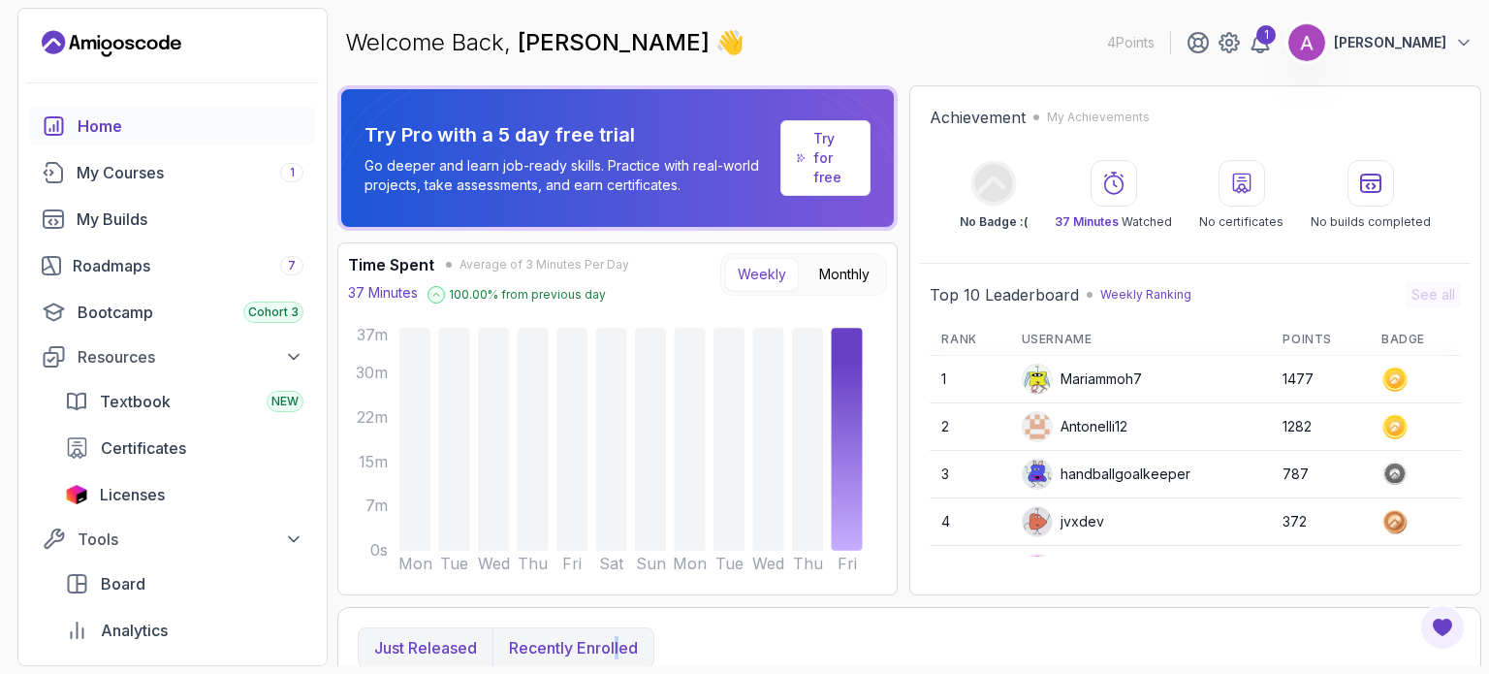
drag, startPoint x: 617, startPoint y: 616, endPoint x: 617, endPoint y: 635, distance: 19.4
click at [617, 636] on p "Recently enrolled" at bounding box center [573, 647] width 129 height 23
click at [1488, 64] on section "4 Points 1 Asvi Sri Home My Courses 1 My Builds Roadmaps 7 Bootcamp Cohort 3 Re…" at bounding box center [744, 337] width 1489 height 674
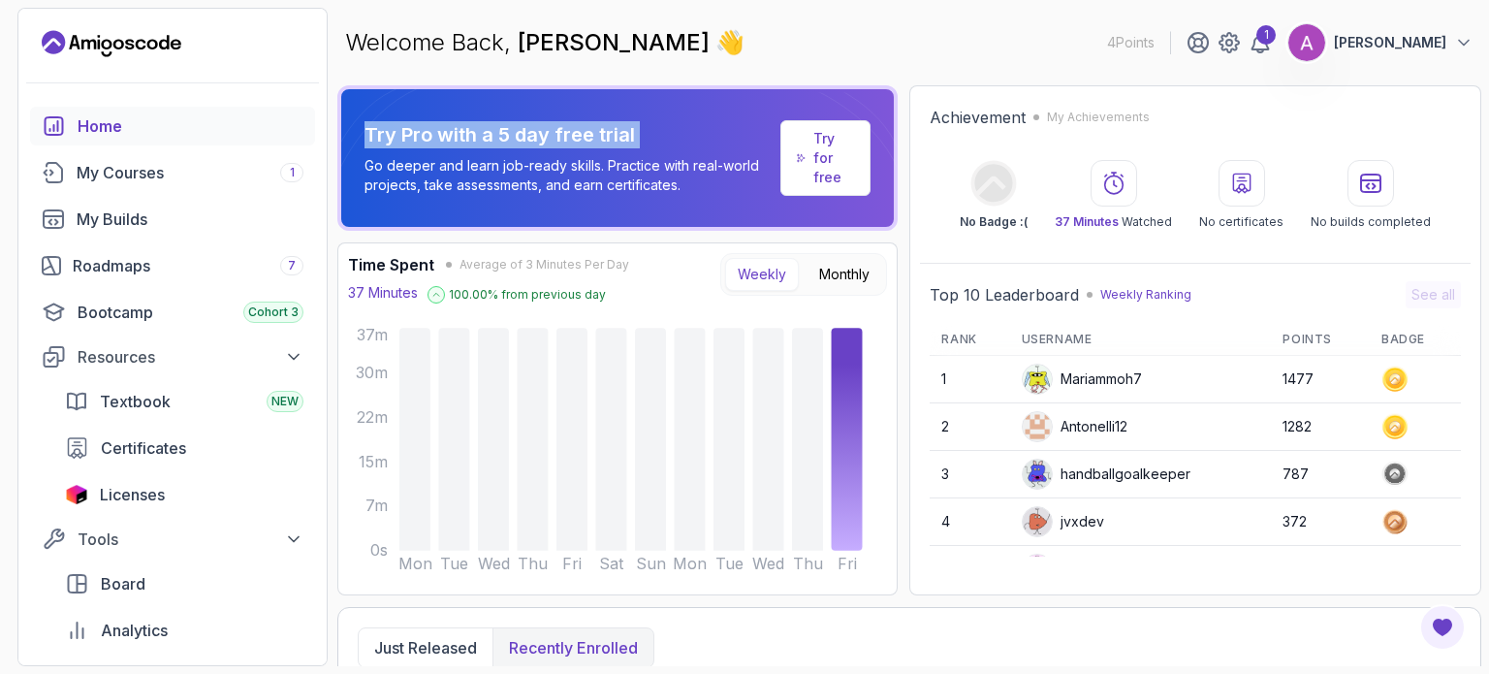
click at [1488, 64] on section "4 Points 1 Asvi Sri Home My Courses 1 My Builds Roadmaps 7 Bootcamp Cohort 3 Re…" at bounding box center [744, 337] width 1489 height 674
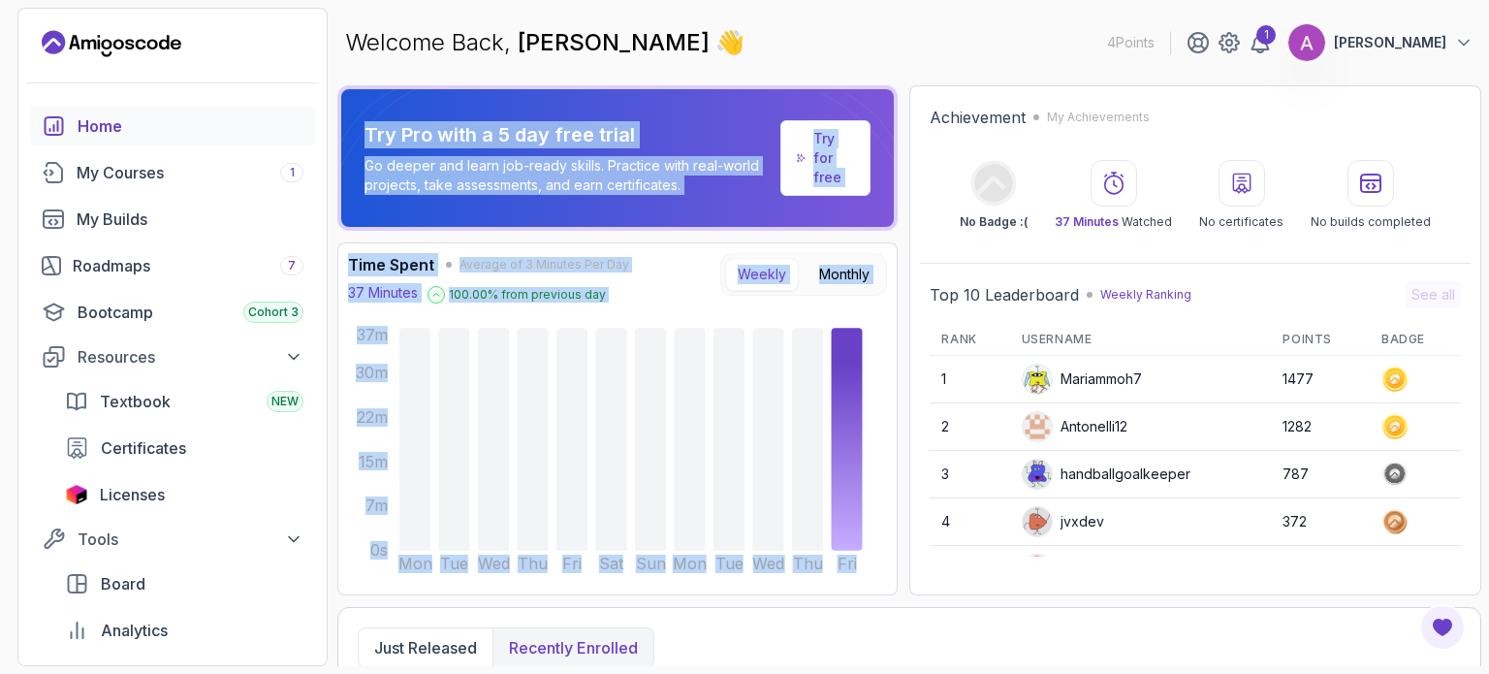
drag, startPoint x: 1488, startPoint y: 64, endPoint x: 1488, endPoint y: 205, distance: 140.6
click at [1488, 205] on section "4 Points 1 Asvi Sri Home My Courses 1 My Builds Roadmaps 7 Bootcamp Cohort 3 Re…" at bounding box center [744, 337] width 1489 height 674
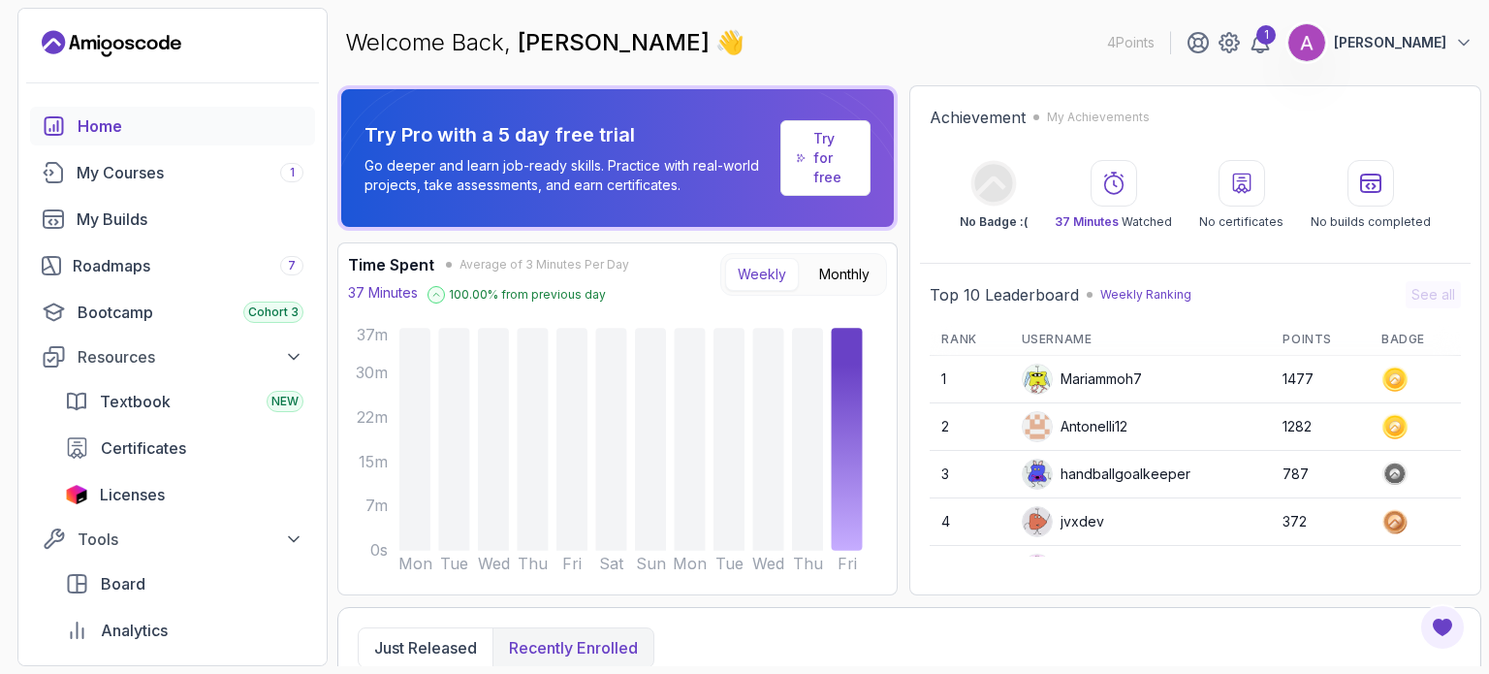
click at [330, 459] on section "4 Points 1 Asvi Sri Home My Courses 1 My Builds Roadmaps 7 Bootcamp Cohort 3 Re…" at bounding box center [744, 337] width 1489 height 674
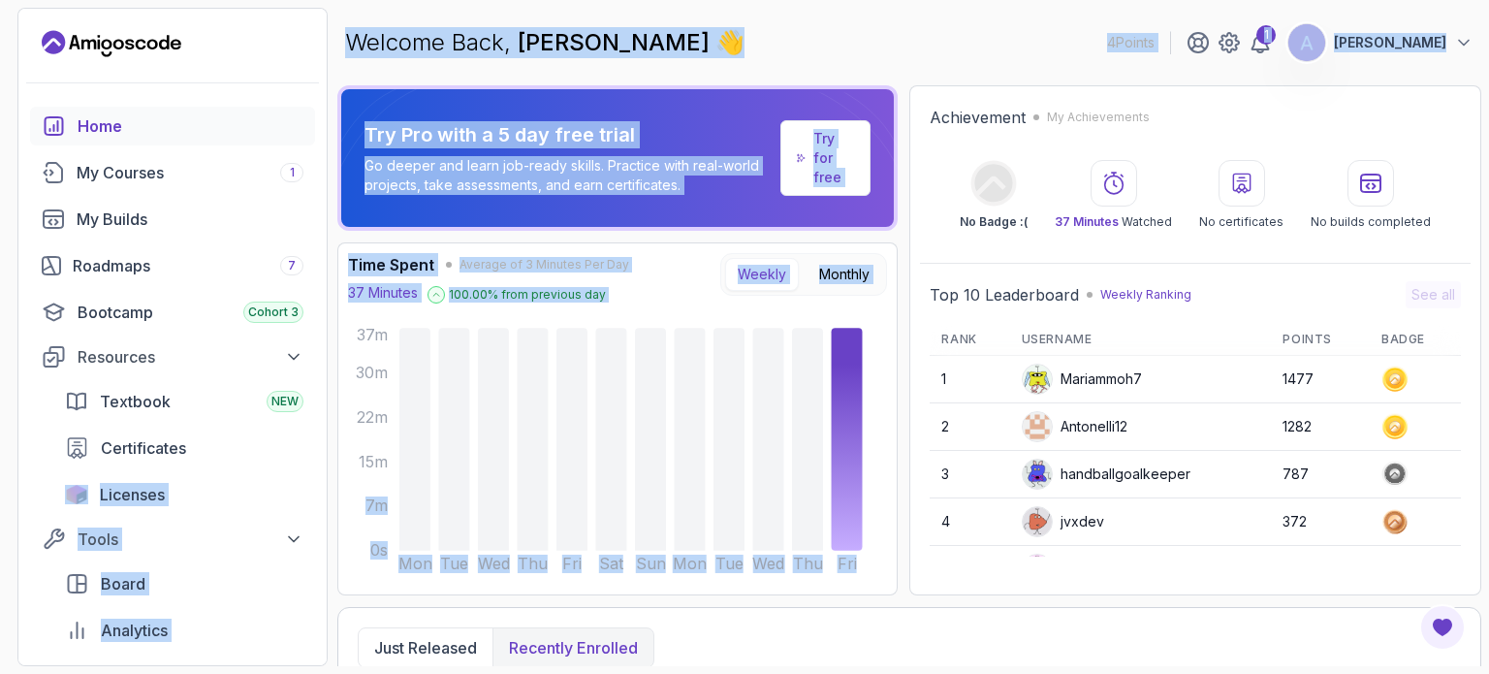
drag, startPoint x: 330, startPoint y: 459, endPoint x: 333, endPoint y: 531, distance: 72.8
click at [333, 531] on section "4 Points 1 Asvi Sri Home My Courses 1 My Builds Roadmaps 7 Bootcamp Cohort 3 Re…" at bounding box center [744, 337] width 1489 height 674
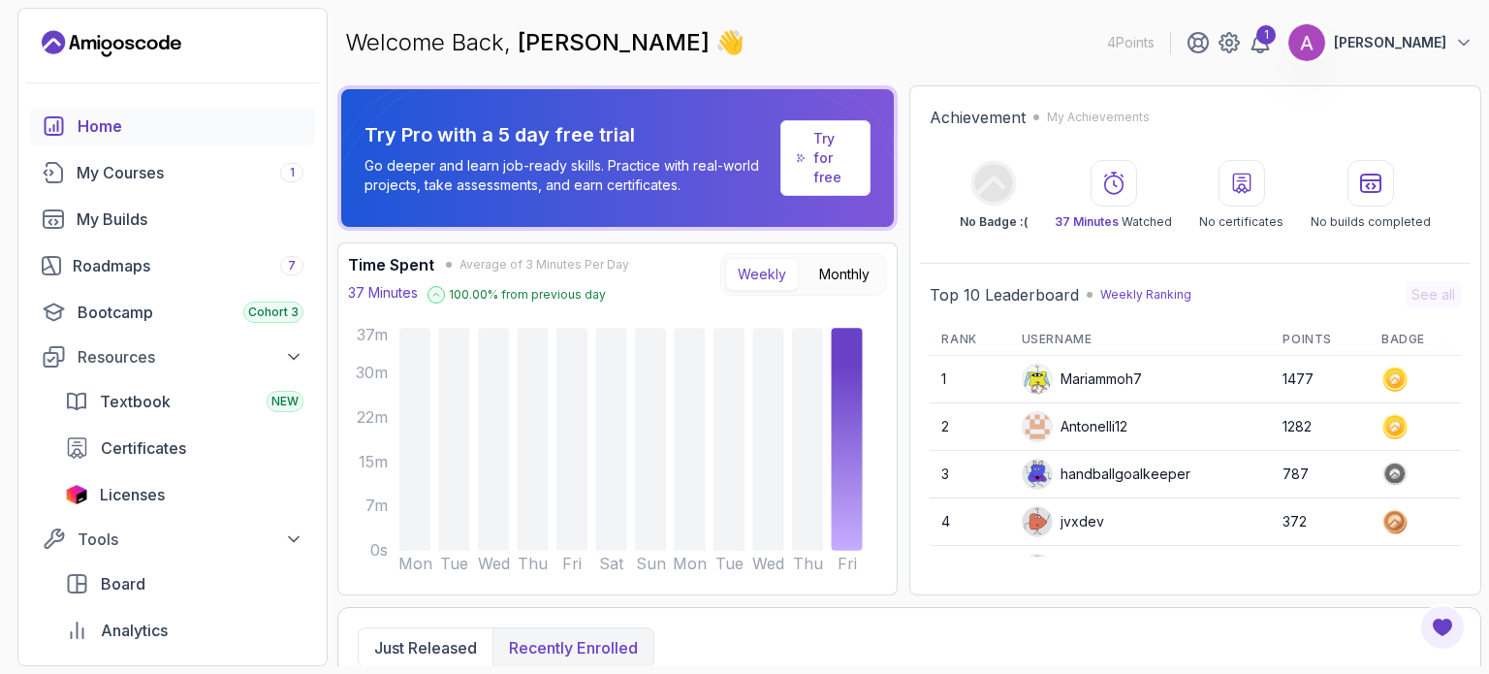
click at [333, 531] on section "4 Points 1 Asvi Sri Home My Courses 1 My Builds Roadmaps 7 Bootcamp Cohort 3 Re…" at bounding box center [744, 337] width 1489 height 674
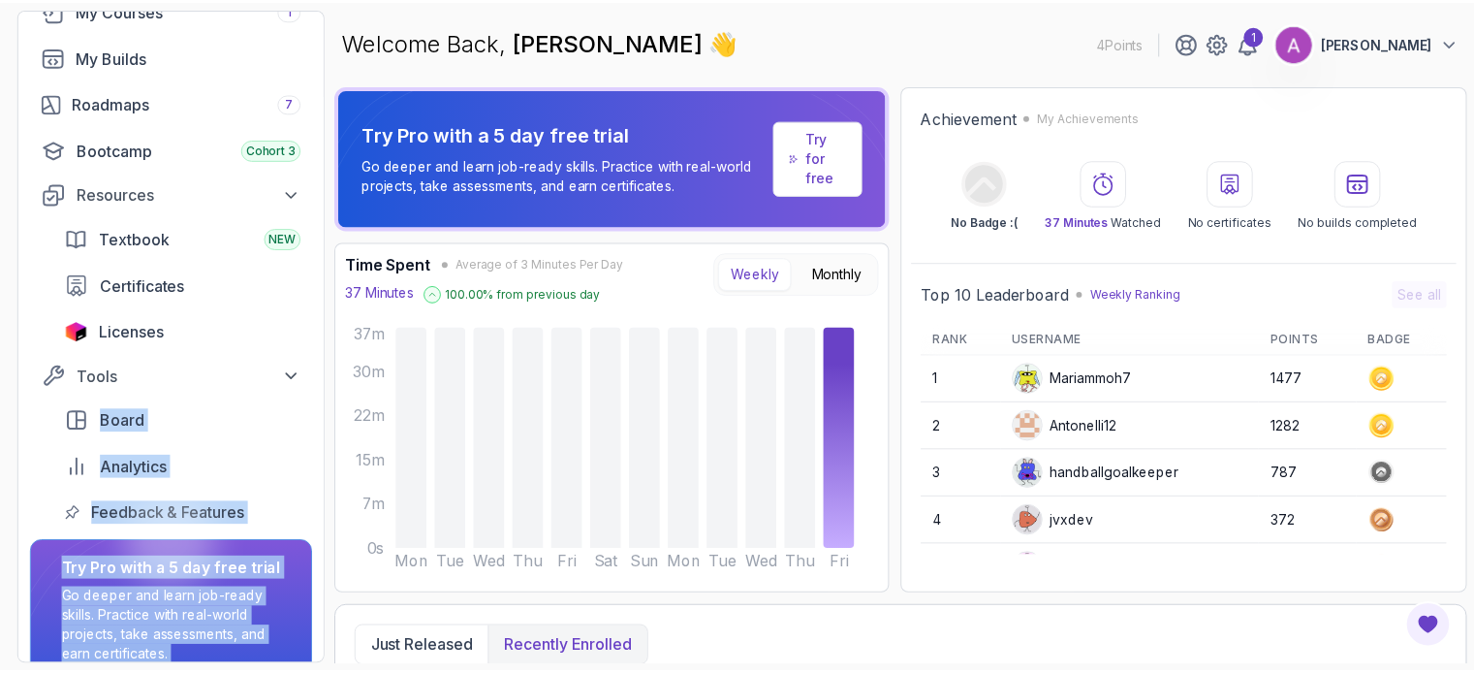
scroll to position [250, 0]
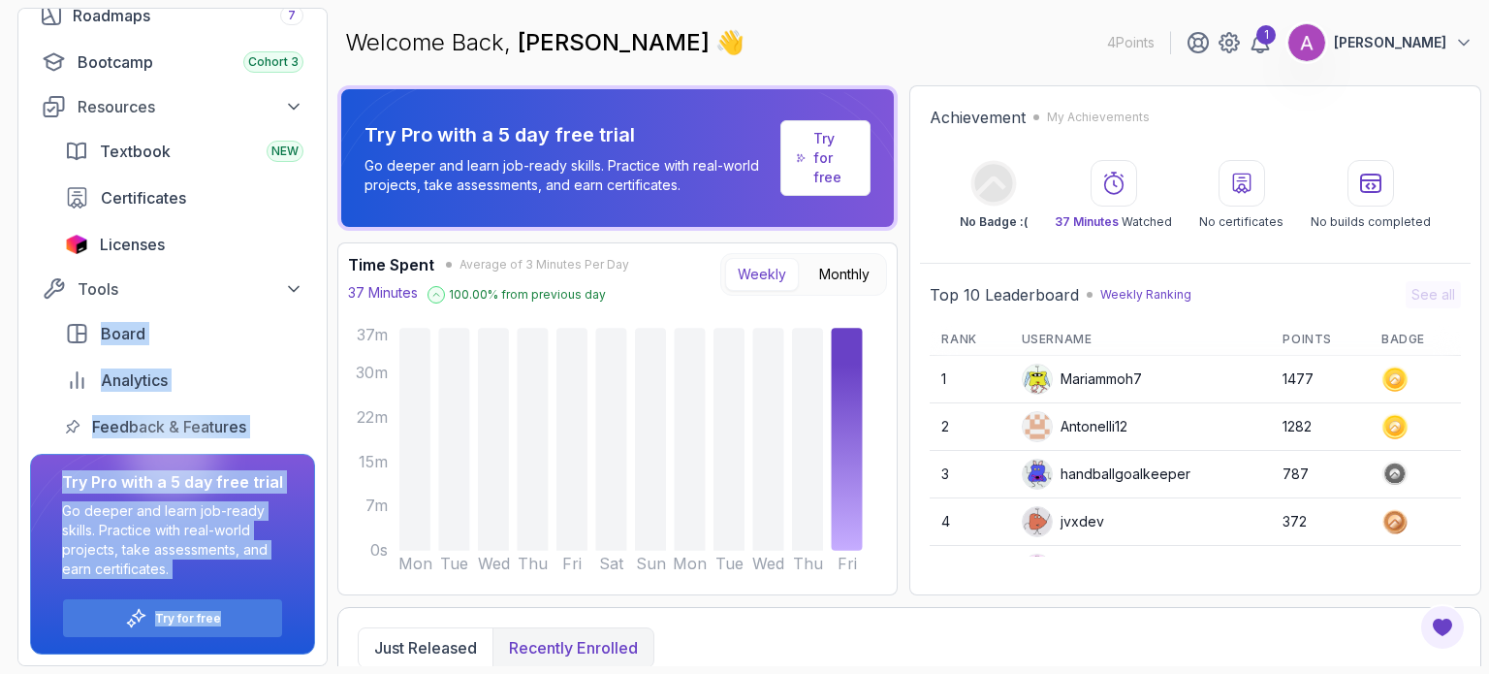
drag, startPoint x: 318, startPoint y: 531, endPoint x: 319, endPoint y: 605, distance: 73.7
click at [319, 605] on div "4 Points 1 Asvi Sri Home My Courses 1 My Builds Roadmaps 7 Bootcamp Cohort 3 Re…" at bounding box center [172, 337] width 310 height 658
click at [298, 402] on div "Board Analytics Feedback & Features" at bounding box center [184, 380] width 262 height 132
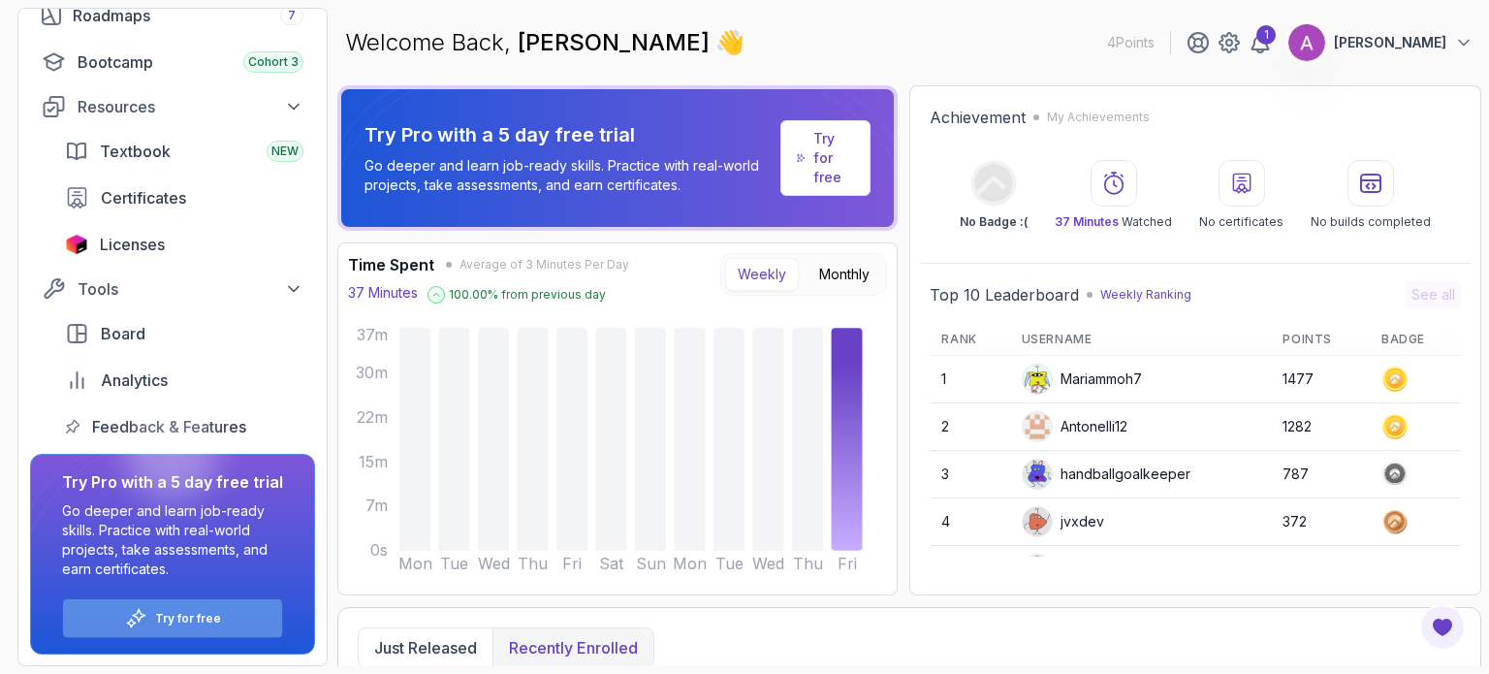
click at [241, 616] on div "Try for free" at bounding box center [172, 618] width 219 height 38
click at [221, 621] on div "Try for free" at bounding box center [172, 618] width 219 height 38
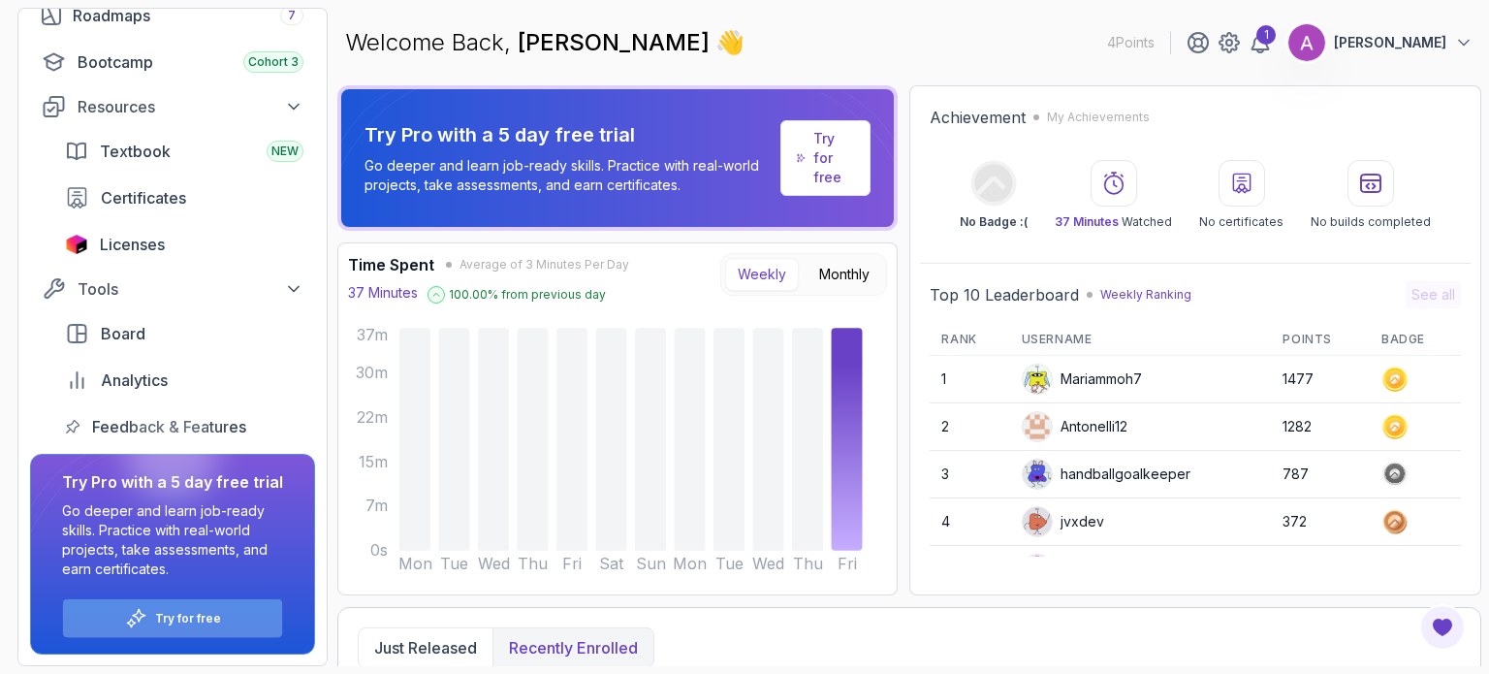
click at [221, 621] on div "Try for free" at bounding box center [172, 618] width 219 height 38
click at [217, 623] on p "Try for free" at bounding box center [188, 619] width 66 height 16
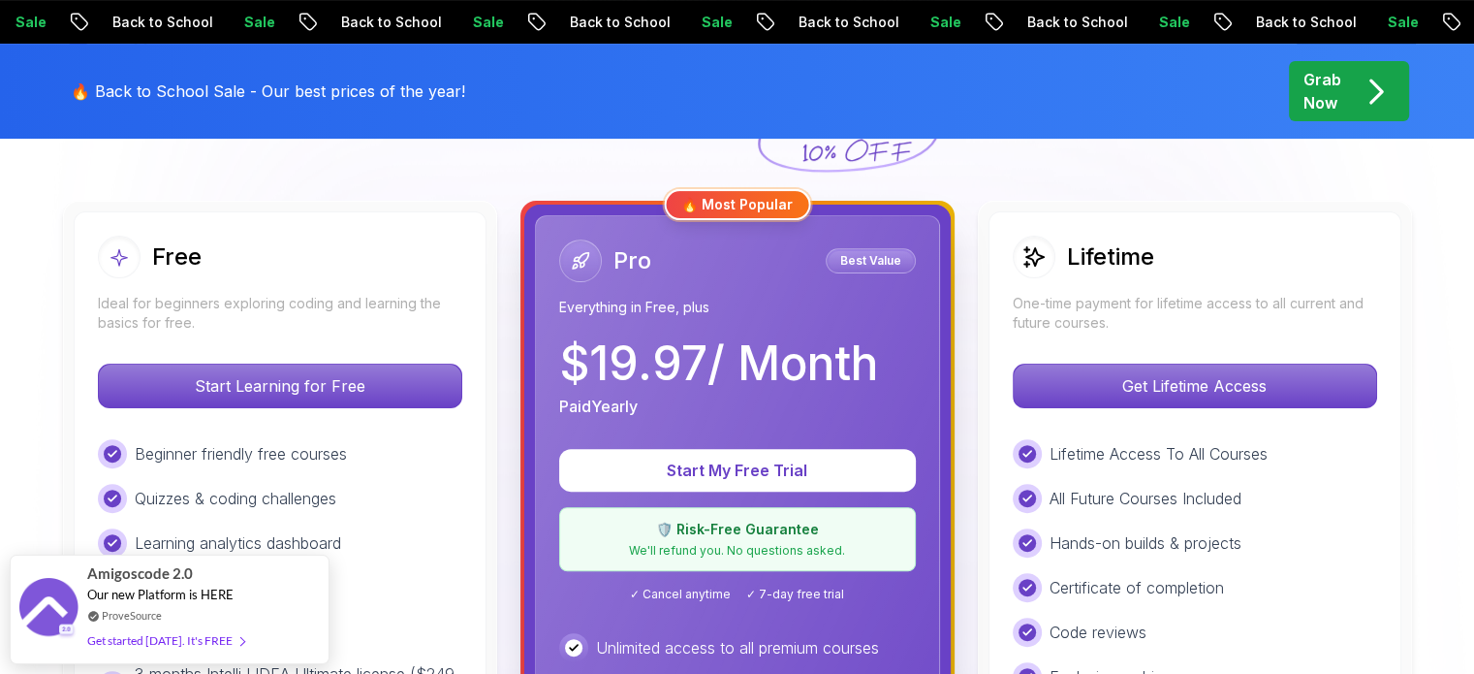
scroll to position [465, 0]
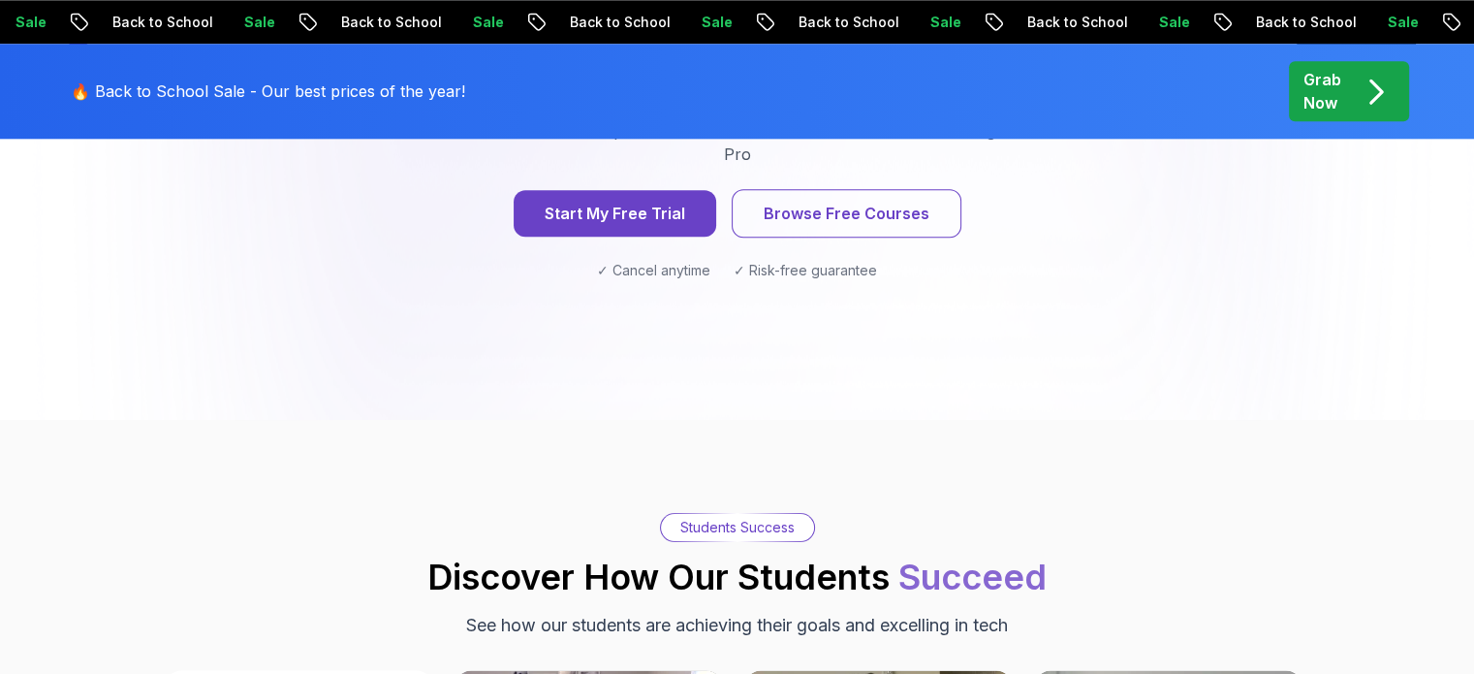
scroll to position [2210, 0]
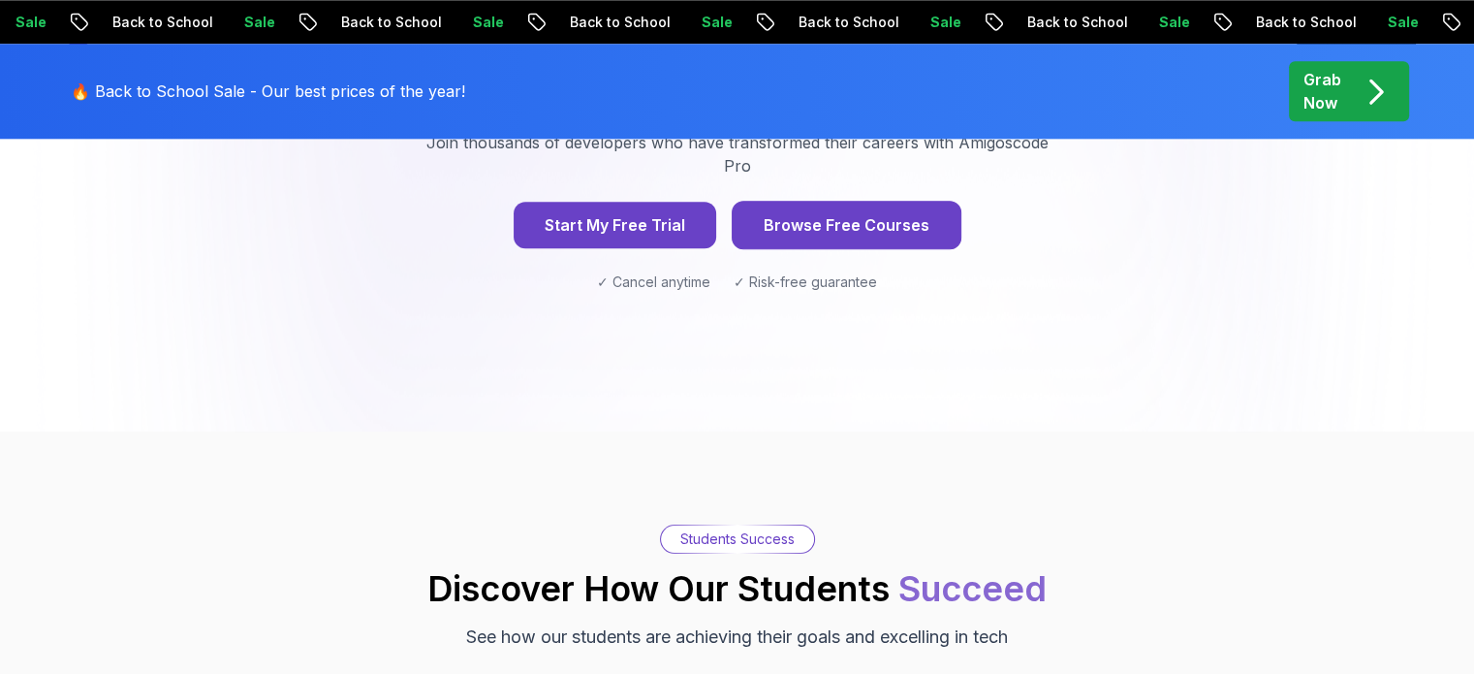
click at [835, 201] on button "Browse Free Courses" at bounding box center [847, 225] width 230 height 48
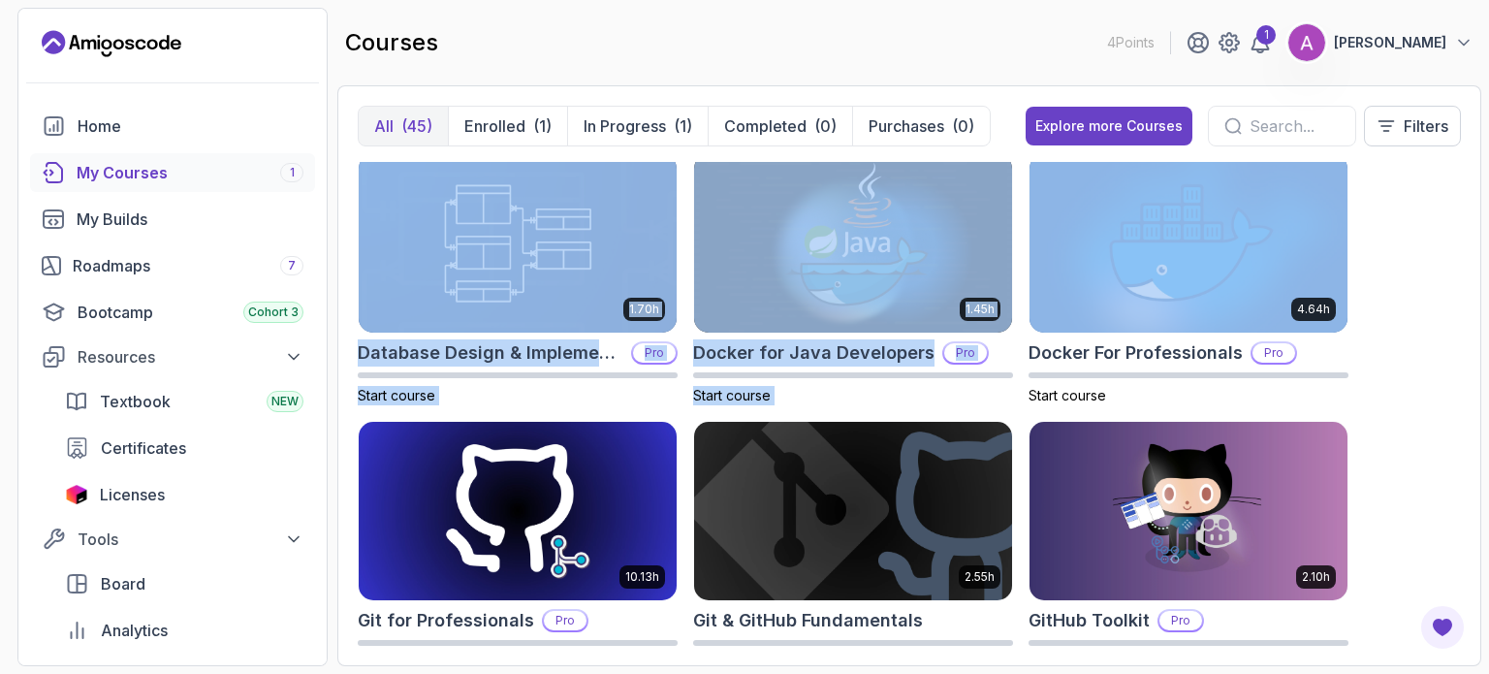
scroll to position [582, 0]
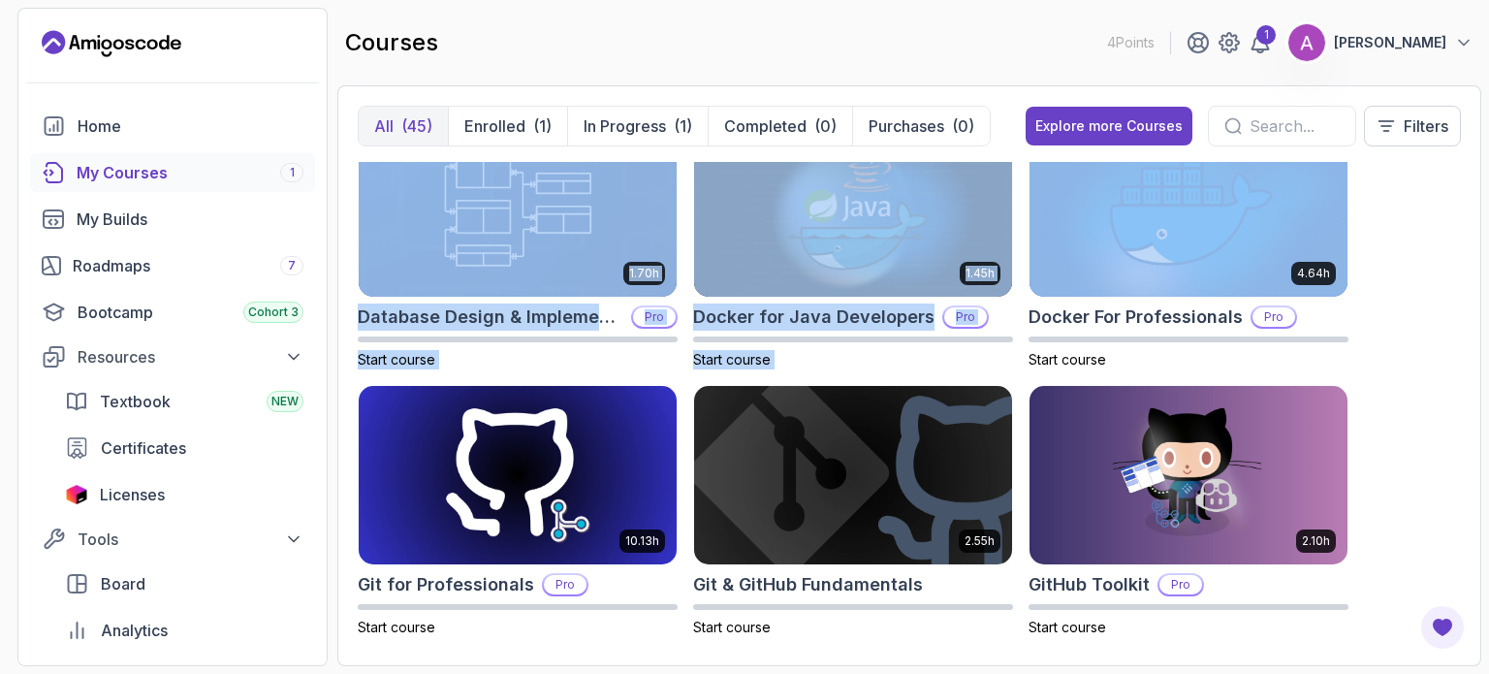
drag, startPoint x: 1406, startPoint y: 232, endPoint x: 1450, endPoint y: 236, distance: 44.8
click at [1450, 236] on div "8.31h Advanced Databases Pro Start course 5.18h Advanced Spring Boot Pro Start …" at bounding box center [909, 404] width 1103 height 484
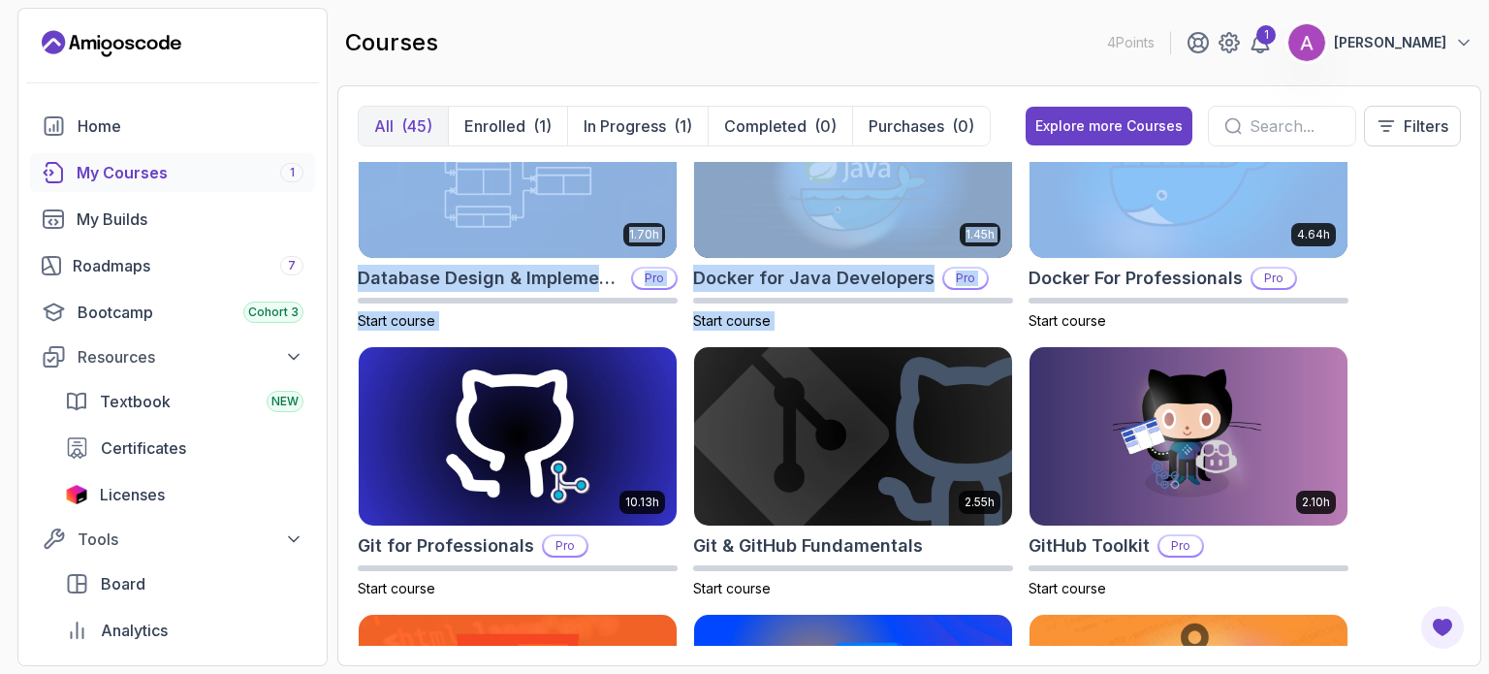
click at [1450, 236] on div "8.31h Advanced Databases Pro Start course 5.18h Advanced Spring Boot Pro Start …" at bounding box center [909, 404] width 1103 height 484
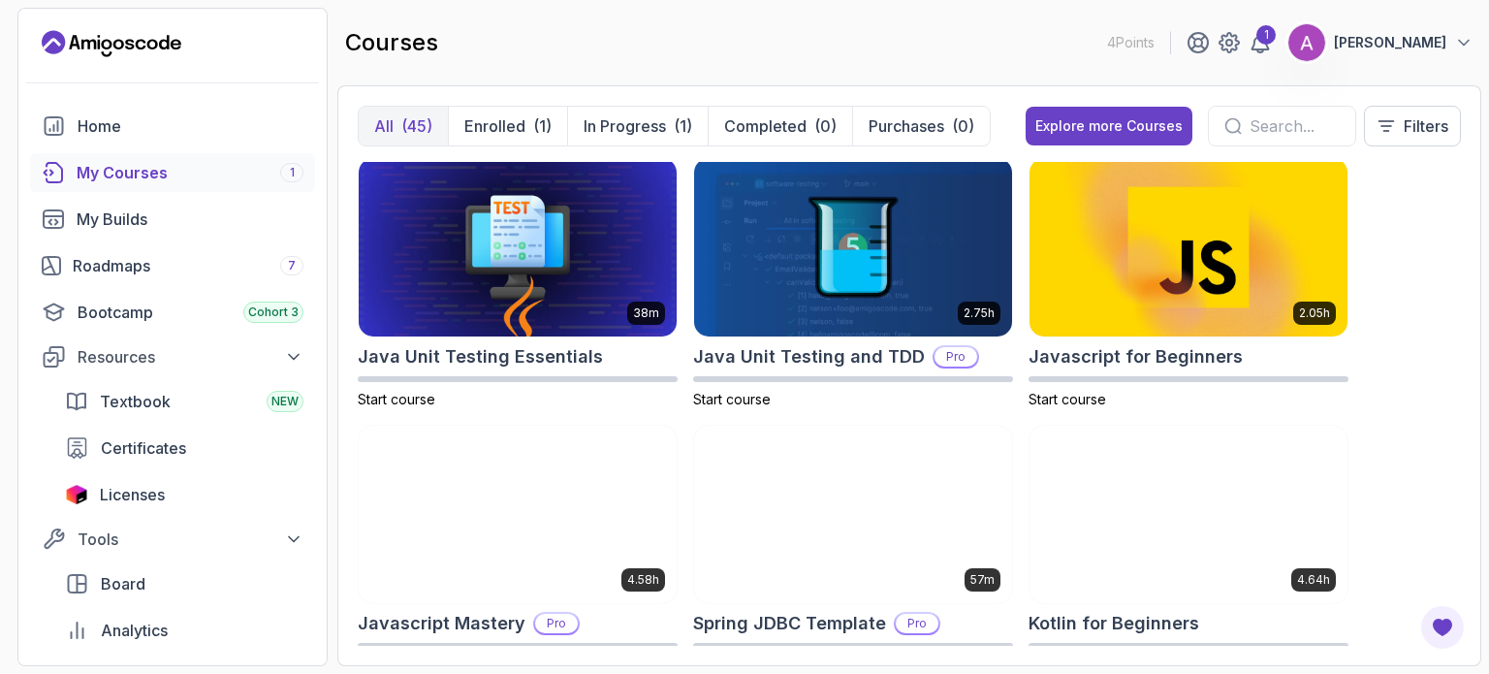
scroll to position [1900, 0]
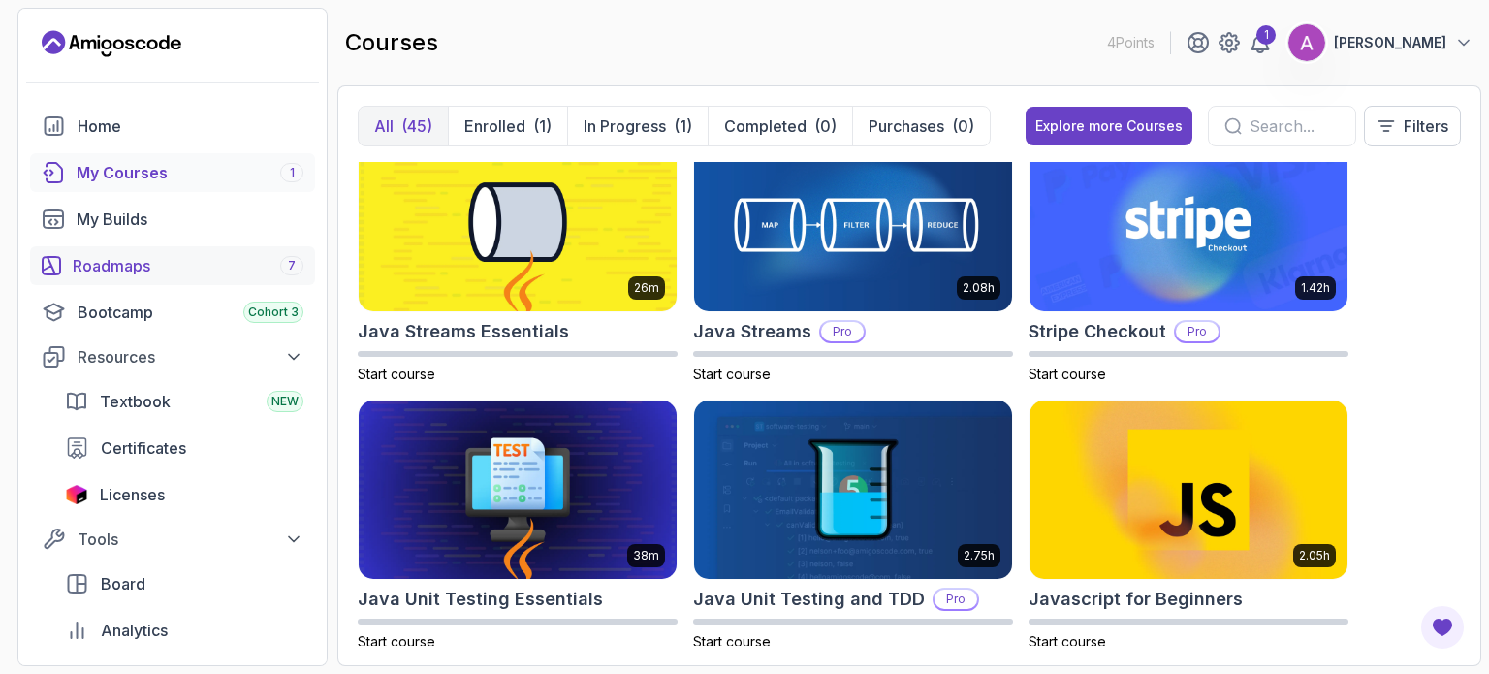
click at [276, 265] on div "Roadmaps 7" at bounding box center [188, 265] width 231 height 23
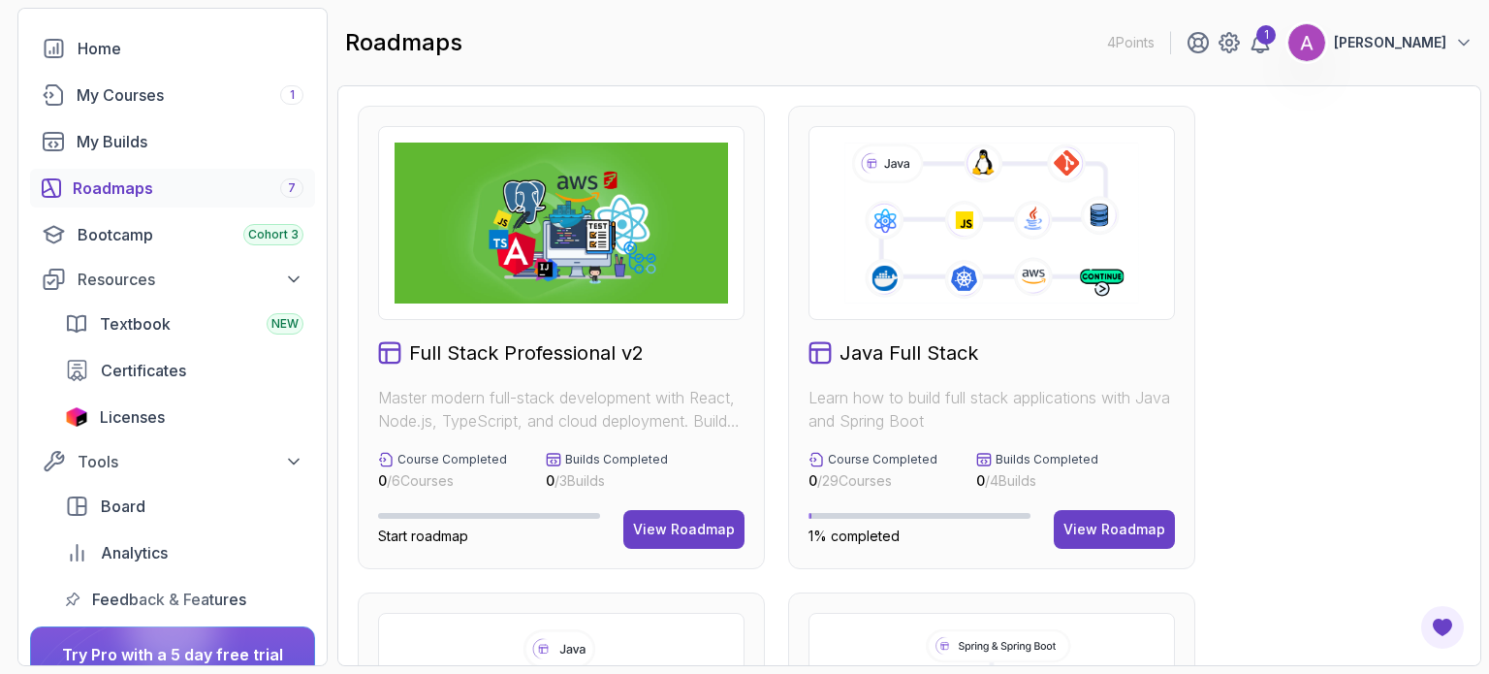
scroll to position [250, 0]
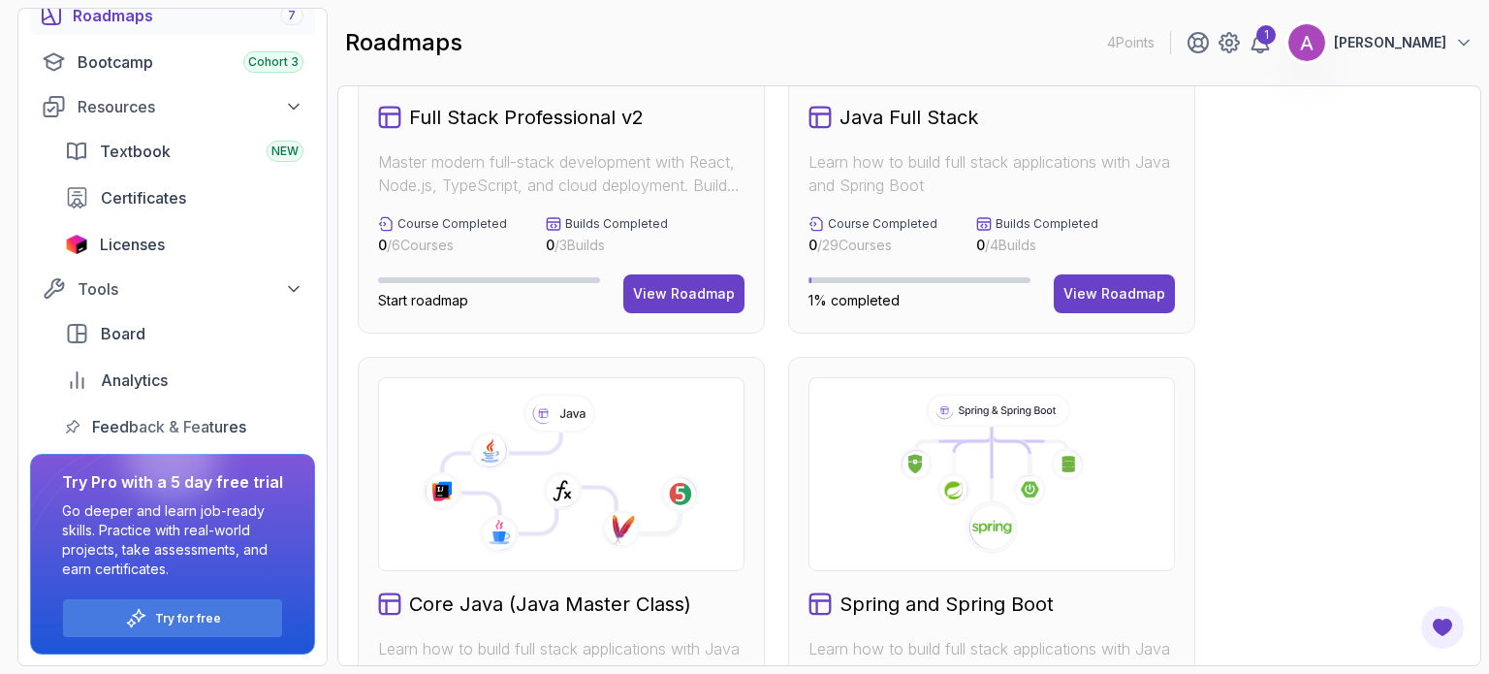
scroll to position [233, 0]
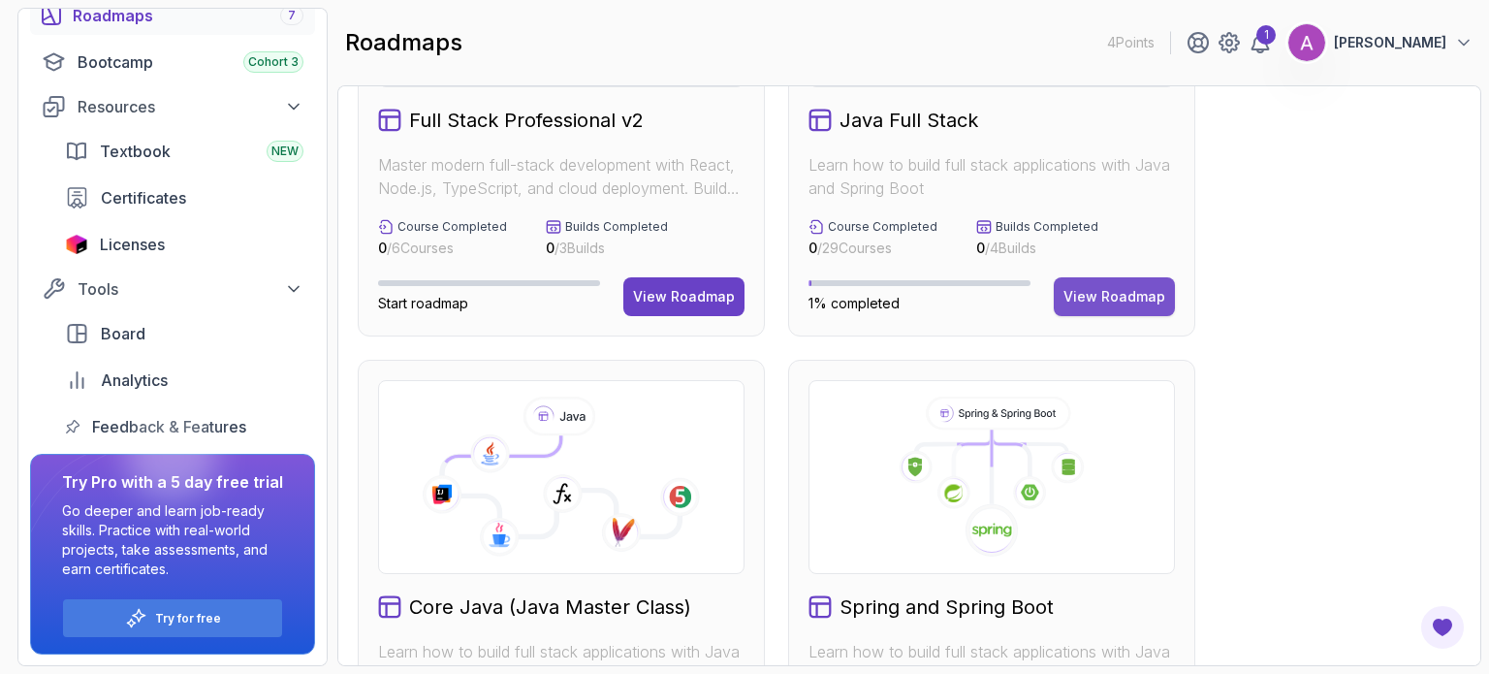
click at [1125, 289] on div "View Roadmap" at bounding box center [1114, 296] width 102 height 19
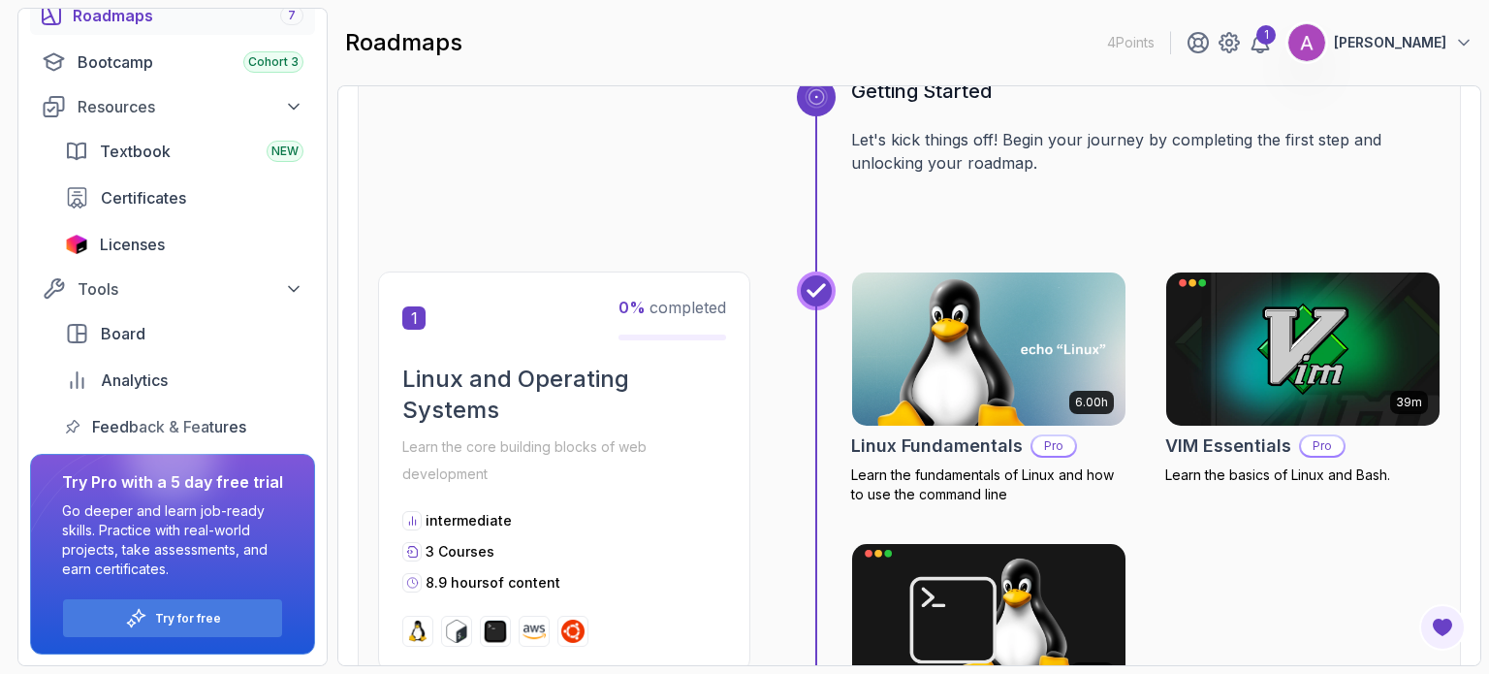
scroll to position [19, 0]
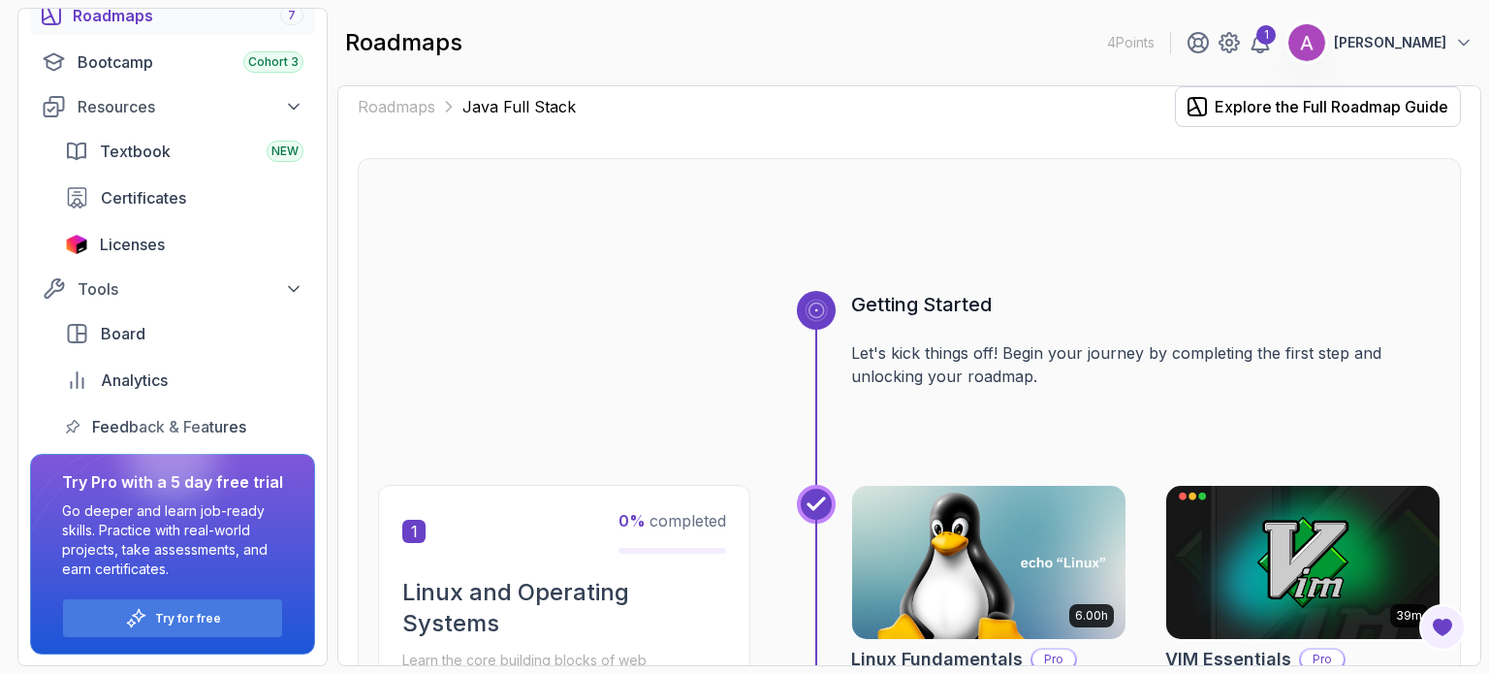
click at [1016, 218] on div at bounding box center [909, 244] width 1062 height 93
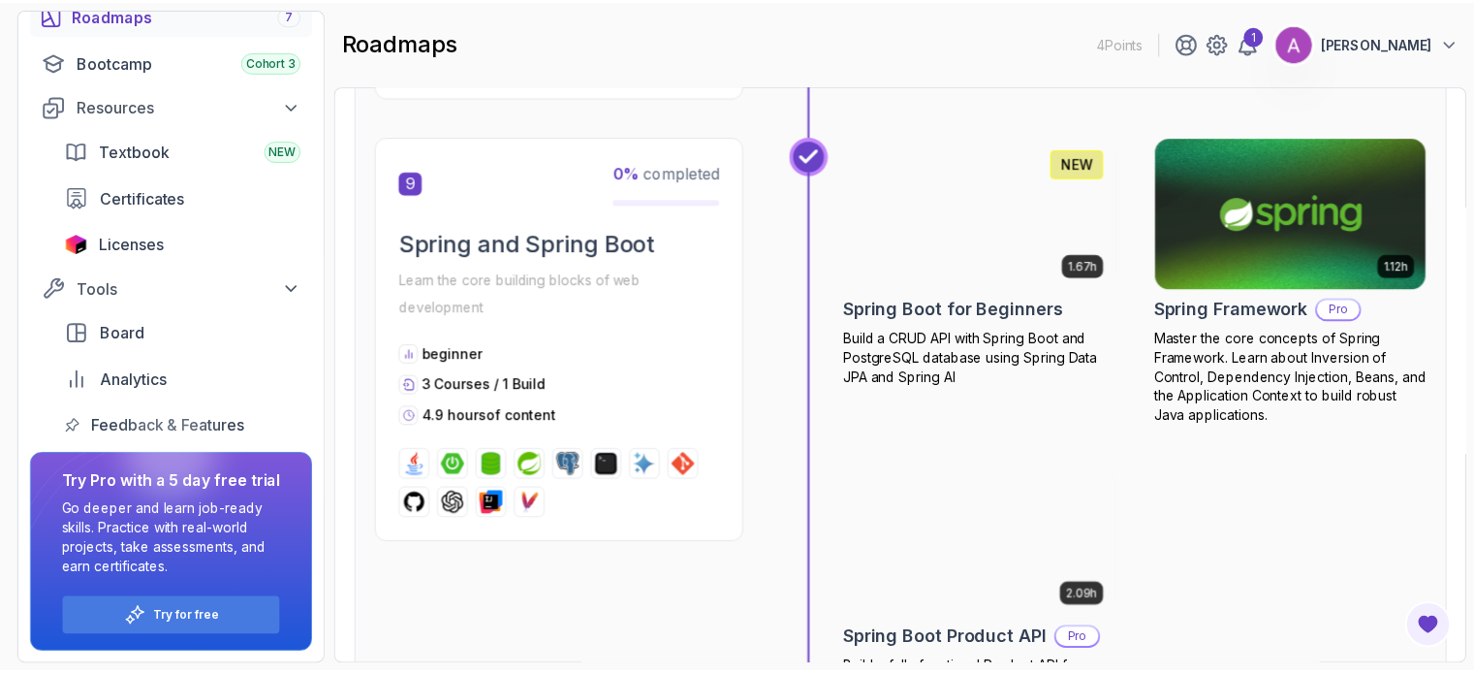
scroll to position [3587, 0]
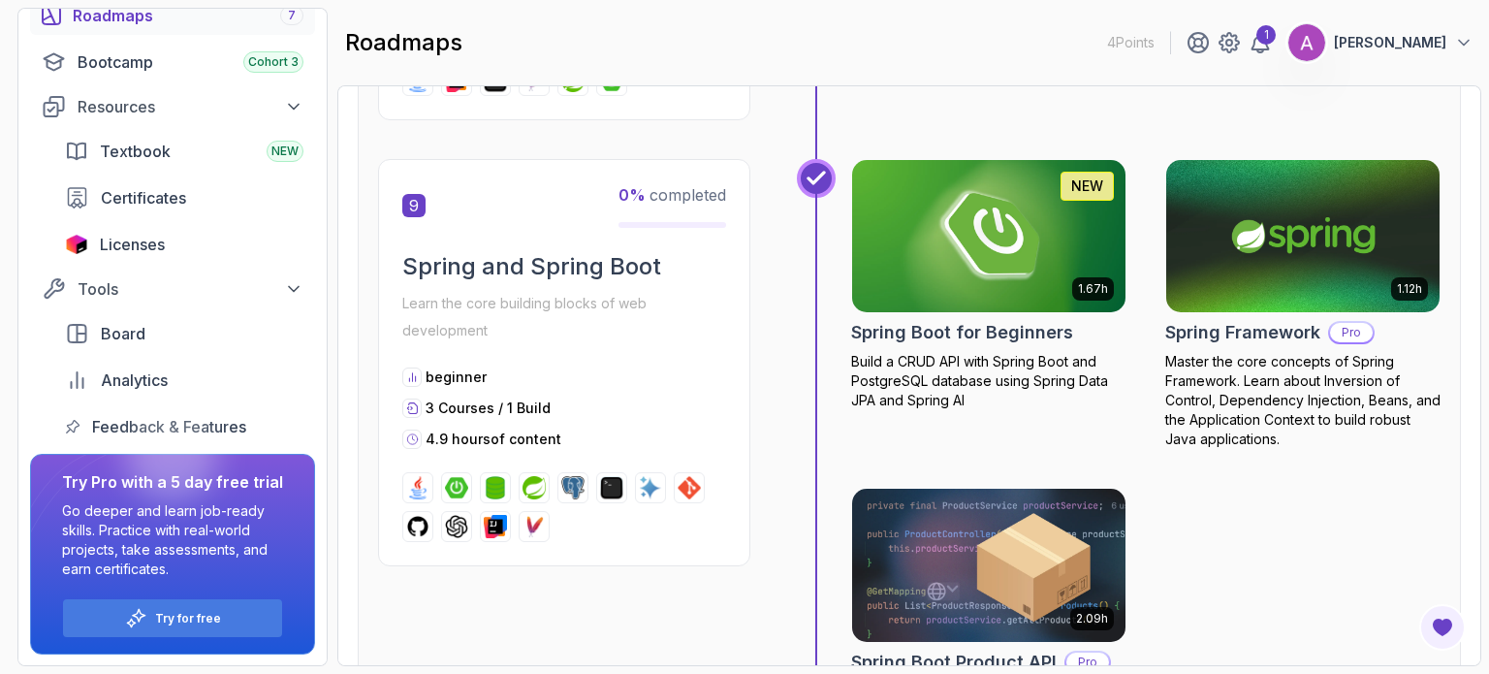
click at [997, 579] on img at bounding box center [988, 565] width 287 height 161
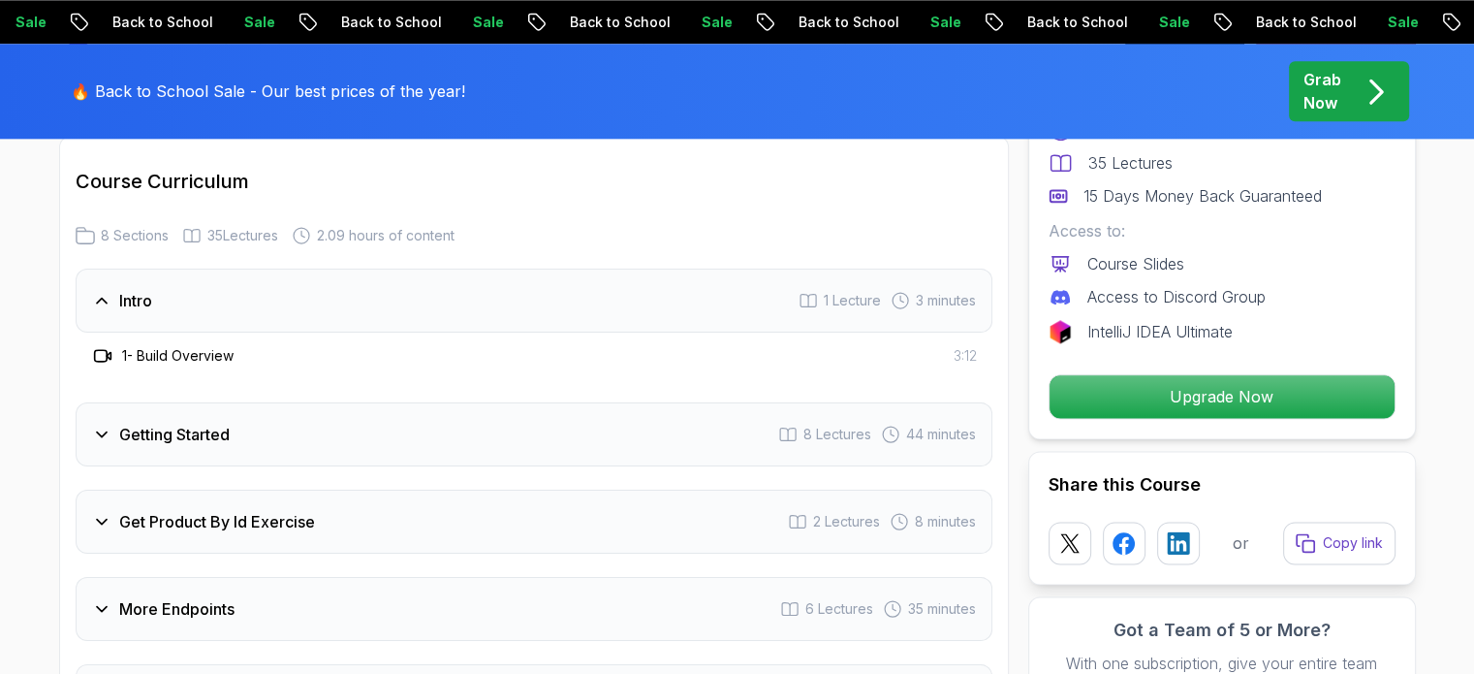
scroll to position [2171, 0]
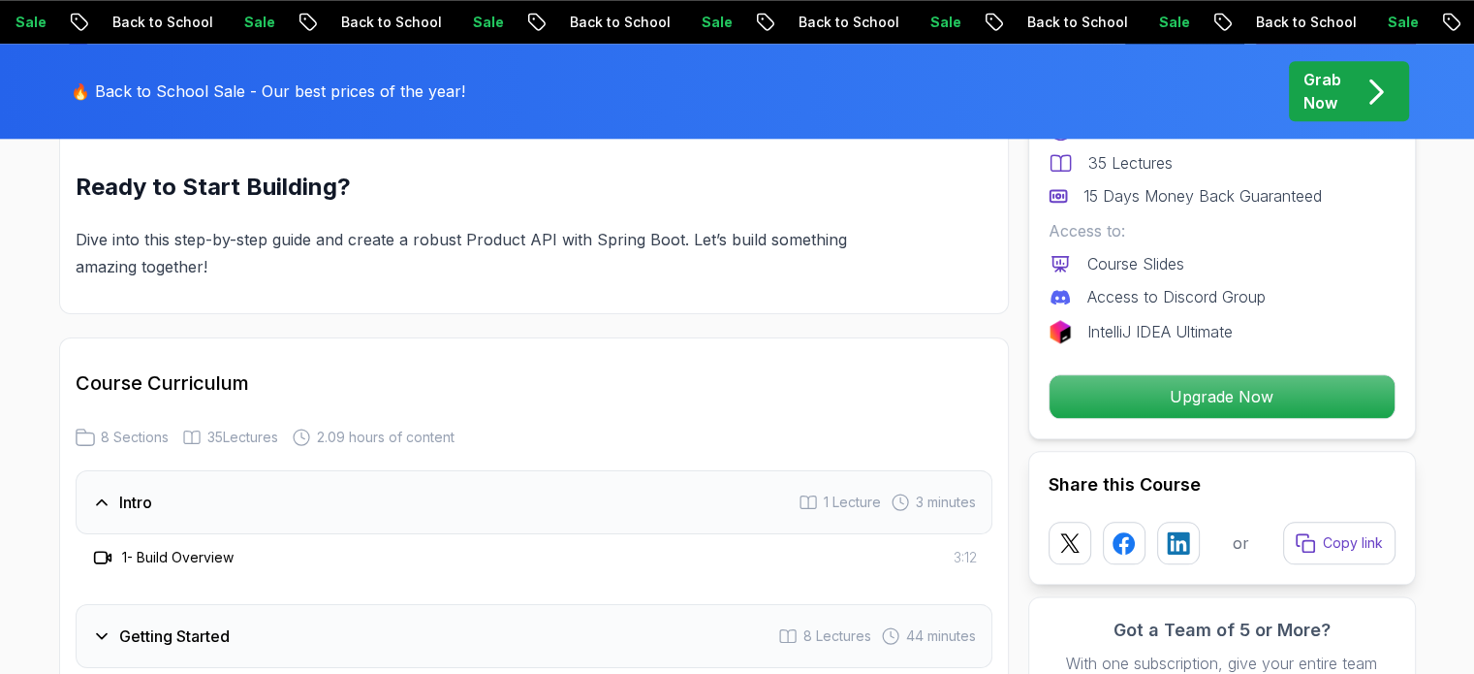
click at [188, 548] on h3 "1 - Build Overview" at bounding box center [177, 557] width 111 height 19
click at [104, 548] on icon at bounding box center [102, 557] width 19 height 19
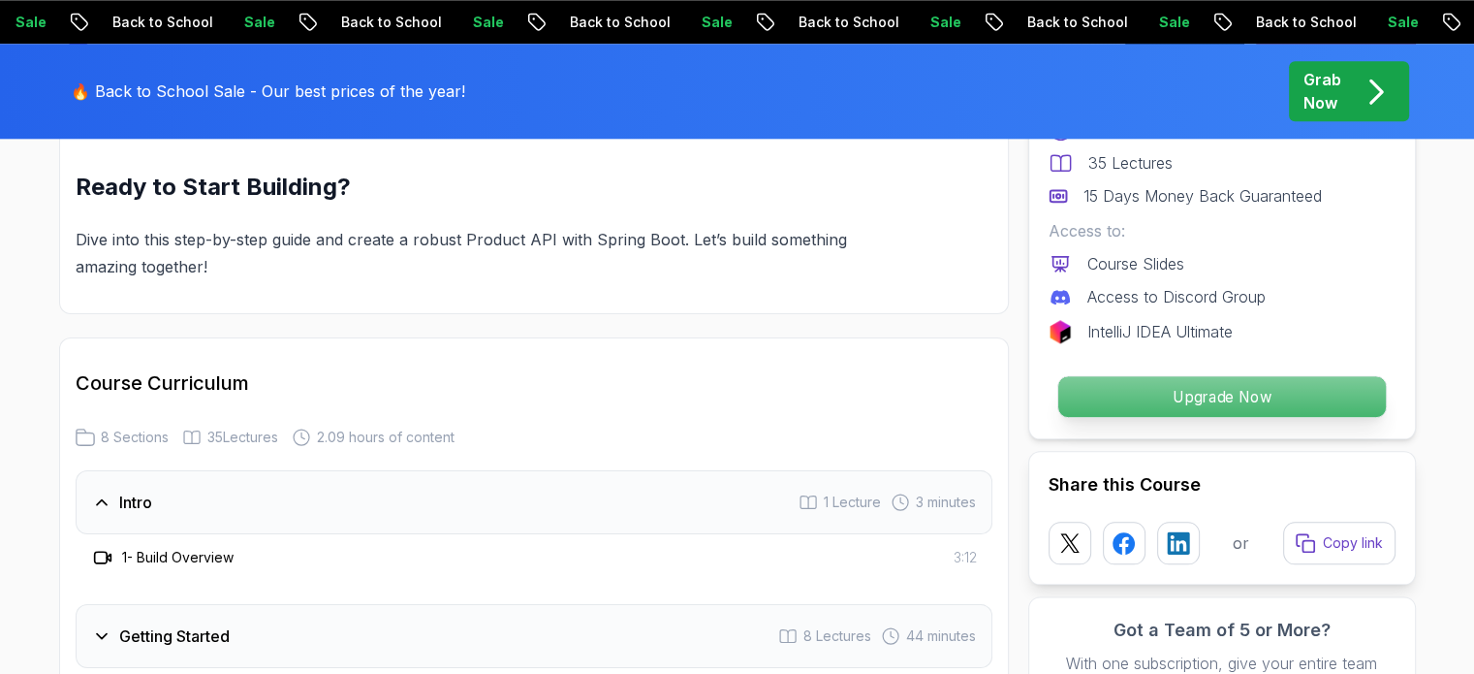
click at [1153, 409] on p "Upgrade Now" at bounding box center [1222, 396] width 328 height 41
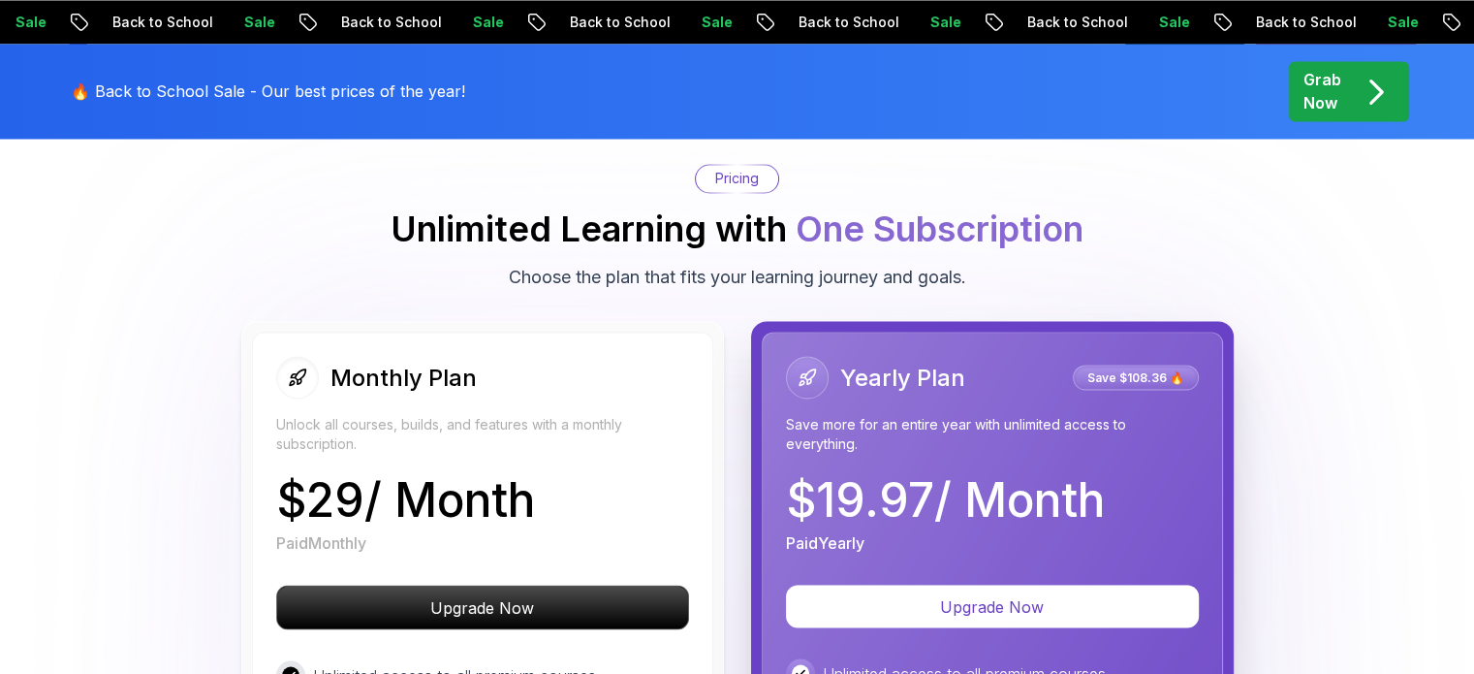
scroll to position [3487, 0]
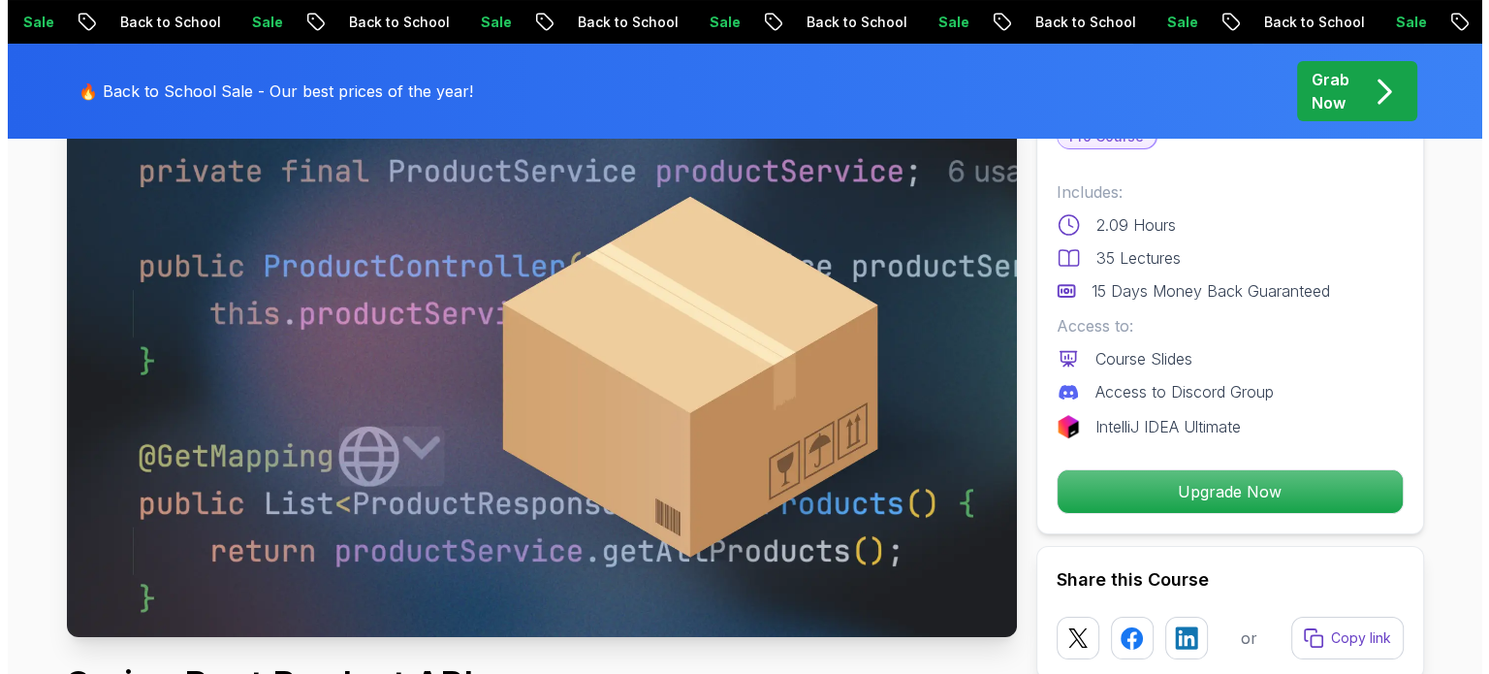
scroll to position [0, 0]
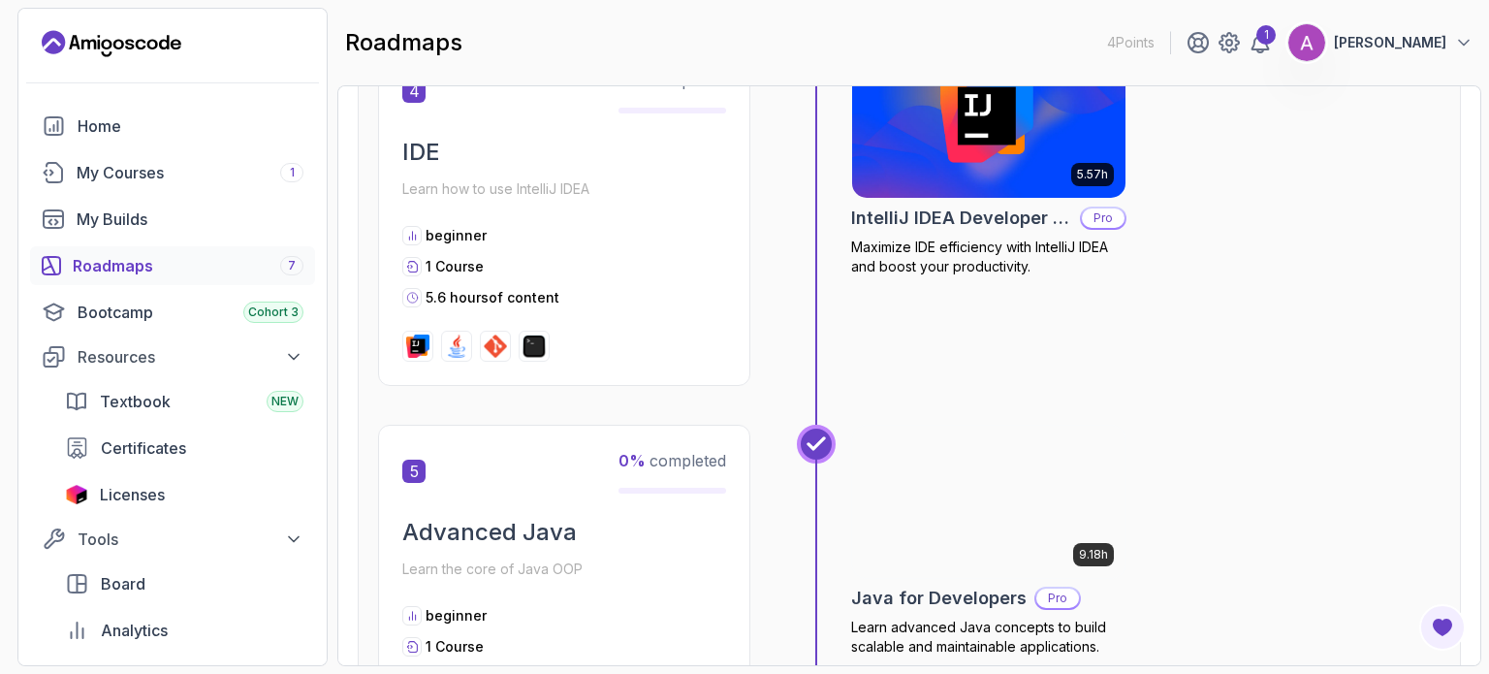
scroll to position [2055, 0]
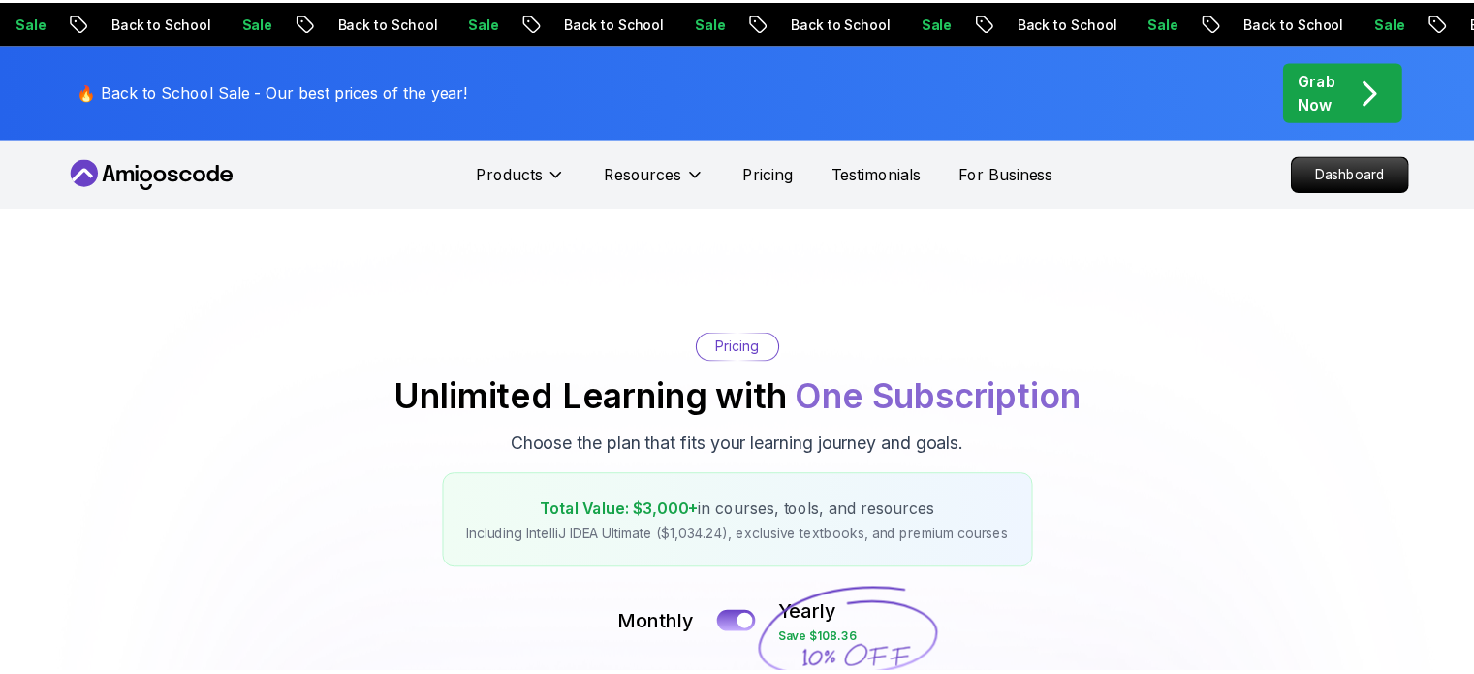
scroll to position [2199, 0]
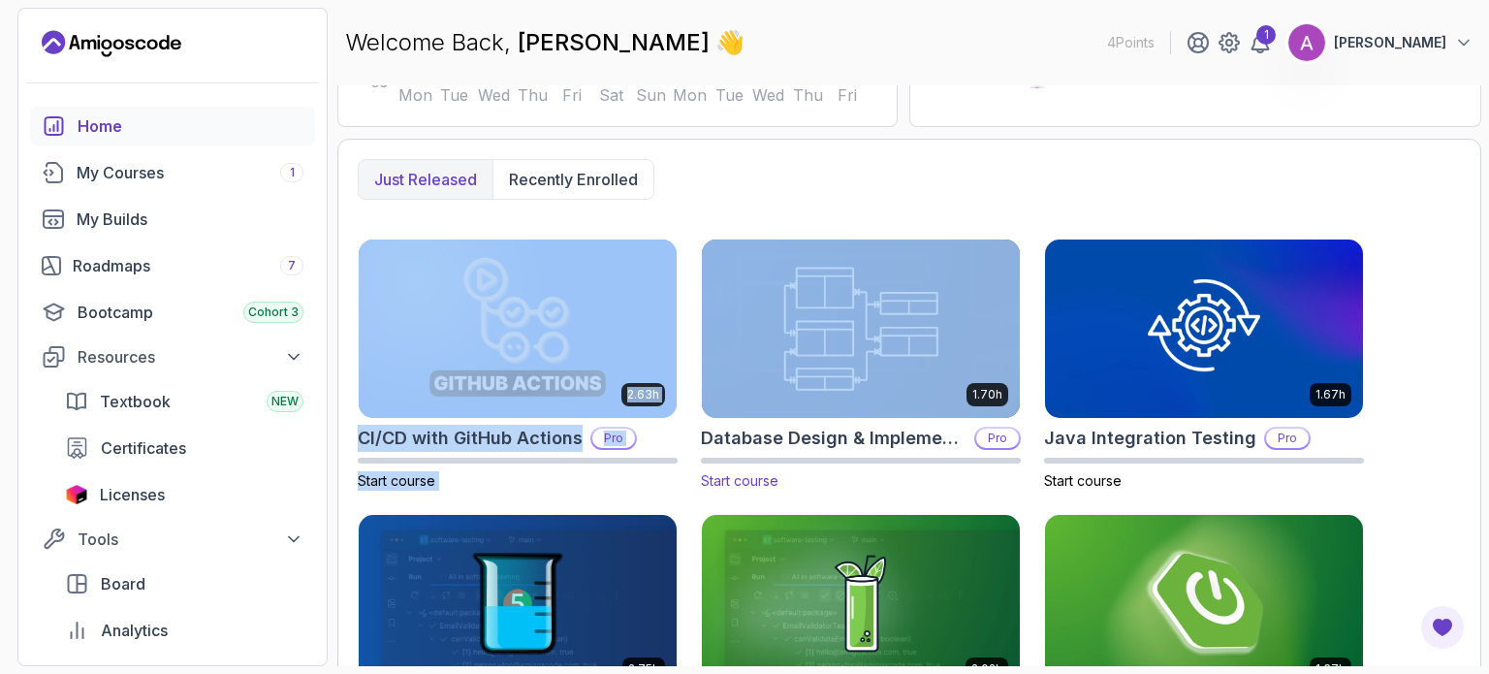
scroll to position [465, 0]
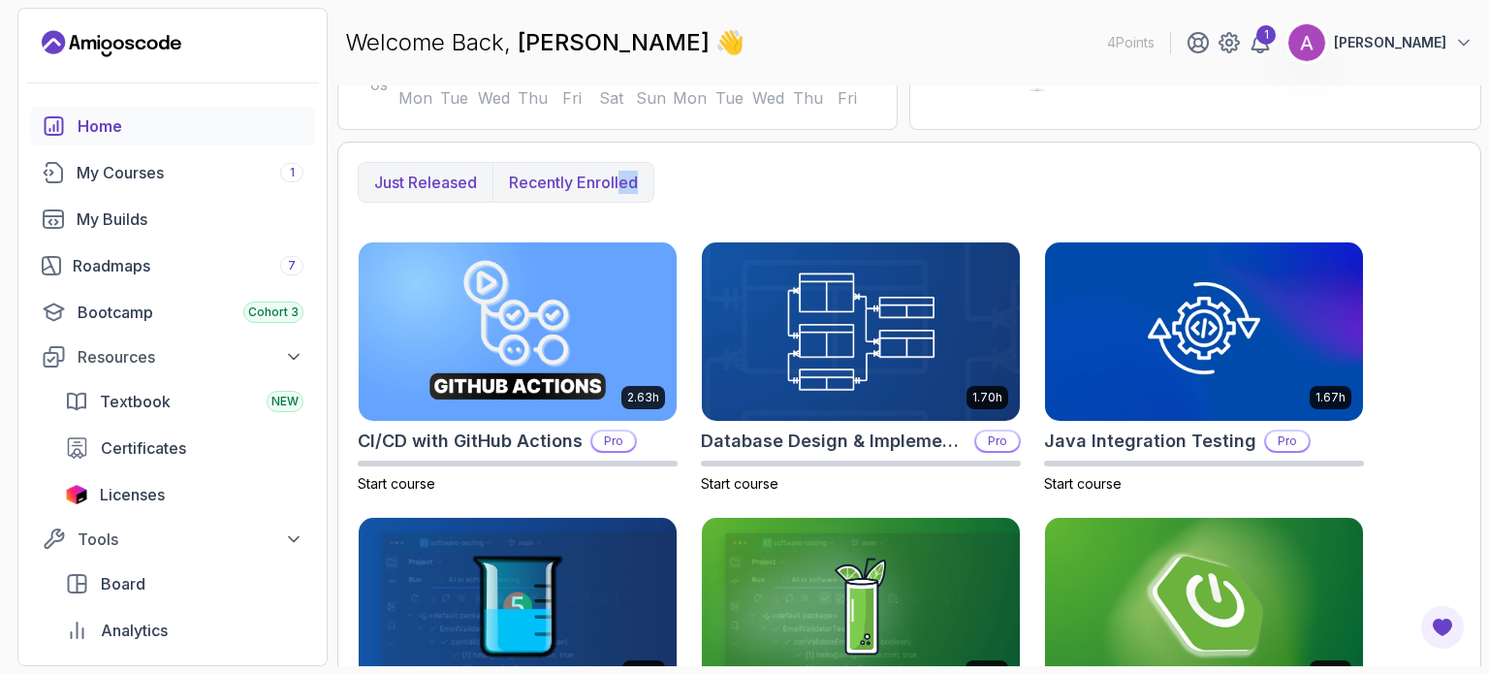
drag, startPoint x: 958, startPoint y: 317, endPoint x: 617, endPoint y: 170, distance: 371.7
click at [617, 170] on div "Just released Recently enrolled" at bounding box center [909, 182] width 1103 height 41
click at [617, 171] on p "Recently enrolled" at bounding box center [573, 182] width 129 height 23
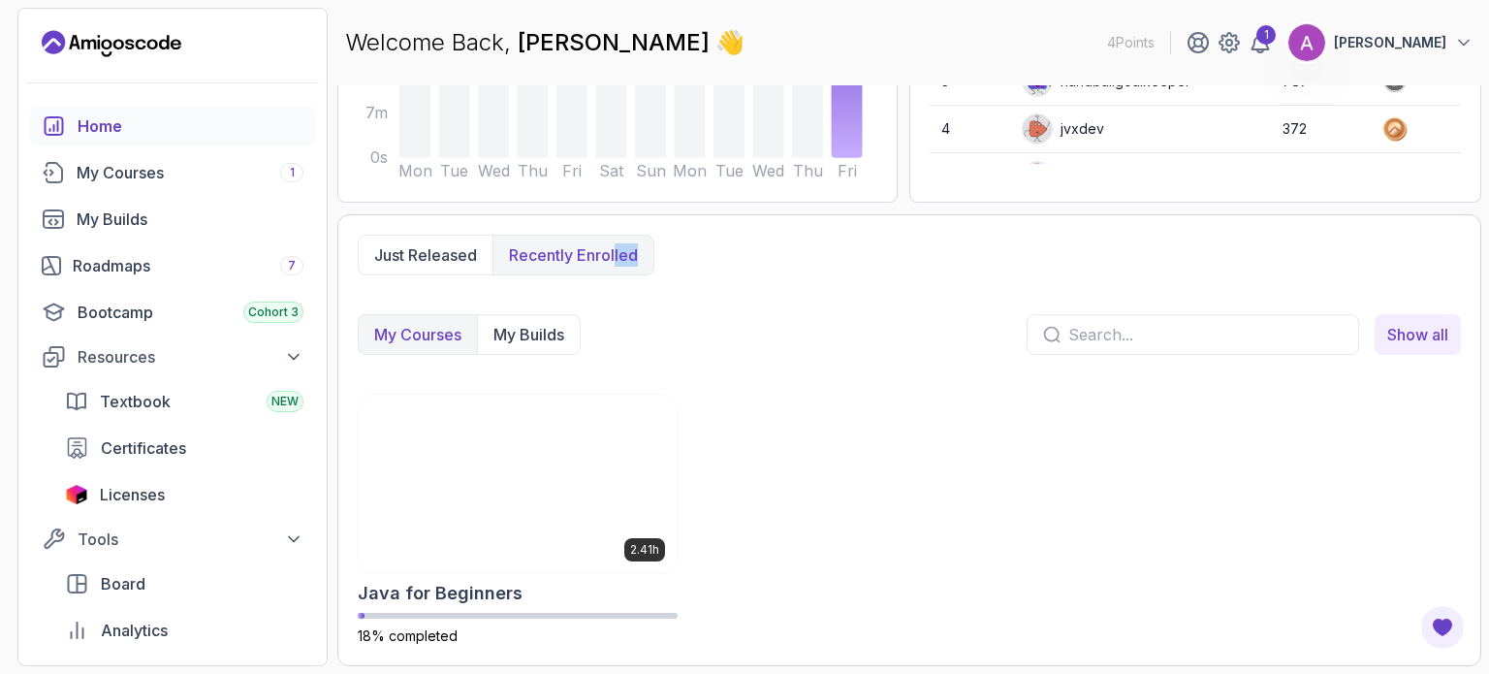
scroll to position [390, 0]
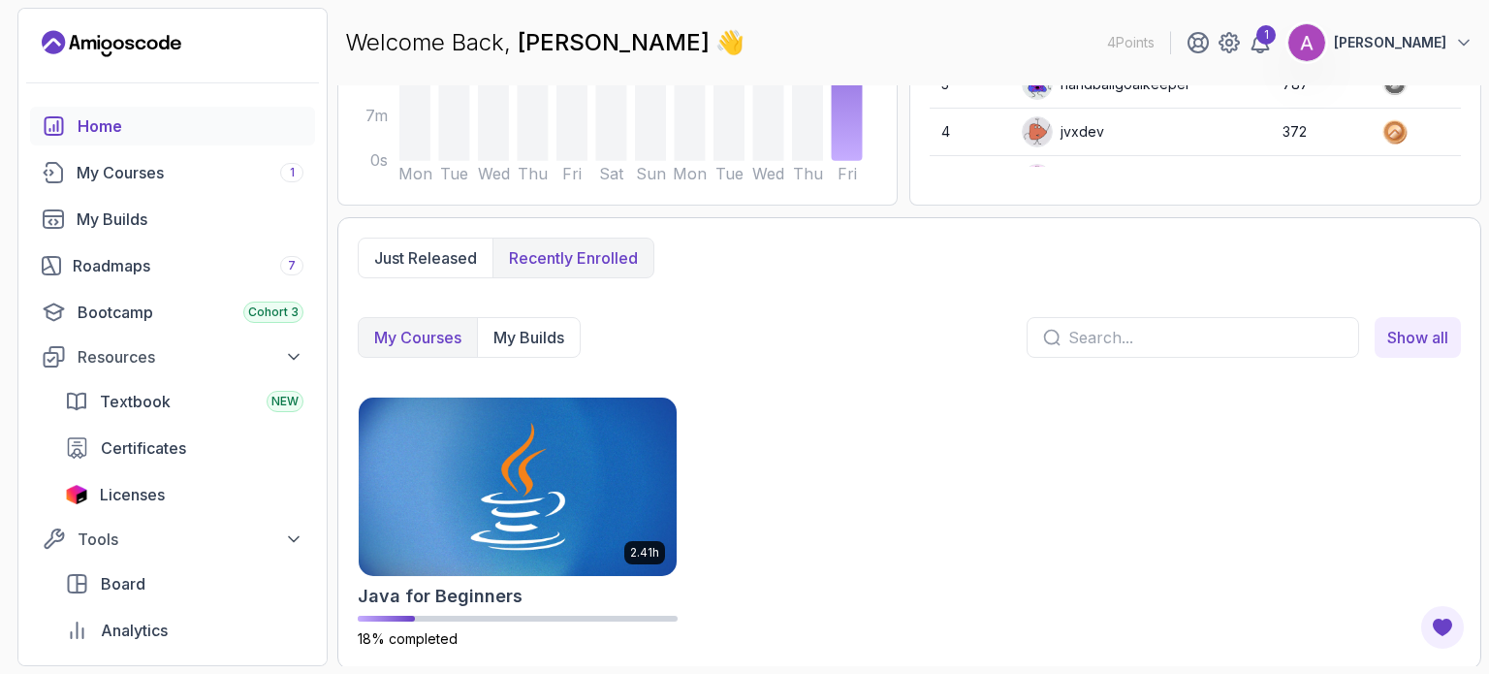
click at [839, 359] on div "My Courses My Builds Show all 2.41h Java for Beginners 18% completed" at bounding box center [909, 483] width 1103 height 332
click at [832, 405] on div "2.41h Java for Beginners 18% completed" at bounding box center [909, 522] width 1103 height 252
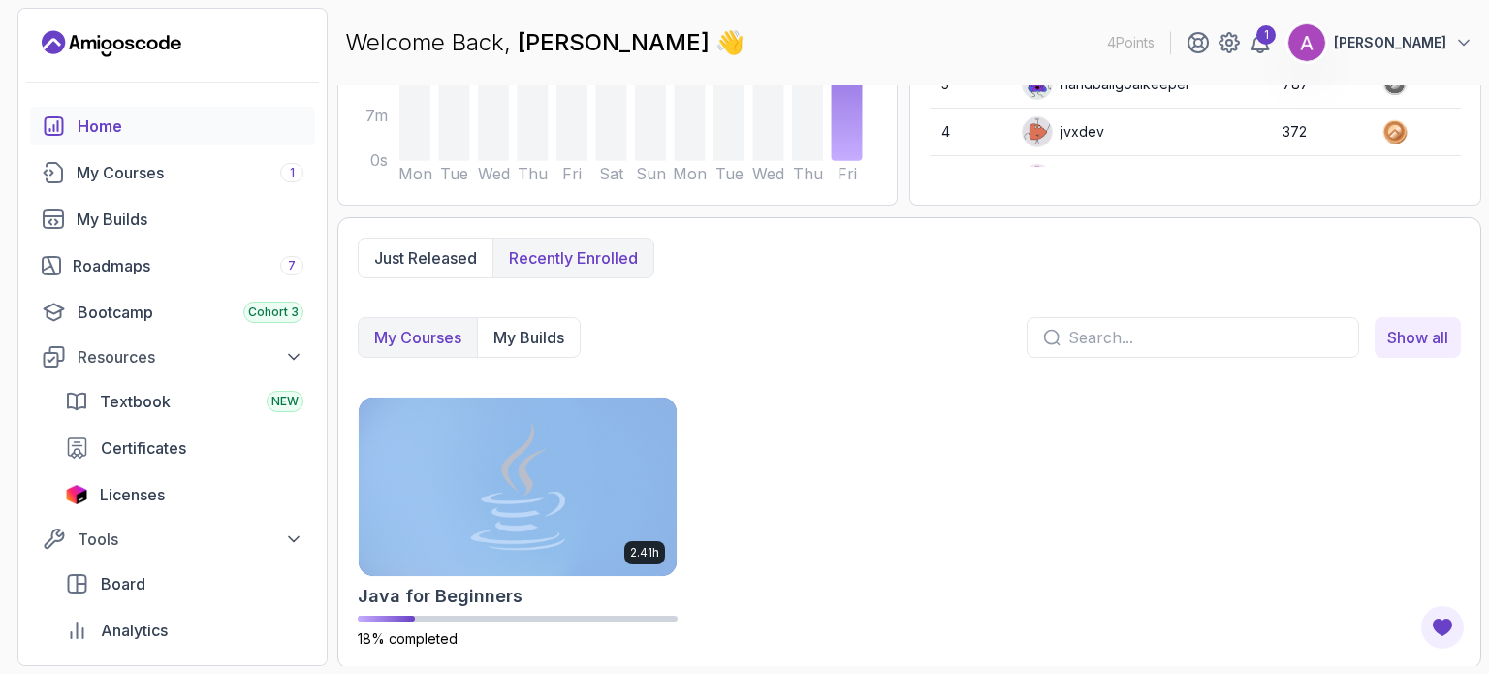
drag, startPoint x: 832, startPoint y: 405, endPoint x: 831, endPoint y: 421, distance: 15.5
click at [831, 421] on div "2.41h Java for Beginners 18% completed" at bounding box center [909, 522] width 1103 height 252
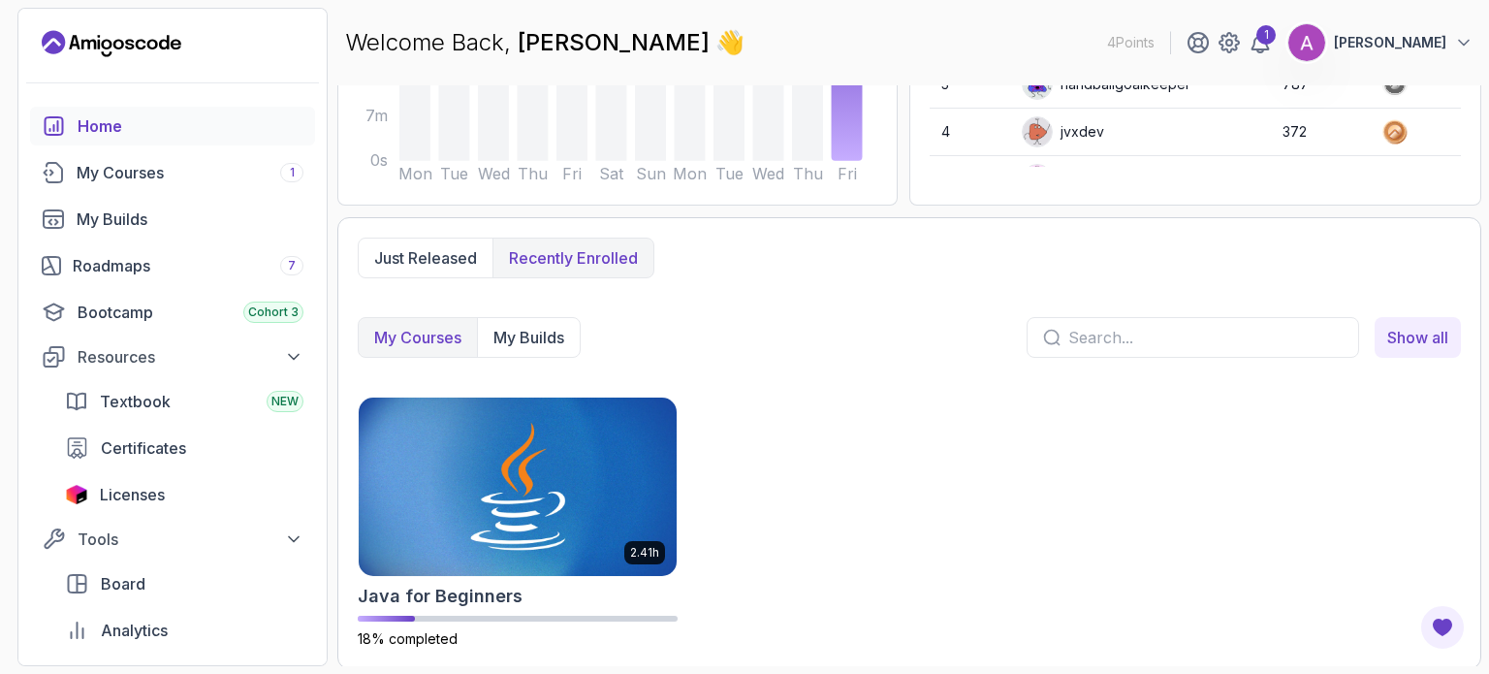
click at [1109, 340] on input "text" at bounding box center [1205, 337] width 274 height 23
type input "java"
click at [454, 269] on button "Just released" at bounding box center [426, 257] width 134 height 39
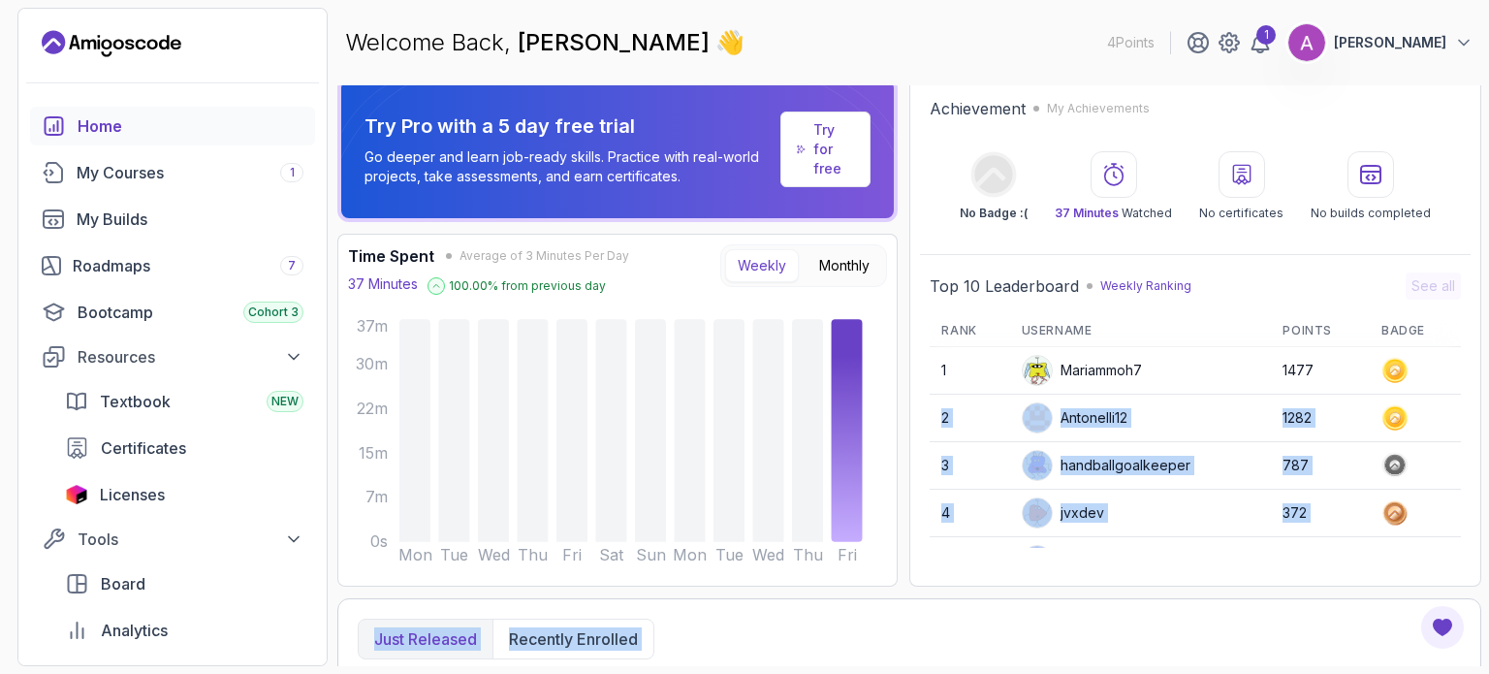
scroll to position [0, 0]
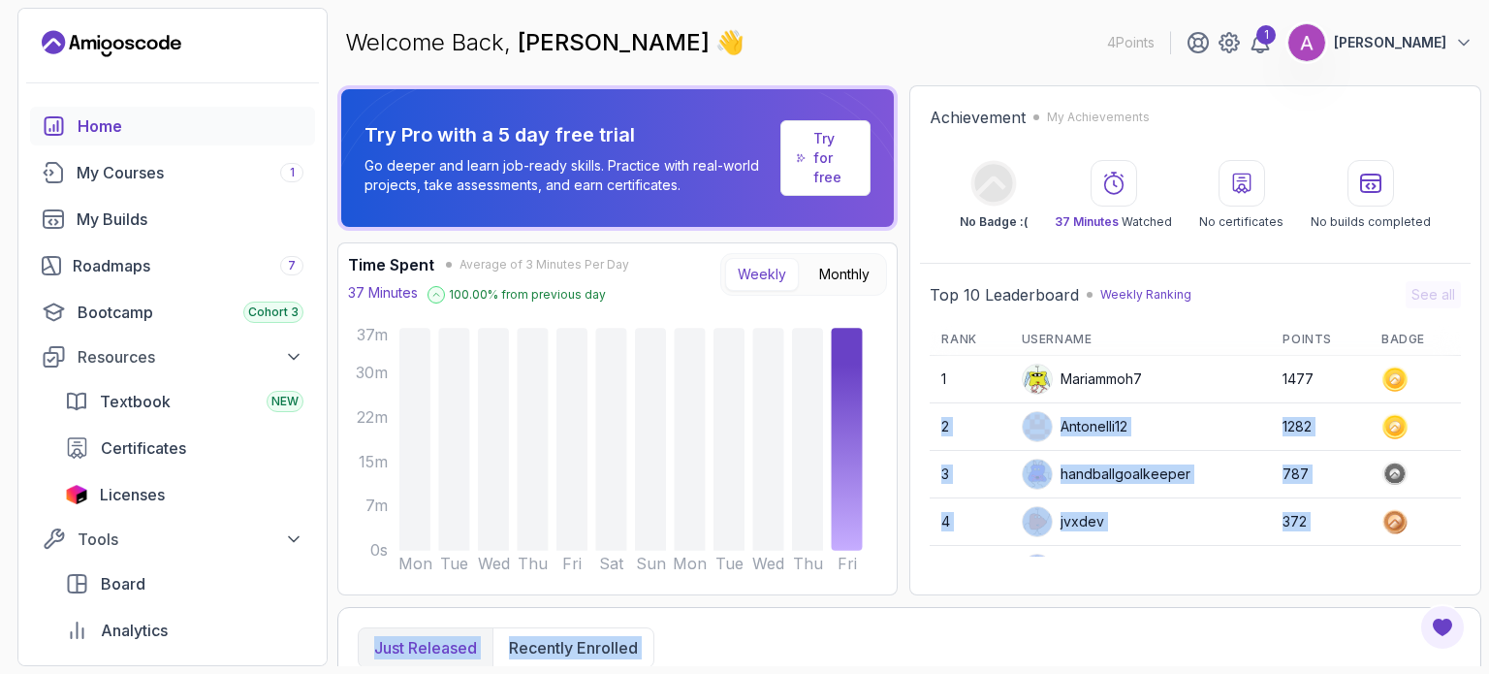
click at [1389, 373] on div "Try Pro with a 5 day free trial Go deeper and learn job-ready skills. Practice …" at bounding box center [909, 375] width 1144 height 581
click at [224, 255] on div "Roadmaps 7" at bounding box center [188, 265] width 231 height 23
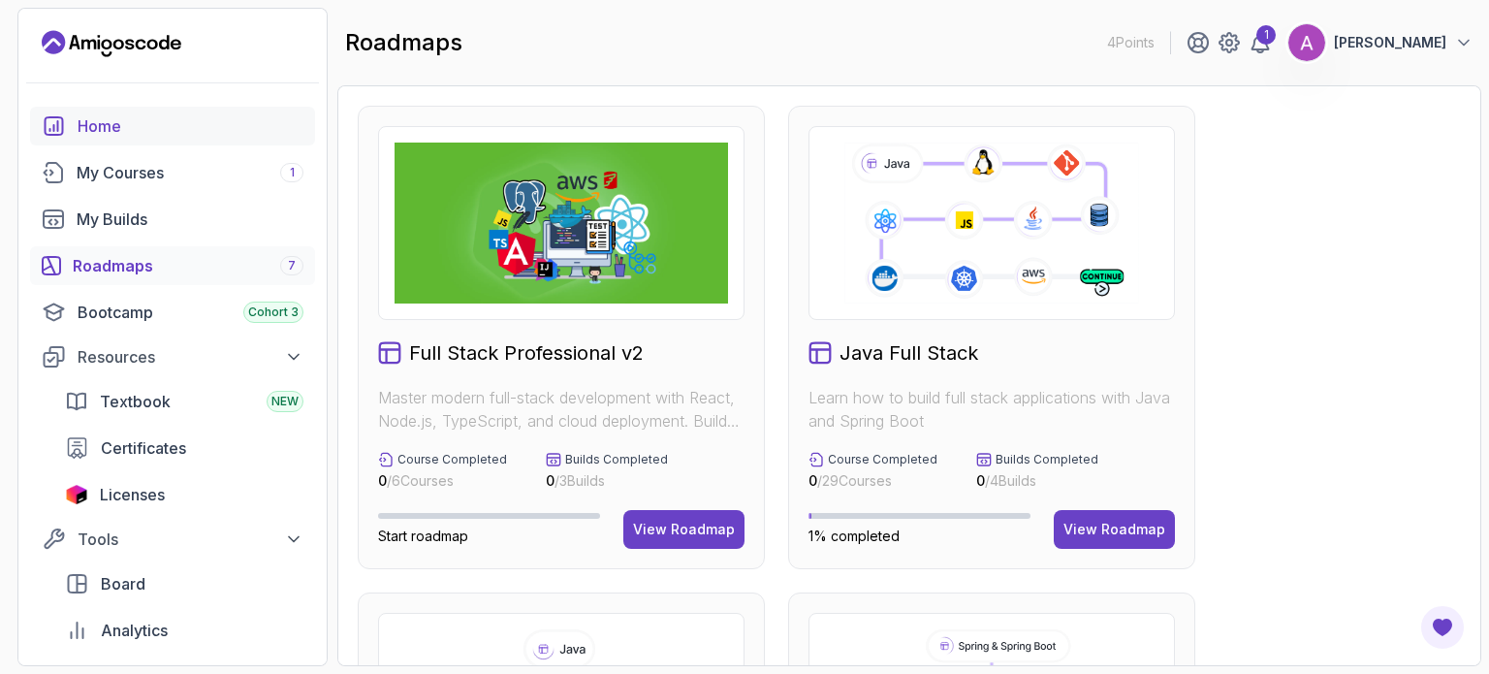
click at [101, 119] on div "Home" at bounding box center [191, 125] width 226 height 23
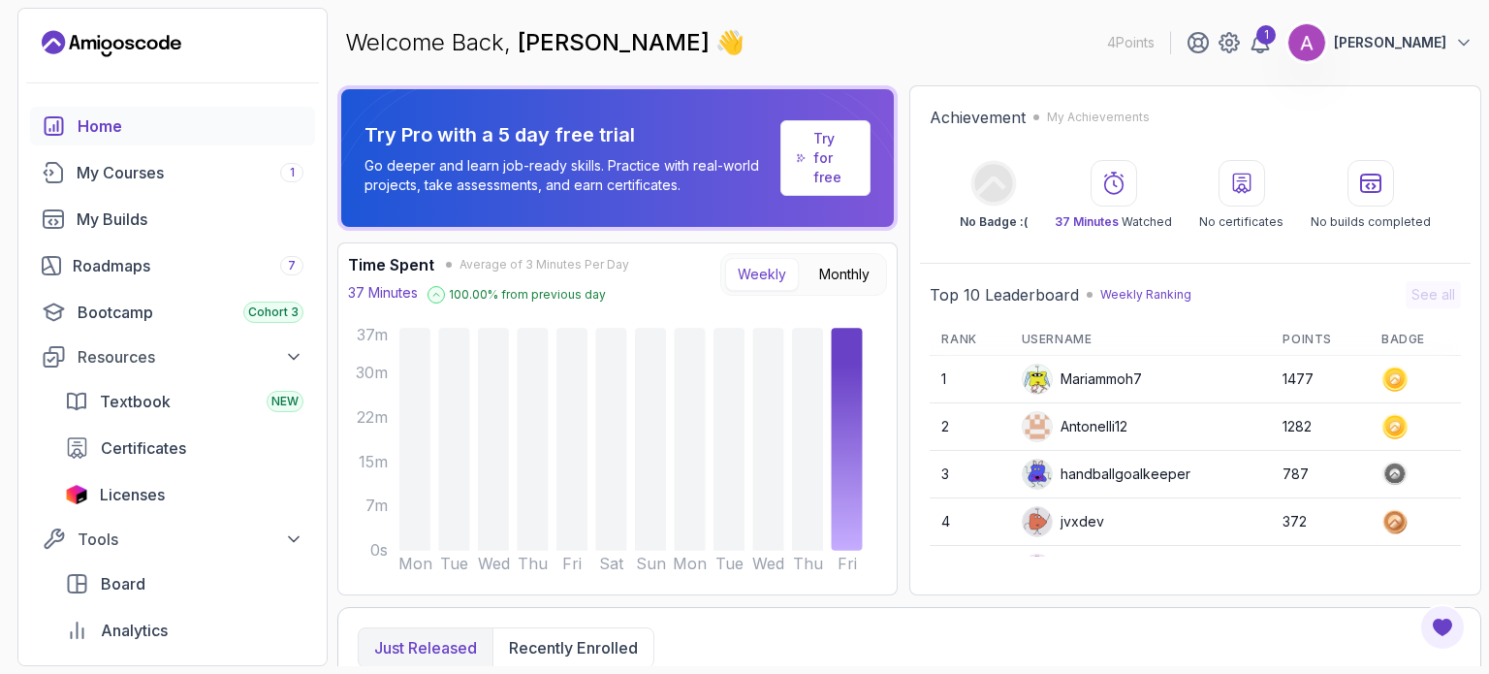
click at [871, 301] on div "Time Spent Average of 3 Minutes Per Day 37 Minutes 100.00 % from previous day W…" at bounding box center [617, 278] width 539 height 50
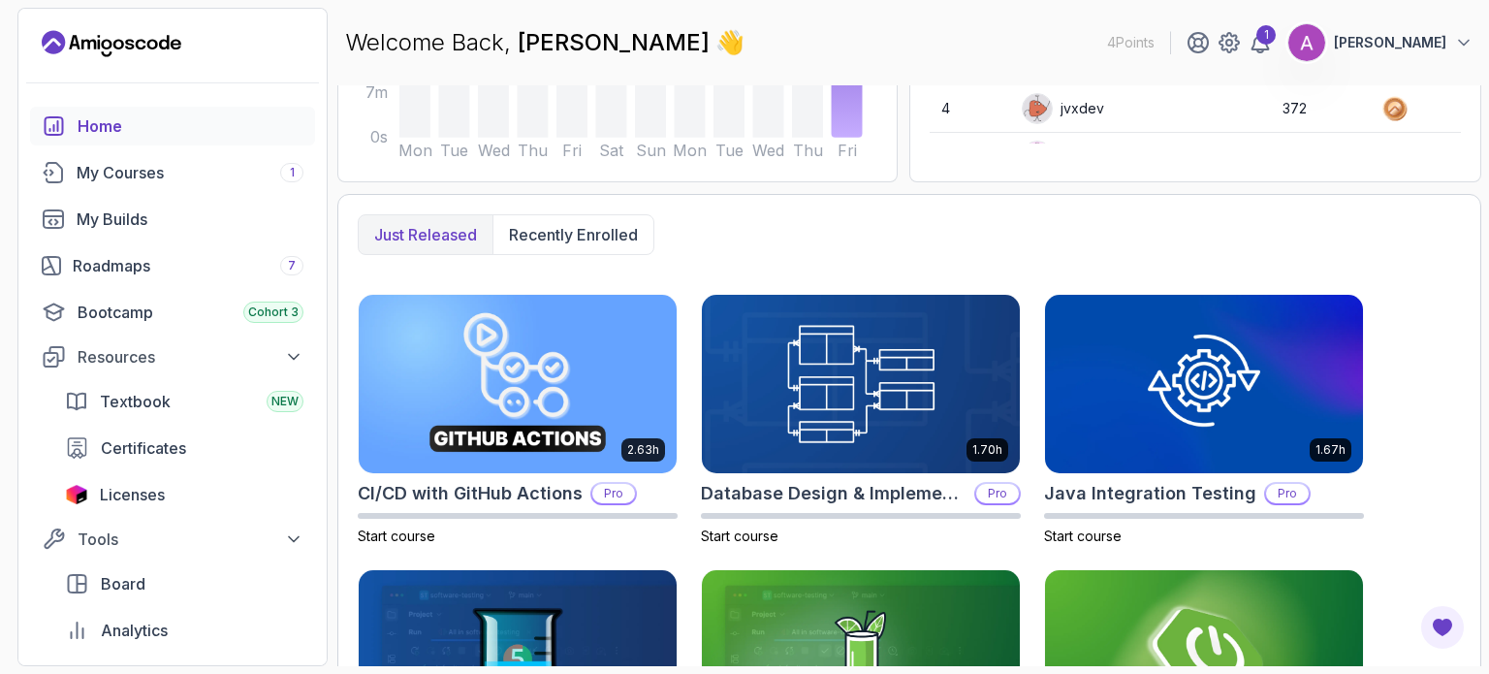
scroll to position [427, 0]
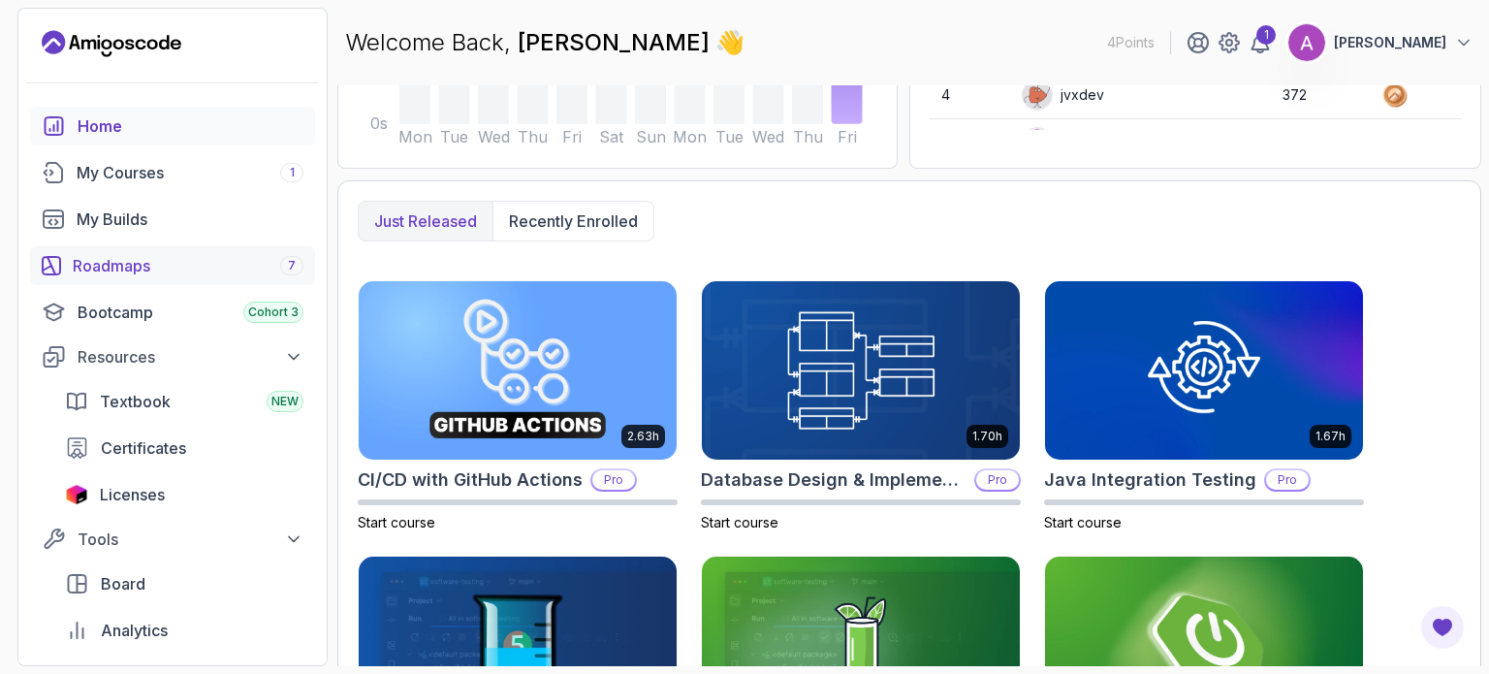
click at [206, 254] on div "Roadmaps 7" at bounding box center [188, 265] width 231 height 23
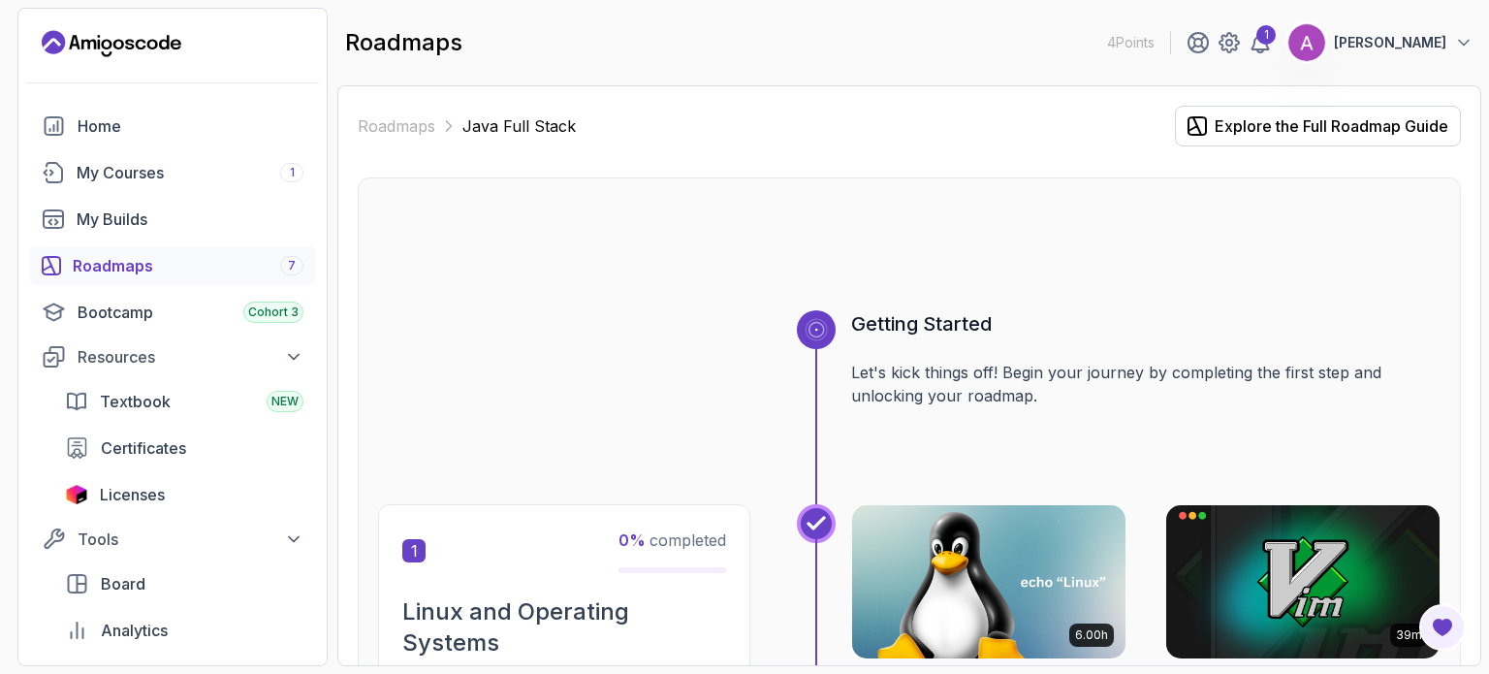
click at [1316, 384] on p "Let's kick things off! Begin your journey by completing the first step and unlo…" at bounding box center [1145, 384] width 589 height 47
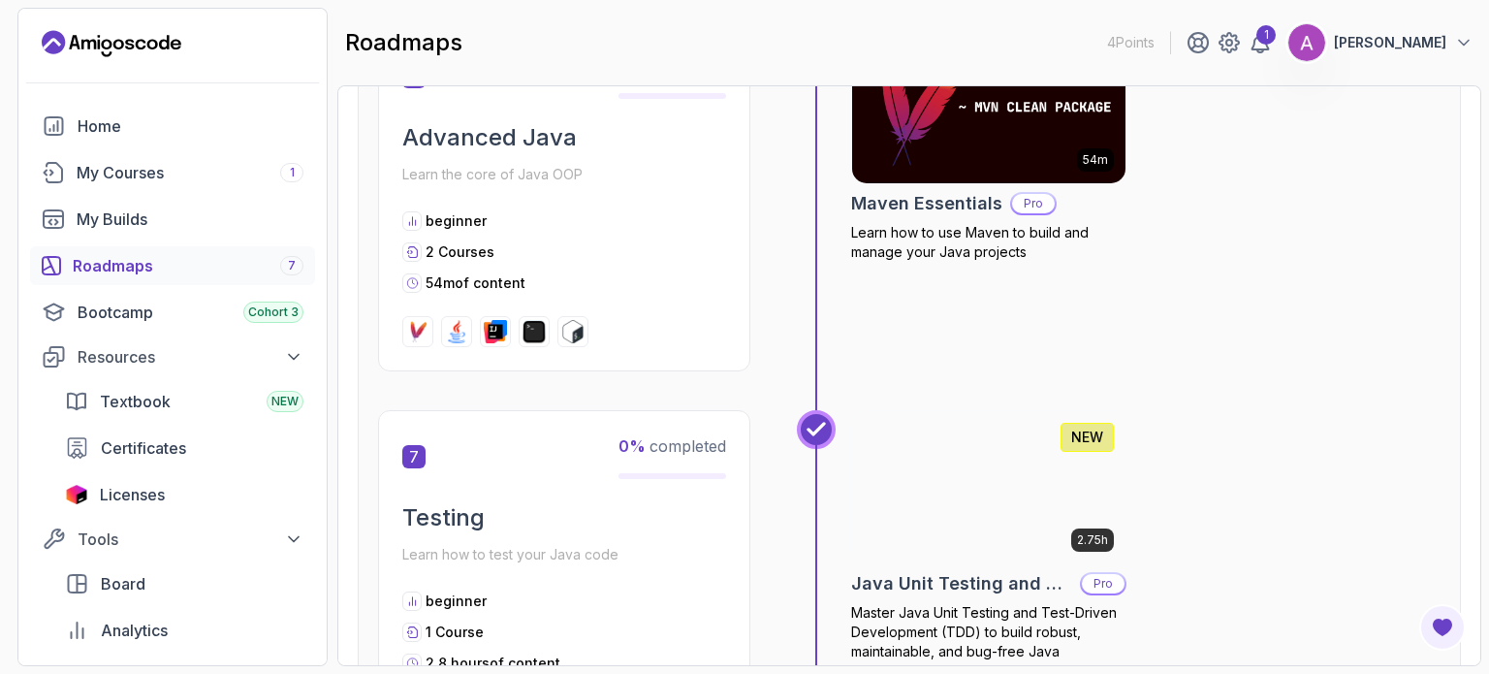
scroll to position [2753, 0]
